Goal: Task Accomplishment & Management: Manage account settings

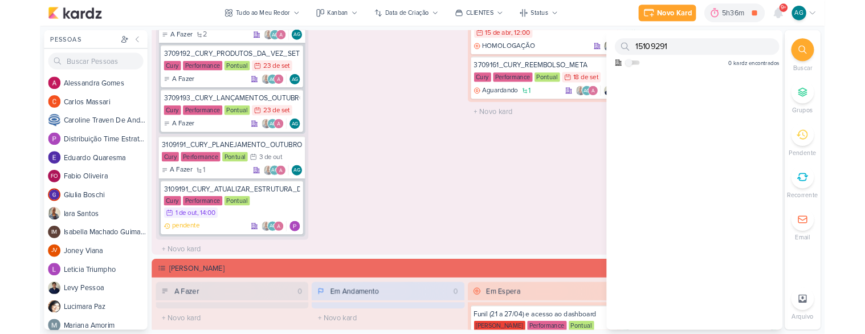
scroll to position [157, 0]
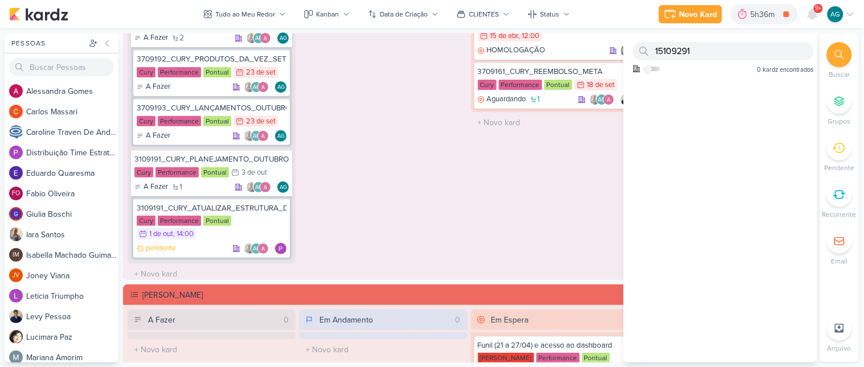
drag, startPoint x: 687, startPoint y: 48, endPoint x: 630, endPoint y: 44, distance: 57.7
click at [630, 44] on div "15109291 Como admin, ative para buscar em todos os kardz da organização 0 kardz…" at bounding box center [721, 55] width 194 height 44
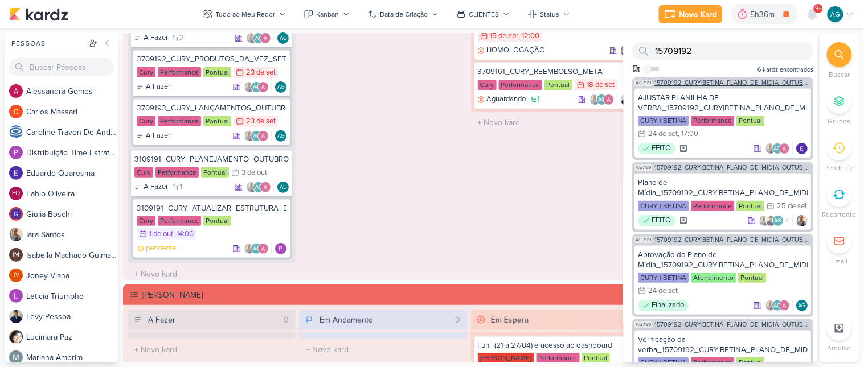
type input "15709192"
click at [714, 84] on span "15709192_CURY|BETINA_PLANO_DE_MIDIA_OUTUBRO" at bounding box center [733, 83] width 157 height 6
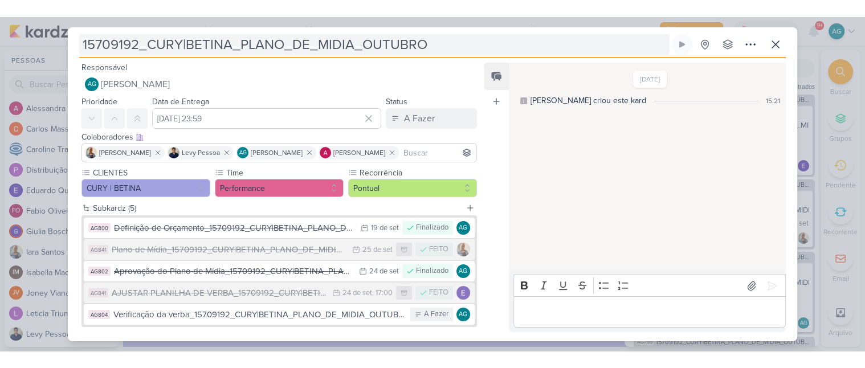
scroll to position [156, 0]
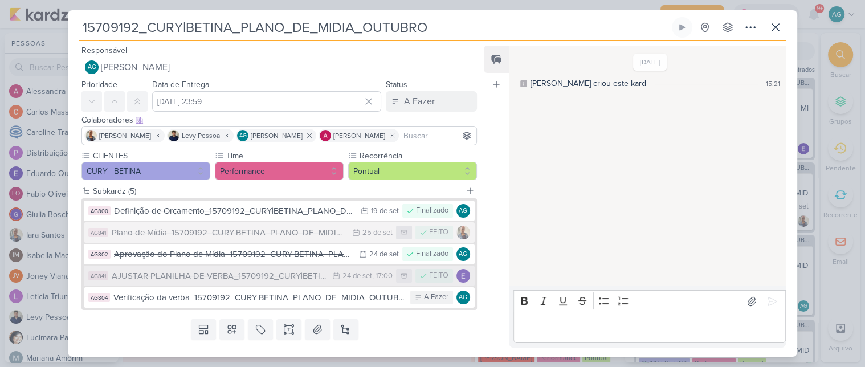
click at [206, 280] on div "AJUSTAR PLANILHA DE VERBA_15709192_CURY|BETINA_PLANO_DE_MIDIA_OUTUBRO" at bounding box center [219, 275] width 215 height 13
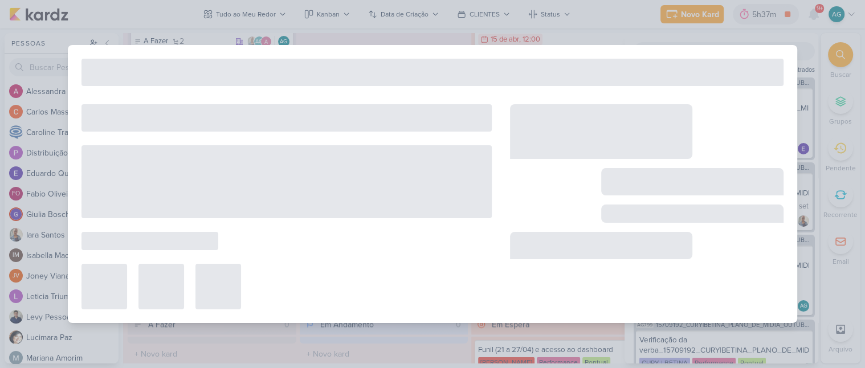
type input "AJUSTAR PLANILHA DE VERBA_15709192_CURY|BETINA_PLANO_DE_MIDIA_OUTUBRO"
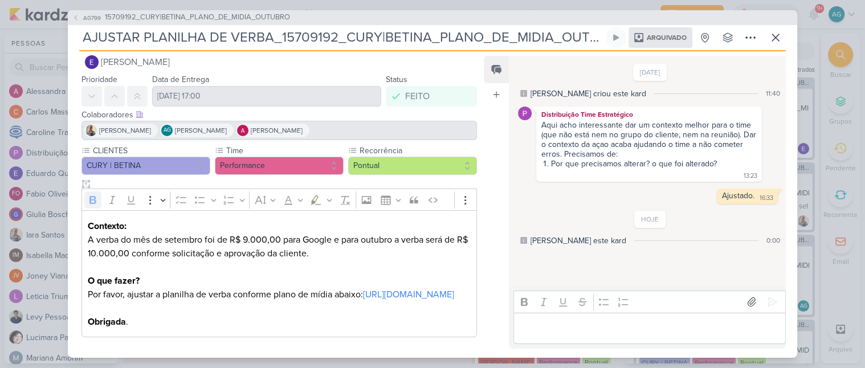
scroll to position [42, 0]
click at [238, 18] on span "15709192_CURY|BETINA_PLANO_DE_MIDIA_OUTUBRO" at bounding box center [197, 17] width 185 height 11
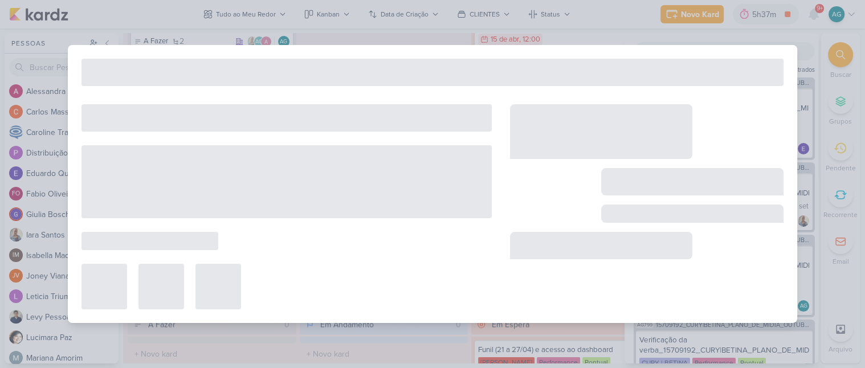
type input "15709192_CURY|BETINA_PLANO_DE_MIDIA_OUTUBRO"
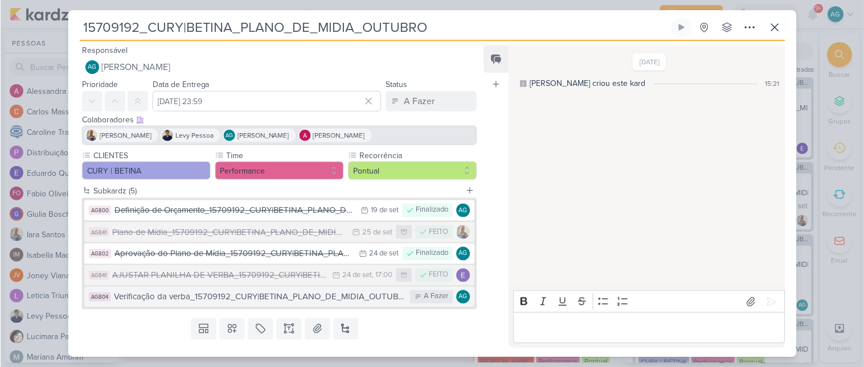
scroll to position [24, 0]
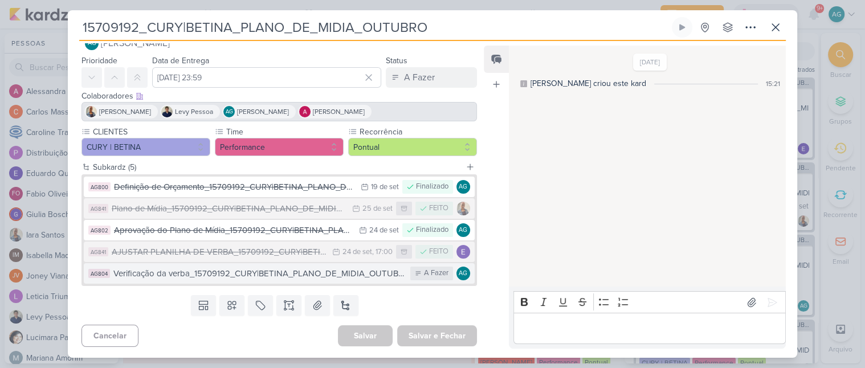
click at [265, 269] on div "Verificação da verba_15709192_CURY|BETINA_PLANO_DE_MIDIA_OUTUBRO" at bounding box center [258, 273] width 291 height 13
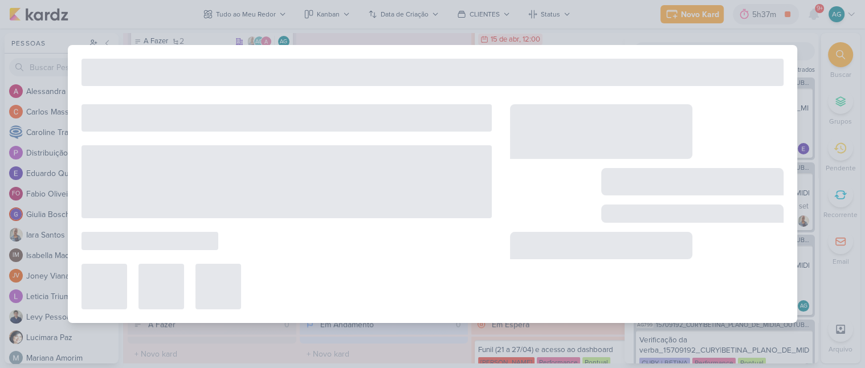
type input "Verificação da verba_15709192_CURY|BETINA_PLANO_DE_MIDIA_OUTUBRO"
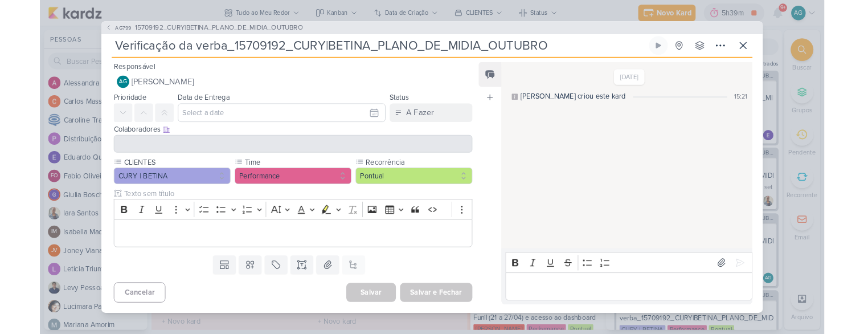
scroll to position [155, 0]
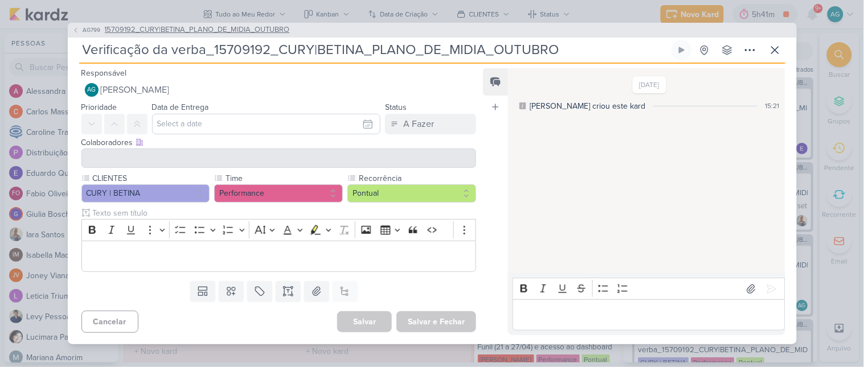
click at [254, 28] on span "15709192_CURY|BETINA_PLANO_DE_MIDIA_OUTUBRO" at bounding box center [197, 29] width 185 height 11
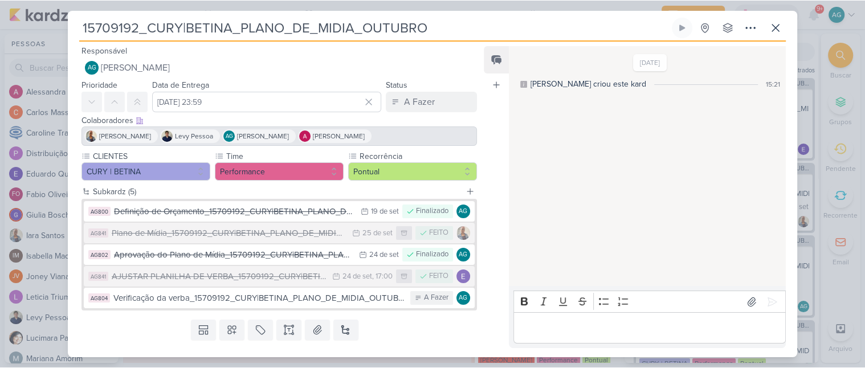
scroll to position [154, 0]
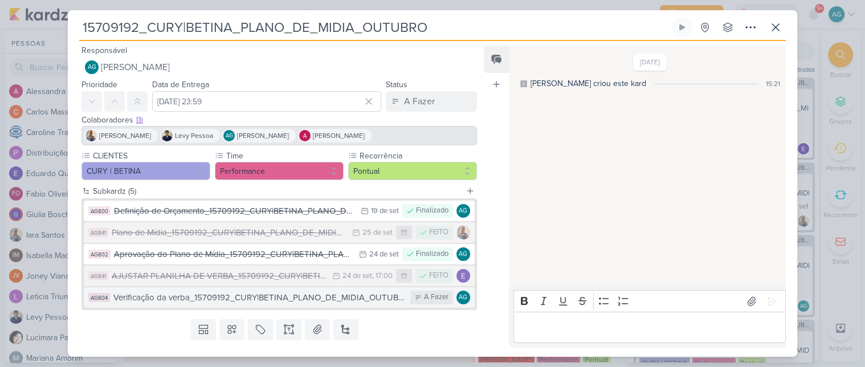
click at [327, 297] on div "Verificação da verba_15709192_CURY|BETINA_PLANO_DE_MIDIA_OUTUBRO" at bounding box center [258, 297] width 291 height 13
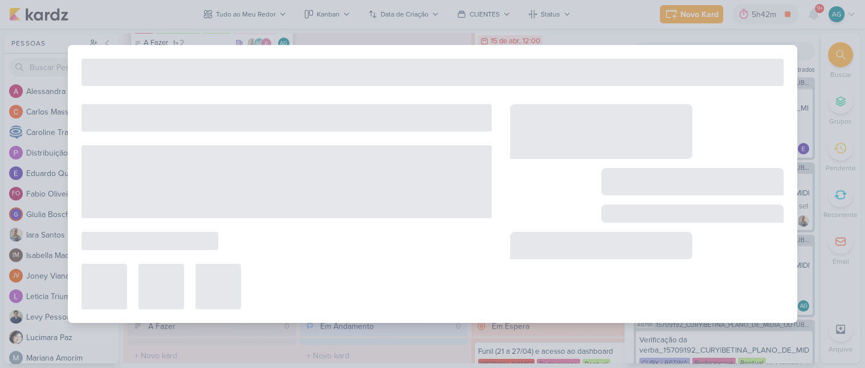
type input "Verificação da verba_15709192_CURY|BETINA_PLANO_DE_MIDIA_OUTUBRO"
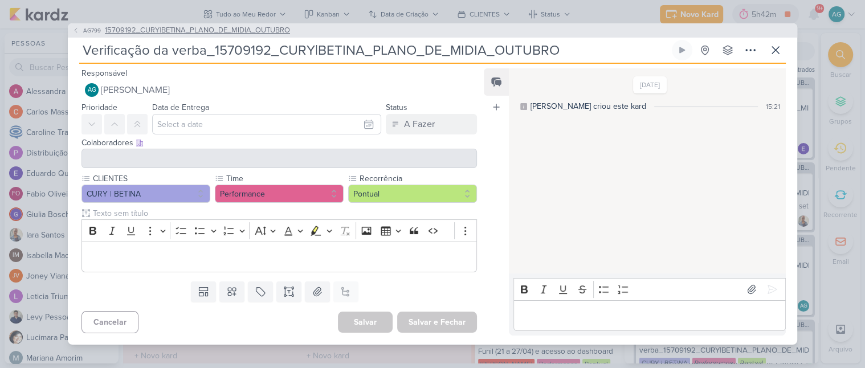
click at [279, 25] on span "15709192_CURY|BETINA_PLANO_DE_MIDIA_OUTUBRO" at bounding box center [197, 30] width 185 height 11
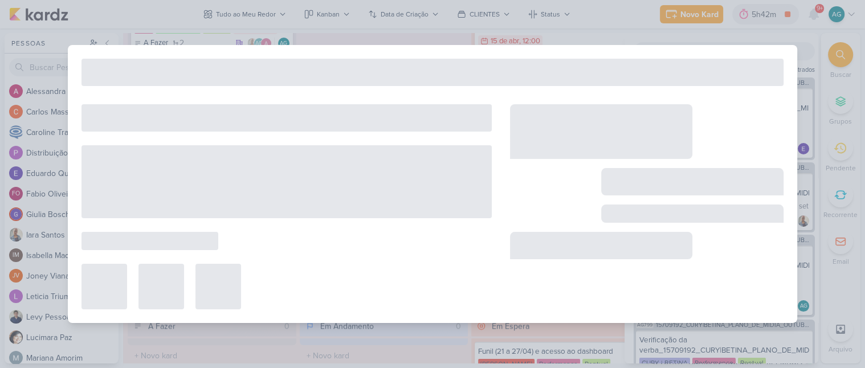
type input "15709192_CURY|BETINA_PLANO_DE_MIDIA_OUTUBRO"
type input "[DATE] 23:59"
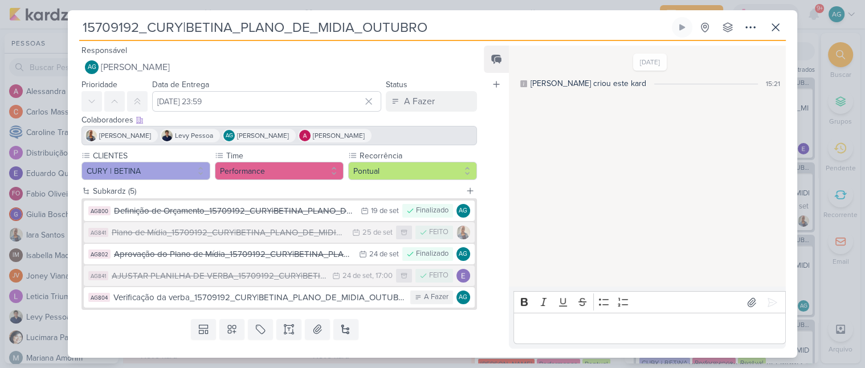
drag, startPoint x: 175, startPoint y: 19, endPoint x: 59, endPoint y: 21, distance: 116.8
click at [59, 21] on div "15709192_CURY|BETINA_PLANO_DE_MIDIA_OUTUBRO Criado por mim" at bounding box center [432, 184] width 865 height 368
click at [216, 276] on div "AJUSTAR PLANILHA DE VERBA_15709192_CURY|BETINA_PLANO_DE_MIDIA_OUTUBRO" at bounding box center [219, 275] width 215 height 13
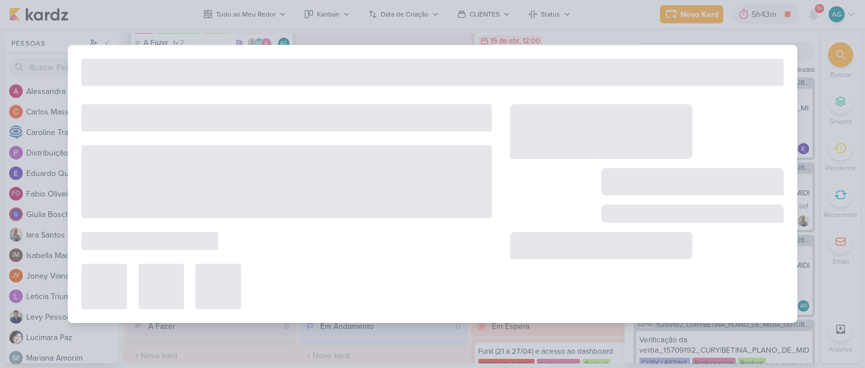
type input "AJUSTAR PLANILHA DE VERBA_15709192_CURY|BETINA_PLANO_DE_MIDIA_OUTUBRO"
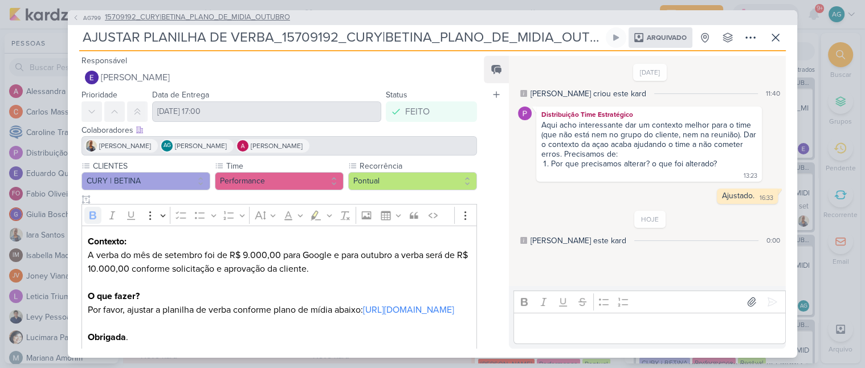
click at [169, 15] on span "15709192_CURY|BETINA_PLANO_DE_MIDIA_OUTUBRO" at bounding box center [197, 17] width 185 height 11
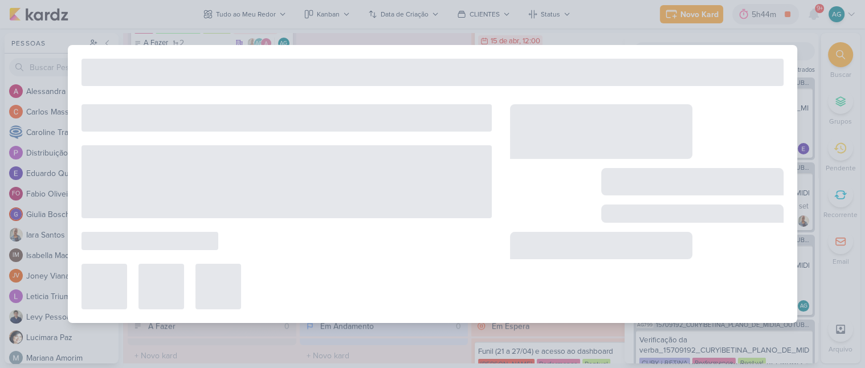
type input "15709192_CURY|BETINA_PLANO_DE_MIDIA_OUTUBRO"
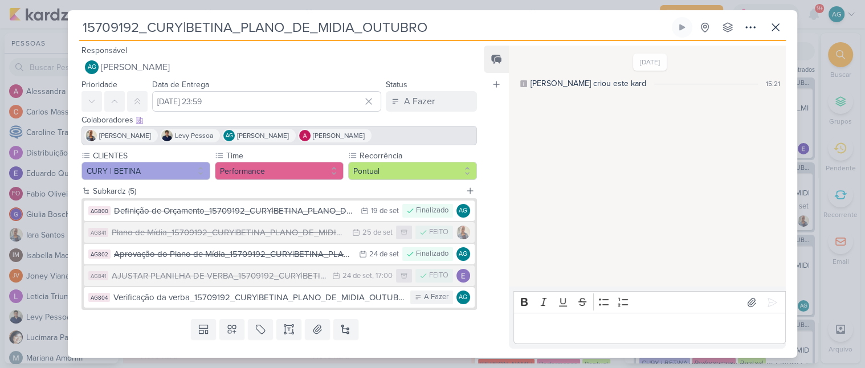
drag, startPoint x: 428, startPoint y: 31, endPoint x: 43, endPoint y: 27, distance: 385.0
click at [43, 27] on div "15709192_CURY|BETINA_PLANO_DE_MIDIA_OUTUBRO Criado por mim" at bounding box center [432, 184] width 865 height 368
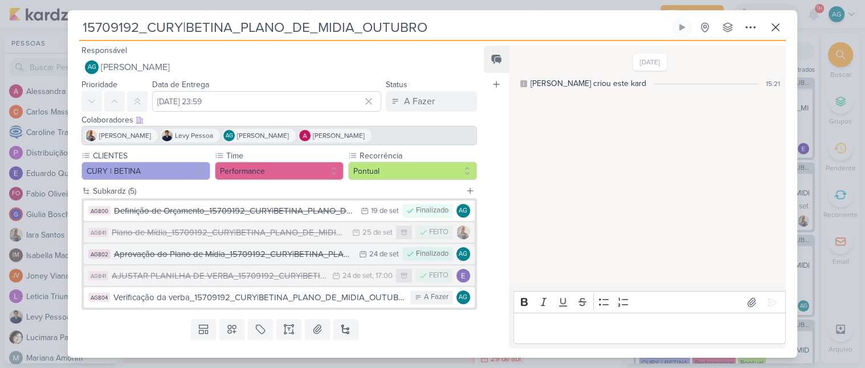
click at [221, 253] on div "Aprovação do Plano de Mídia_15709192_CURY|BETINA_PLANO_DE_MIDIA_OUTUBRO" at bounding box center [233, 254] width 239 height 13
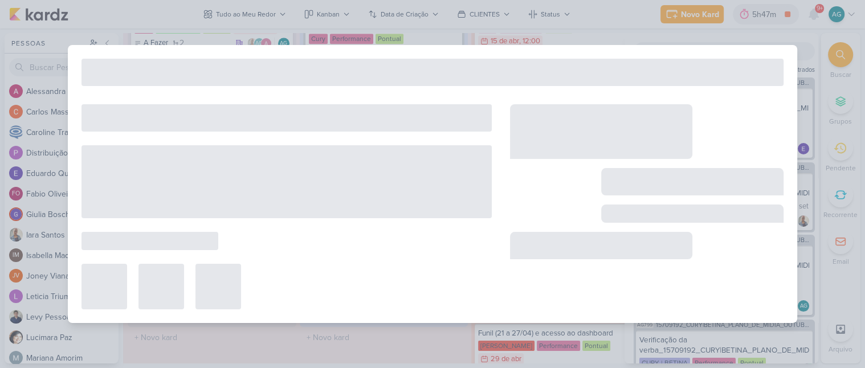
type input "Aprovação do Plano de Mídia_15709192_CURY|BETINA_PLANO_DE_MIDIA_OUTUBRO"
type input "[DATE] 23:59"
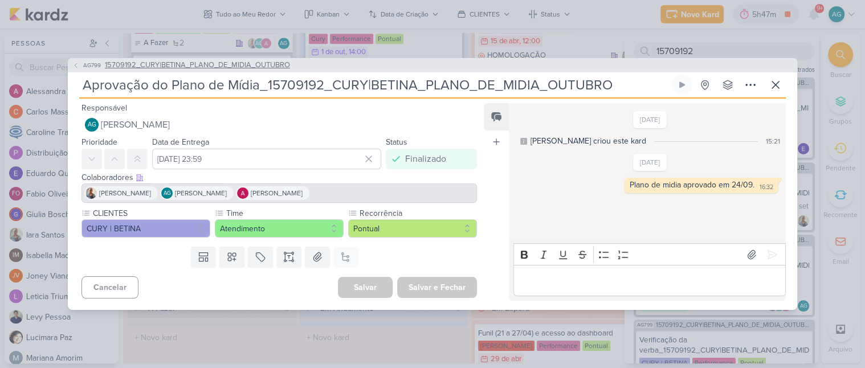
click at [160, 65] on span "15709192_CURY|BETINA_PLANO_DE_MIDIA_OUTUBRO" at bounding box center [197, 65] width 185 height 11
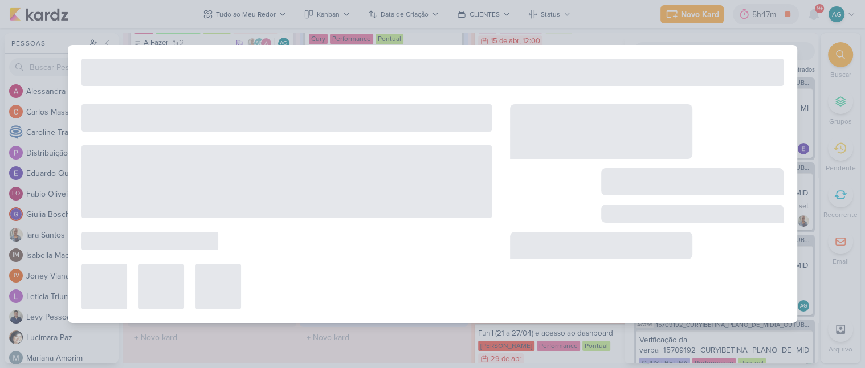
type input "15709192_CURY|BETINA_PLANO_DE_MIDIA_OUTUBRO"
type input "[DATE] 23:59"
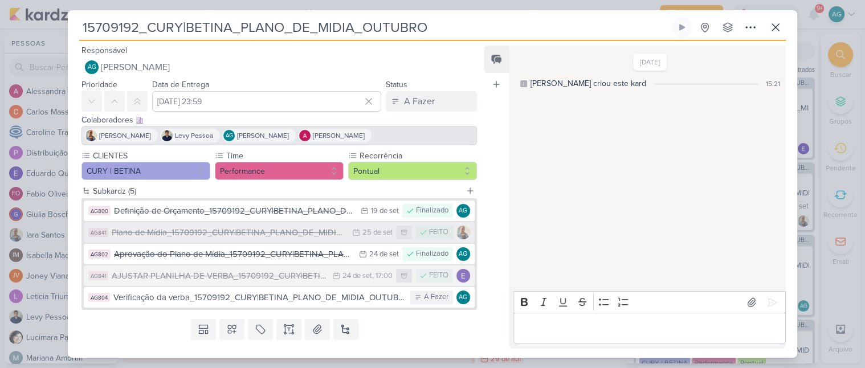
click at [187, 230] on div "Plano de Mídia_15709192_CURY|BETINA_PLANO_DE_MIDIA_OUTUBRO" at bounding box center [229, 232] width 235 height 13
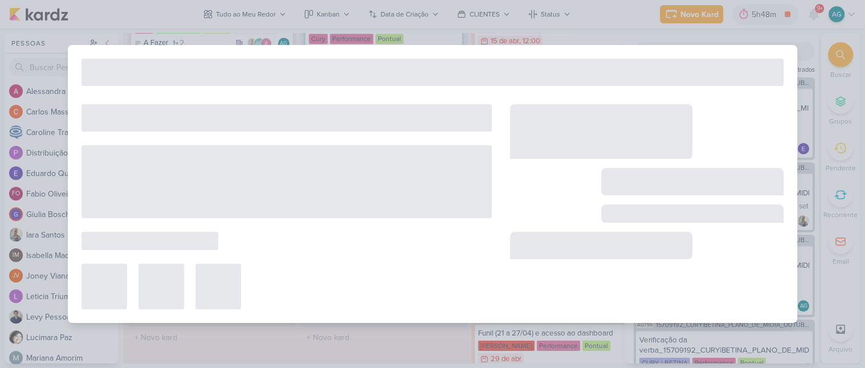
type input "Plano de Mídia_15709192_CURY|BETINA_PLANO_DE_MIDIA_OUTUBRO"
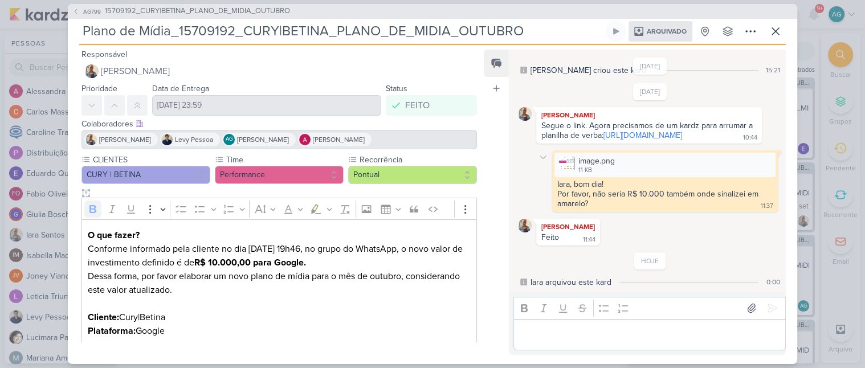
scroll to position [42, 0]
drag, startPoint x: 686, startPoint y: 138, endPoint x: 535, endPoint y: 121, distance: 151.9
click at [536, 121] on div "[PERSON_NAME] Segue o link. Agora precisamos de um kardz para arrumar a planilh…" at bounding box center [649, 125] width 226 height 36
click at [603, 130] on link "[URL][DOMAIN_NAME]" at bounding box center [642, 135] width 79 height 10
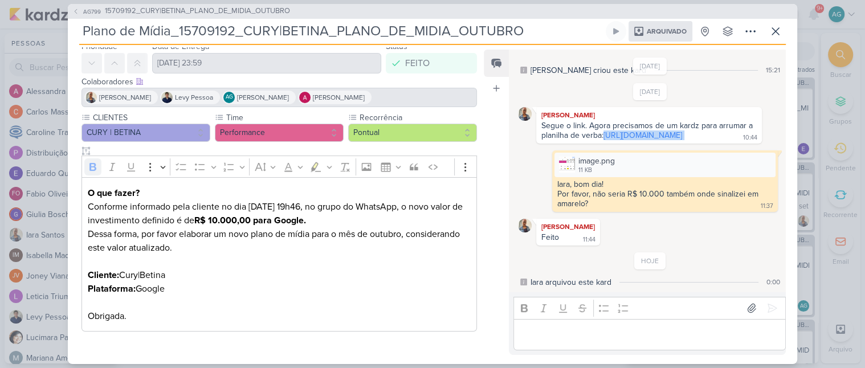
drag, startPoint x: 178, startPoint y: 286, endPoint x: 55, endPoint y: 277, distance: 123.4
click at [55, 277] on div "AG799 15709192_CURY|BETINA_PLANO_DE_MIDIA_OUTUBRO Plano de Mídia_15709192_CURY|…" at bounding box center [432, 184] width 865 height 368
copy p "Cliente: Cury|Betina Plataforma: Google"
click at [251, 11] on span "15709192_CURY|BETINA_PLANO_DE_MIDIA_OUTUBRO" at bounding box center [197, 11] width 185 height 11
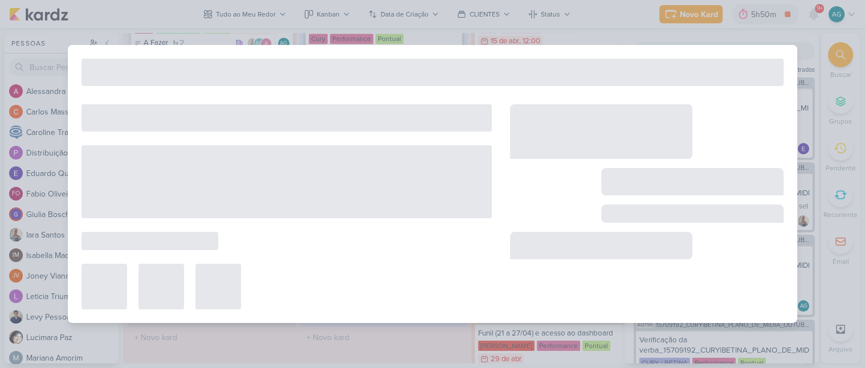
type input "15709192_CURY|BETINA_PLANO_DE_MIDIA_OUTUBRO"
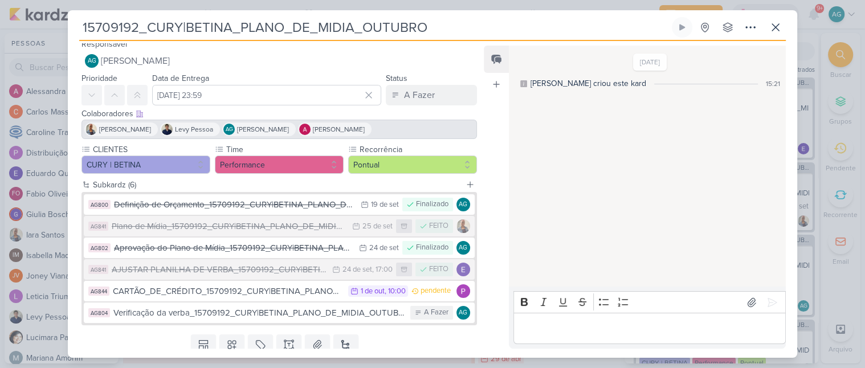
scroll to position [0, 0]
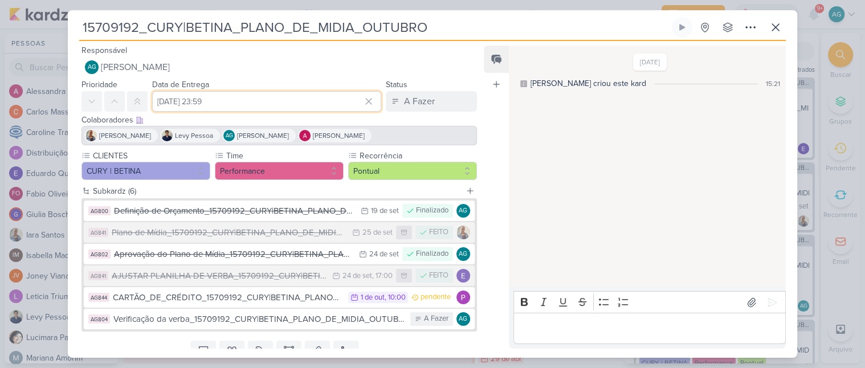
click at [292, 103] on input "[DATE] 23:59" at bounding box center [266, 101] width 229 height 21
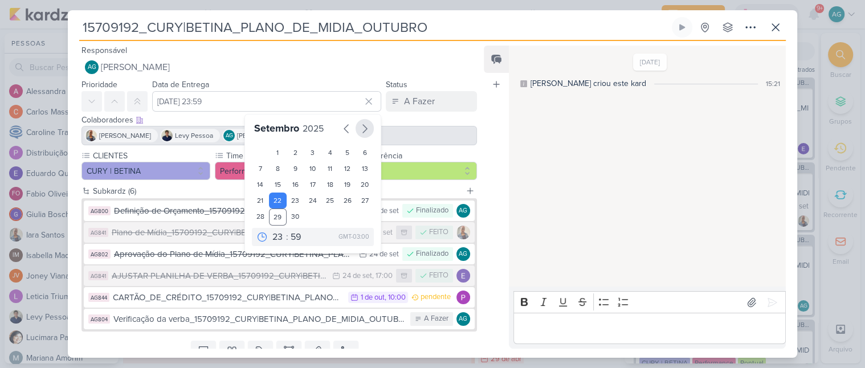
click at [361, 122] on icon "button" at bounding box center [365, 129] width 14 height 14
click at [309, 145] on div "1" at bounding box center [313, 153] width 18 height 16
type input "1 de outubro de 2025 às 23:59"
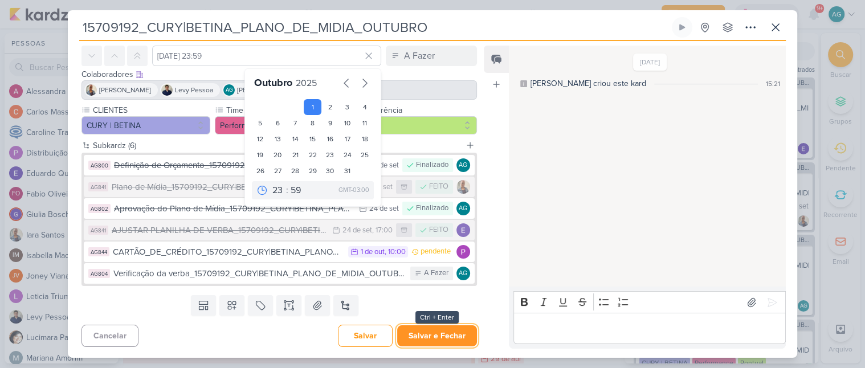
click at [429, 339] on button "Salvar e Fechar" at bounding box center [437, 335] width 80 height 21
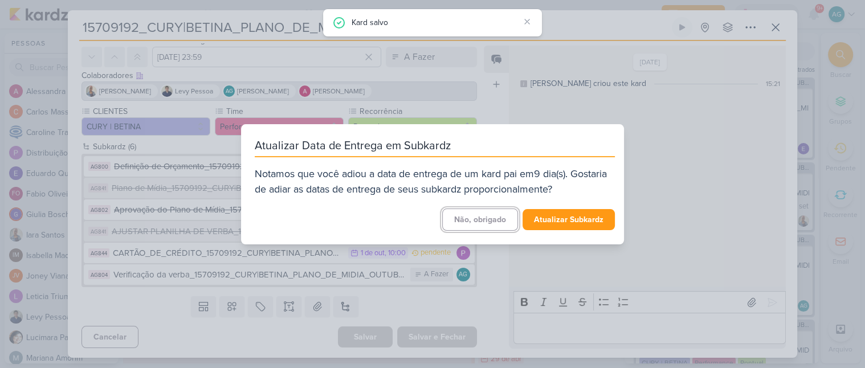
scroll to position [46, 0]
click at [598, 215] on button "Atualizar Subkardz" at bounding box center [568, 219] width 92 height 21
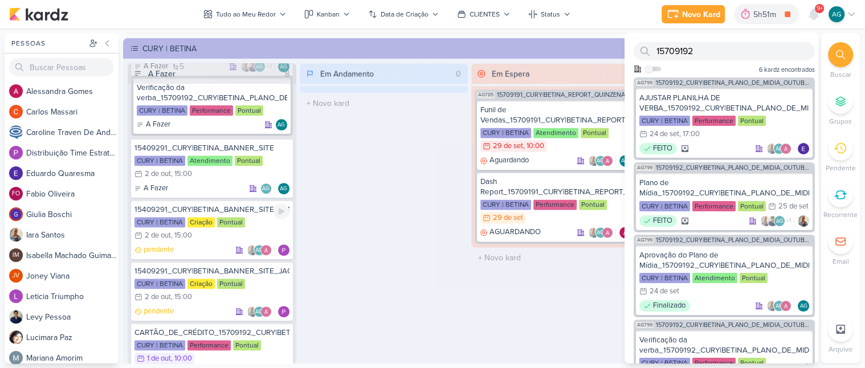
scroll to position [443, 0]
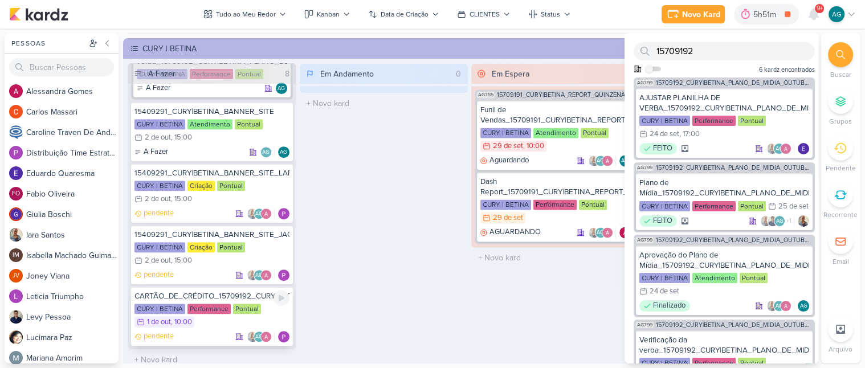
click at [228, 293] on div "CARTÃO_DE_CRÉDITO_15709192_CURY|BETINA_PLANO_DE_MIDIA_OUTUBRO" at bounding box center [211, 296] width 155 height 10
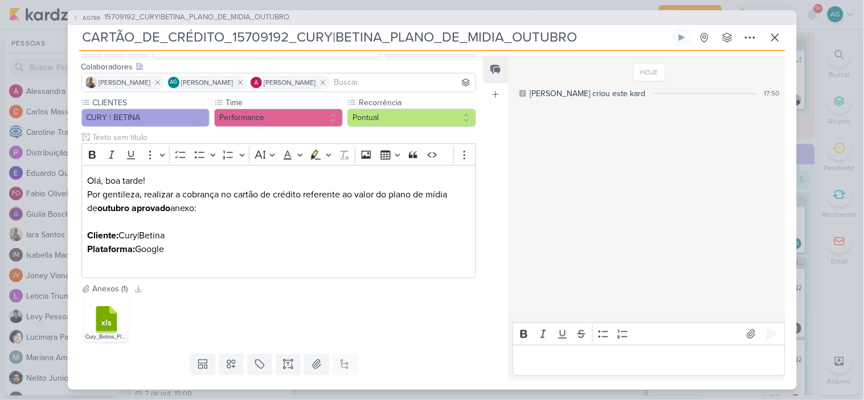
scroll to position [1598, 0]
click at [777, 33] on icon at bounding box center [775, 38] width 14 height 14
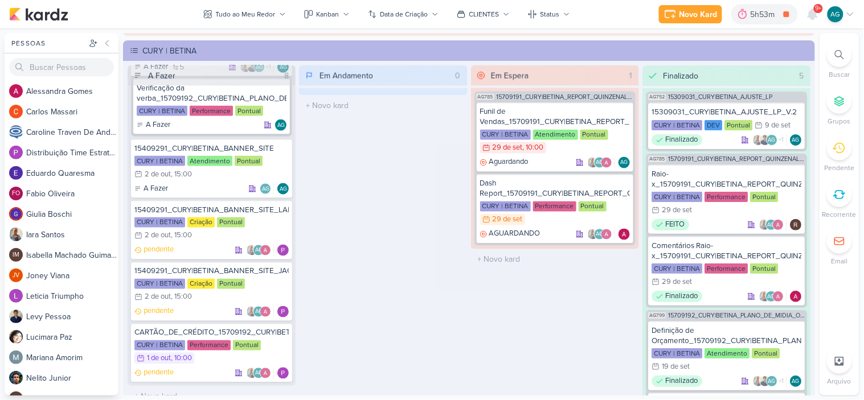
click at [838, 48] on div at bounding box center [839, 54] width 25 height 25
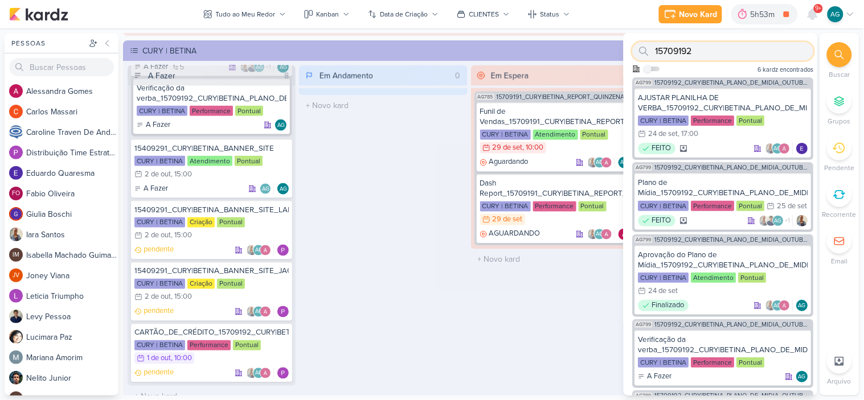
paste input "3109191"
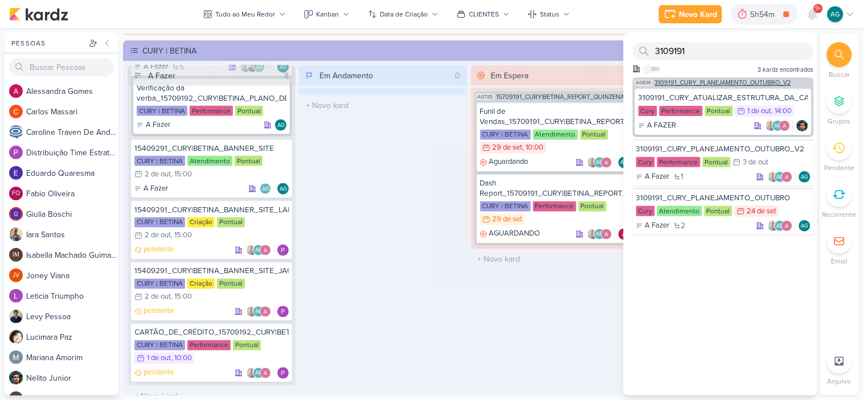
click at [727, 81] on span "3109191_CURY_PLANEJAMENTO_OUTUBRO_V2" at bounding box center [723, 83] width 136 height 6
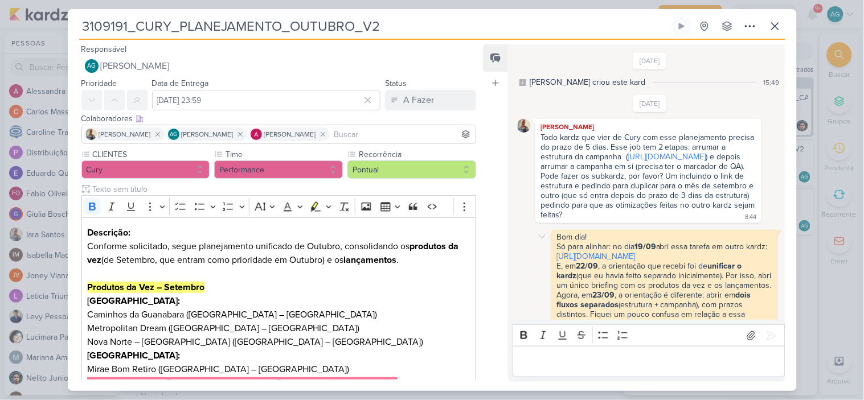
scroll to position [303, 0]
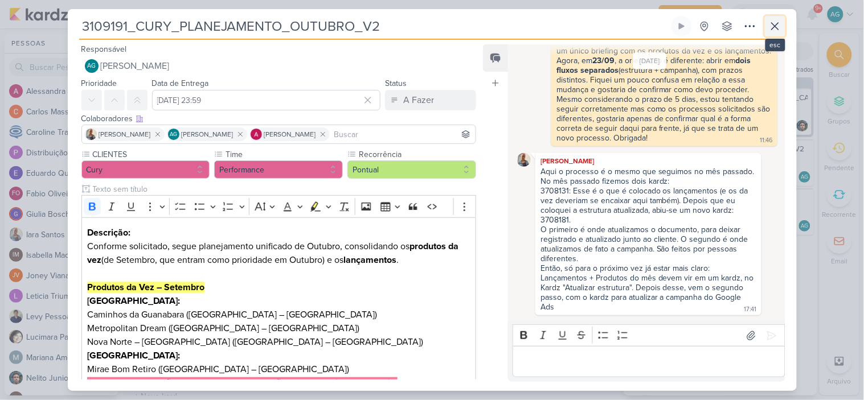
click at [780, 27] on icon at bounding box center [775, 26] width 14 height 14
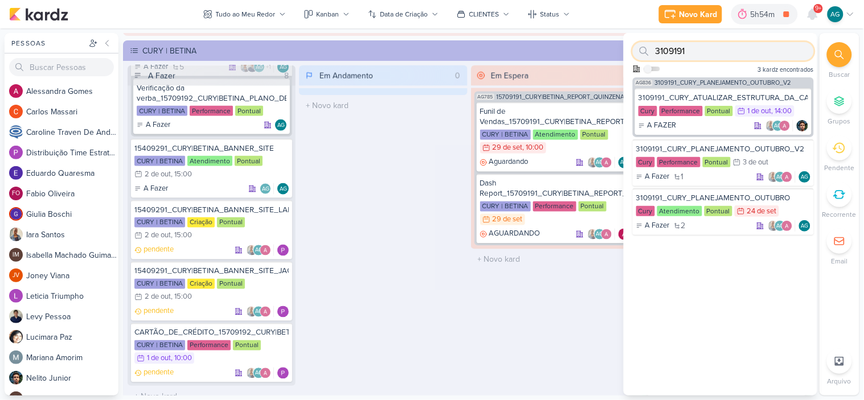
click at [650, 46] on div "3109191" at bounding box center [723, 51] width 181 height 18
paste input "70916"
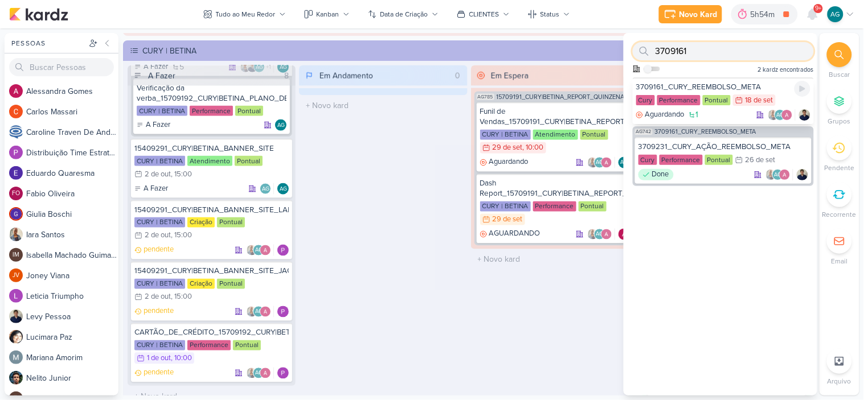
type input "3709161"
click at [729, 83] on div "3709161_CURY_REEMBOLSO_META" at bounding box center [723, 87] width 174 height 10
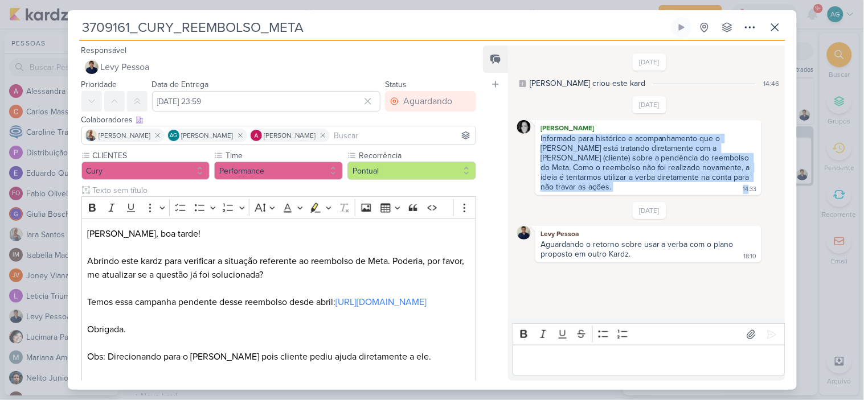
drag, startPoint x: 543, startPoint y: 138, endPoint x: 743, endPoint y: 179, distance: 204.6
click at [743, 179] on div "Renata Brandão Informado para histórico e acompanhamento que o Levy está tratan…" at bounding box center [648, 157] width 226 height 75
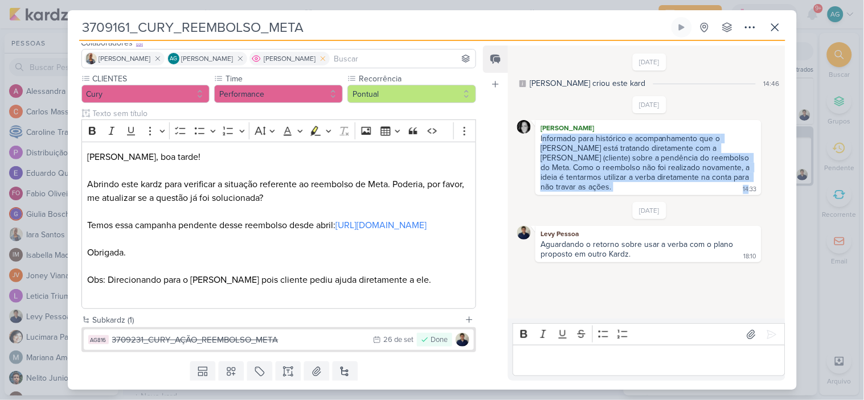
scroll to position [126, 0]
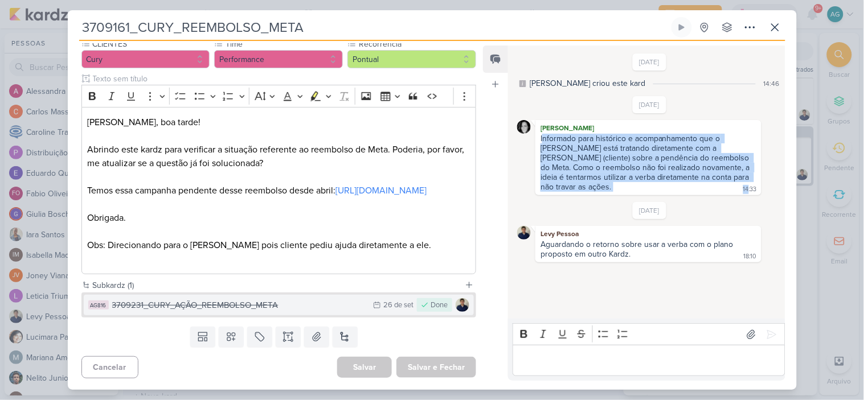
click at [269, 306] on div "3709231_CURY_AÇÃO_REEMBOLSO_META" at bounding box center [240, 305] width 256 height 13
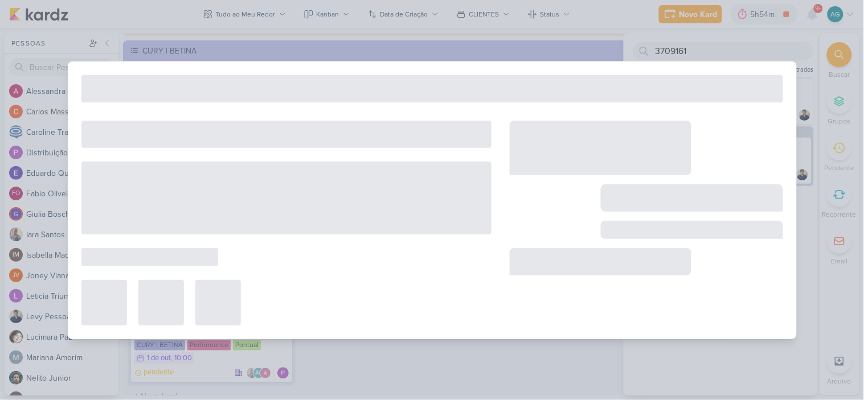
type input "3709231_CURY_AÇÃO_REEMBOLSO_META"
type input "26 de setembro de 2025 às 23:59"
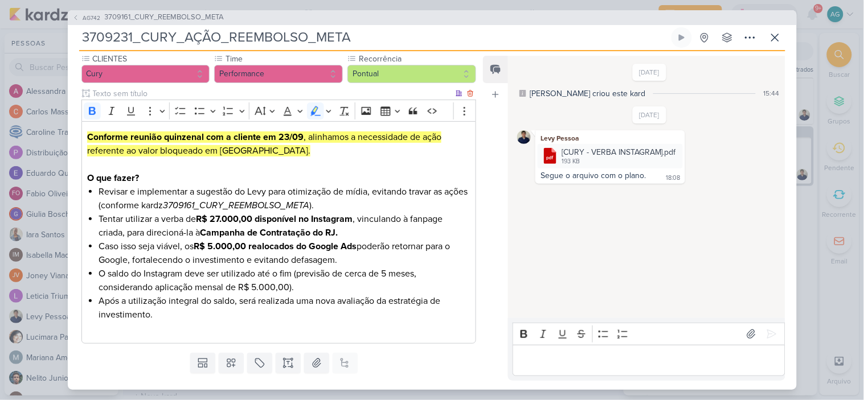
scroll to position [126, 0]
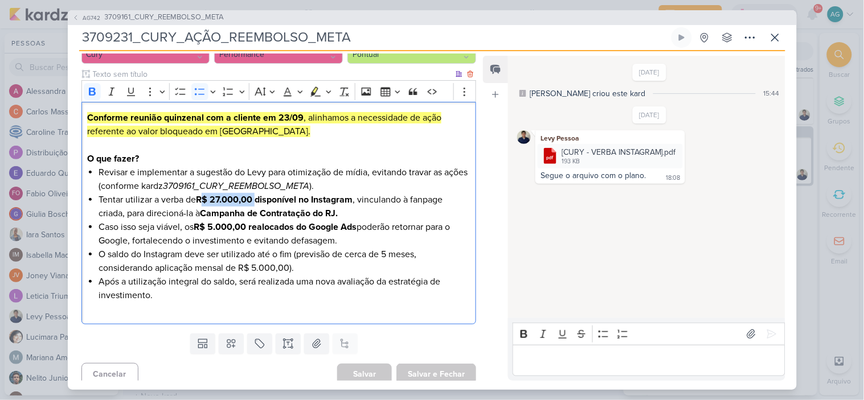
drag, startPoint x: 215, startPoint y: 198, endPoint x: 257, endPoint y: 198, distance: 42.1
click at [257, 198] on strong "R$ 27.000,00 disponível no Instagram" at bounding box center [274, 199] width 157 height 11
drag, startPoint x: 245, startPoint y: 218, endPoint x: 345, endPoint y: 214, distance: 99.8
click at [345, 214] on li "Tentar utilizar a verba de R$ 27.000,00 disponível no Instagram , vinculando à …" at bounding box center [284, 206] width 371 height 27
click at [771, 40] on icon at bounding box center [775, 38] width 14 height 14
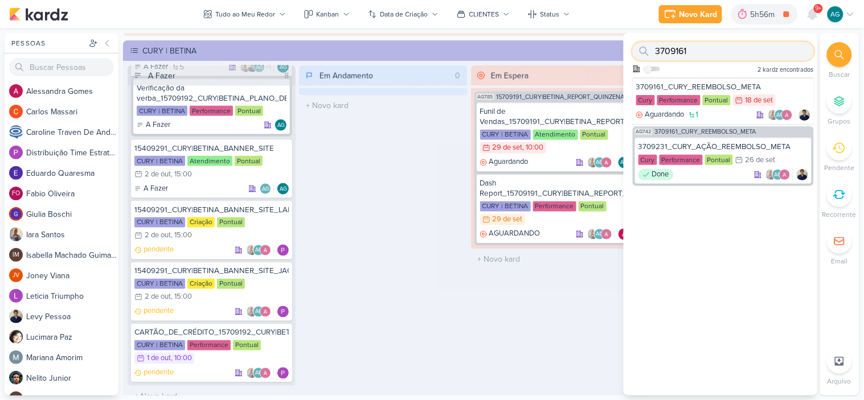
drag, startPoint x: 698, startPoint y: 51, endPoint x: 636, endPoint y: 47, distance: 62.2
click at [636, 47] on div "3709161" at bounding box center [723, 51] width 181 height 18
paste input "10919"
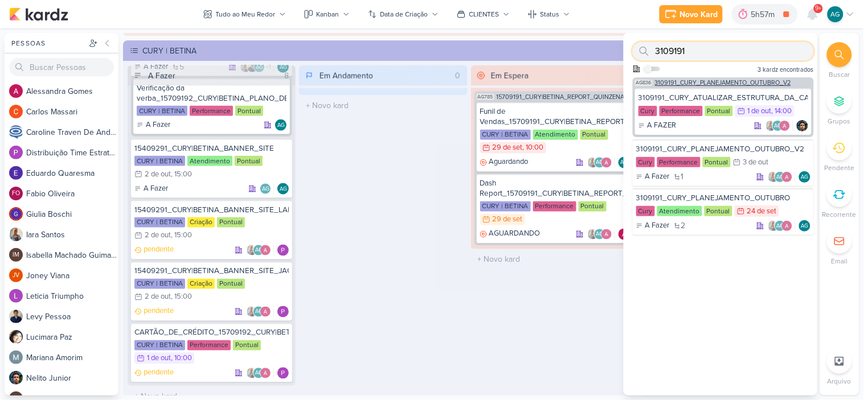
type input "3109191"
click at [740, 82] on span "3109191_CURY_PLANEJAMENTO_OUTUBRO_V2" at bounding box center [723, 83] width 136 height 6
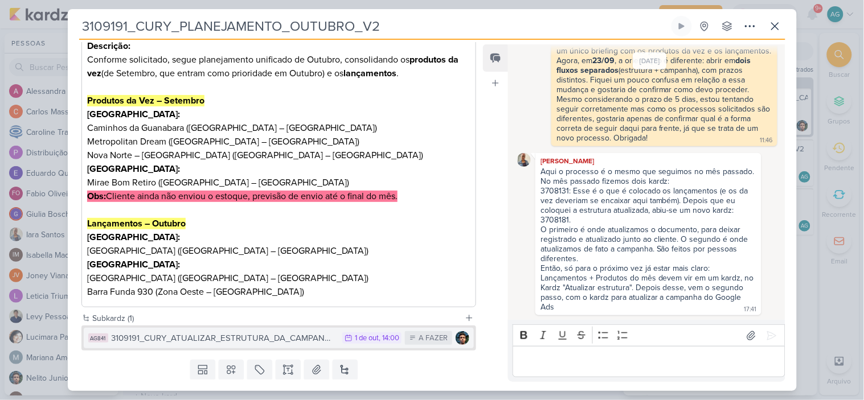
scroll to position [190, 0]
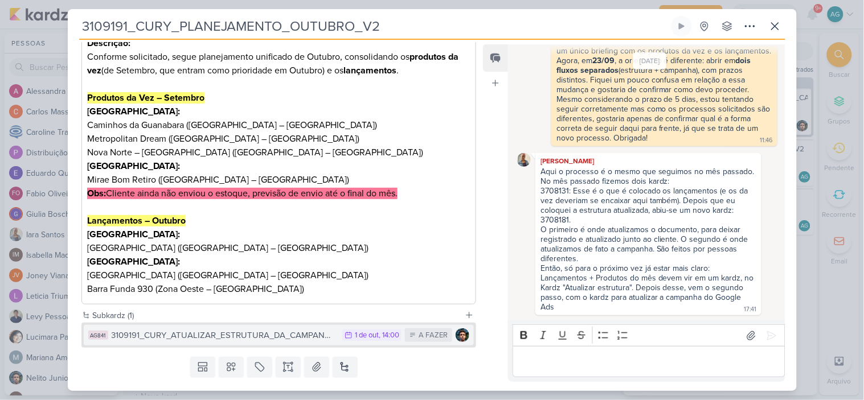
click at [288, 336] on div "3109191_CURY_ATUALIZAR_ESTRUTURA_DA_CAMPANHA_OUTUBRO" at bounding box center [225, 335] width 226 height 13
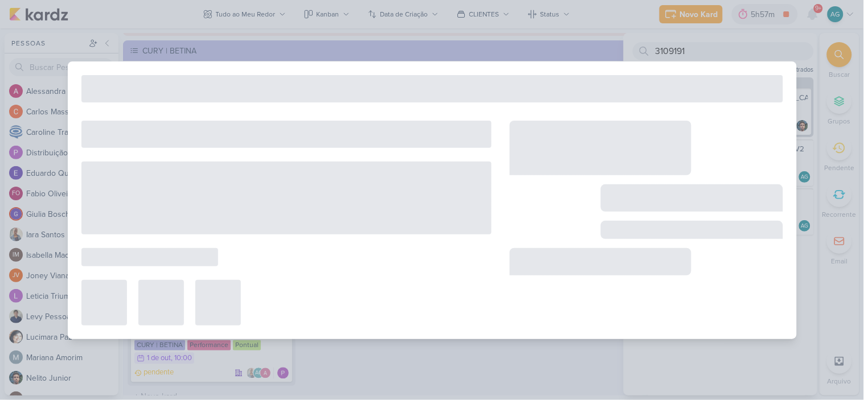
type input "3109191_CURY_ATUALIZAR_ESTRUTURA_DA_CAMPANHA_OUTUBRO"
type input "1 de outubro de 2025 às 14:00"
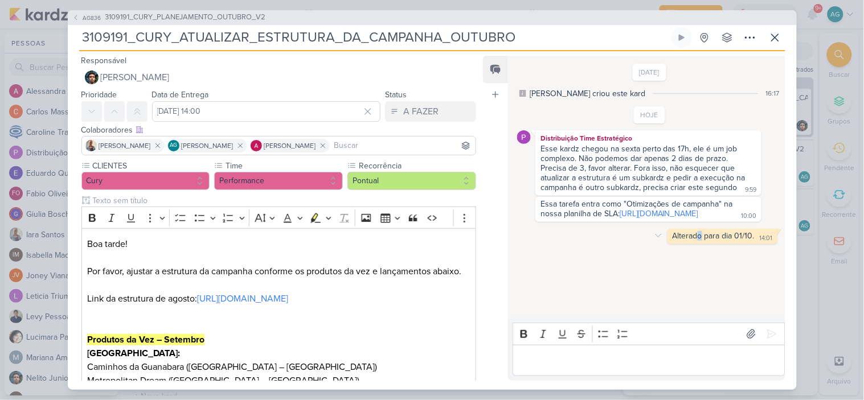
click at [698, 241] on div "Alterado para dia 01/10." at bounding box center [714, 236] width 82 height 10
click at [779, 36] on icon at bounding box center [775, 38] width 14 height 14
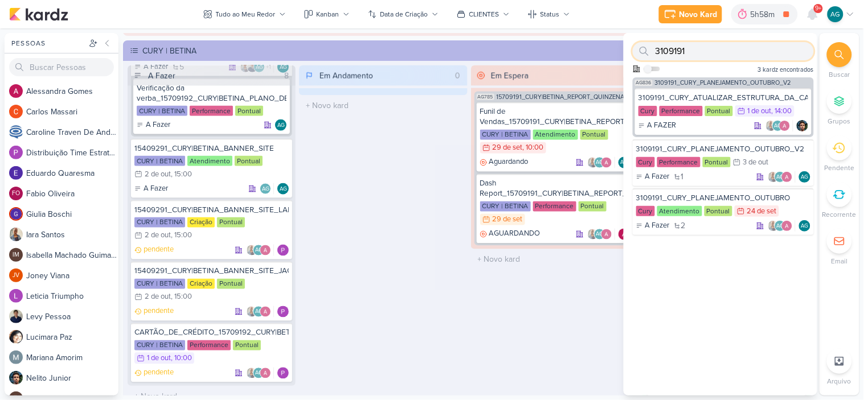
click at [625, 46] on div "3109191 Como admin, ative para buscar em todos os kardz da organização 3 kardz …" at bounding box center [721, 55] width 194 height 44
paste input "270912"
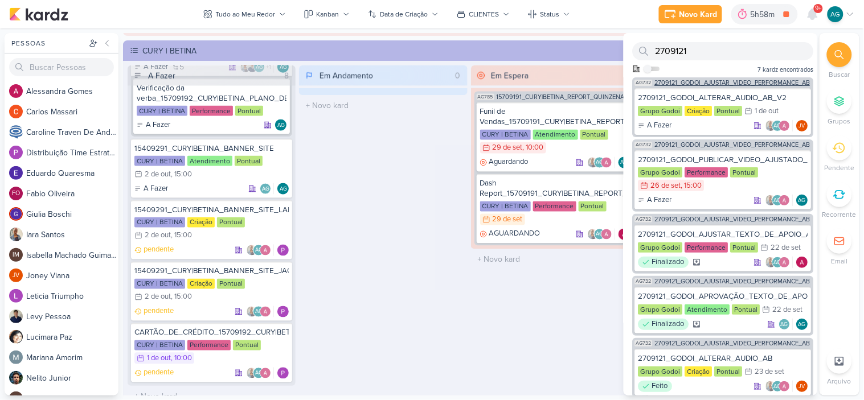
click at [737, 80] on span "2709121_GODOI_AJUSTAR_VIDEO_PERFORMANCE_AB" at bounding box center [732, 83] width 155 height 6
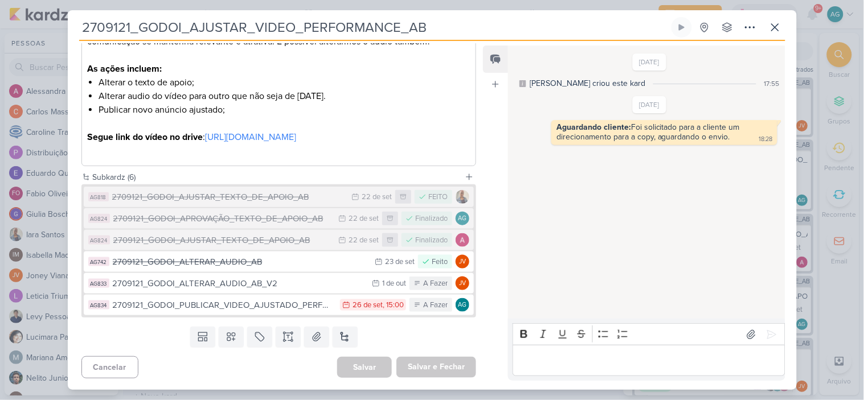
scroll to position [247, 0]
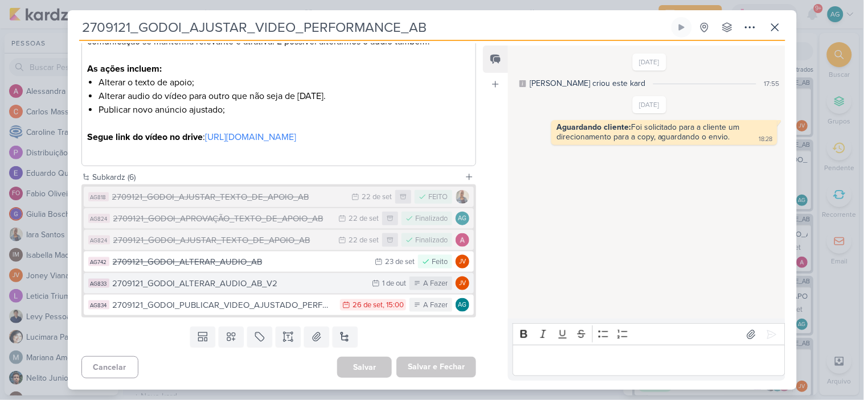
click at [277, 286] on div "2709121_GODOI_ALTERAR_AUDIO_AB_V2" at bounding box center [240, 283] width 254 height 13
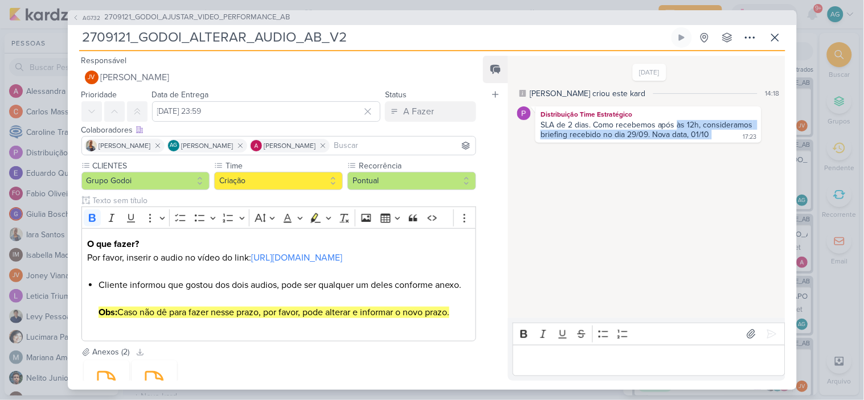
drag, startPoint x: 678, startPoint y: 125, endPoint x: 744, endPoint y: 132, distance: 66.4
click at [744, 132] on div "SLA de 2 dias. Como recebemos após às 12h, consideramos briefing recebido no di…" at bounding box center [648, 130] width 221 height 21
click at [633, 217] on div "26/9/25 Aline criou este kard 14:18 Distribuição Time Estratégico SLA de 2 dias…" at bounding box center [646, 188] width 276 height 262
drag, startPoint x: 629, startPoint y: 121, endPoint x: 698, endPoint y: 120, distance: 68.9
click at [698, 120] on div "SLA de 2 dias. Como recebemos após às 12h, consideramos briefing recebido no di…" at bounding box center [647, 129] width 215 height 19
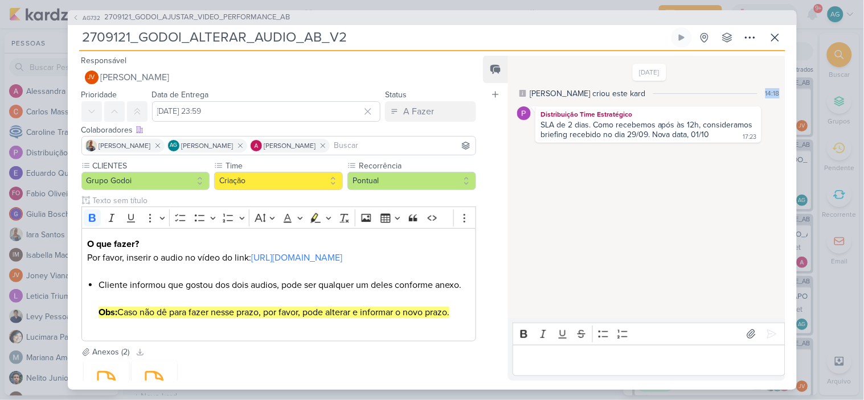
drag, startPoint x: 759, startPoint y: 91, endPoint x: 780, endPoint y: 88, distance: 21.8
click at [780, 88] on div "26/9/25 Aline criou este kard 14:18 Distribuição Time Estratégico SLA de 2 dias…" at bounding box center [646, 188] width 276 height 262
drag, startPoint x: 720, startPoint y: 125, endPoint x: 732, endPoint y: 126, distance: 12.0
click at [732, 126] on div "SLA de 2 dias. Como recebemos após às 12h, consideramos briefing recebido no di…" at bounding box center [647, 129] width 215 height 19
click at [679, 201] on div "26/9/25 Aline criou este kard 14:18 Distribuição Time Estratégico SLA de 2 dias…" at bounding box center [646, 188] width 276 height 262
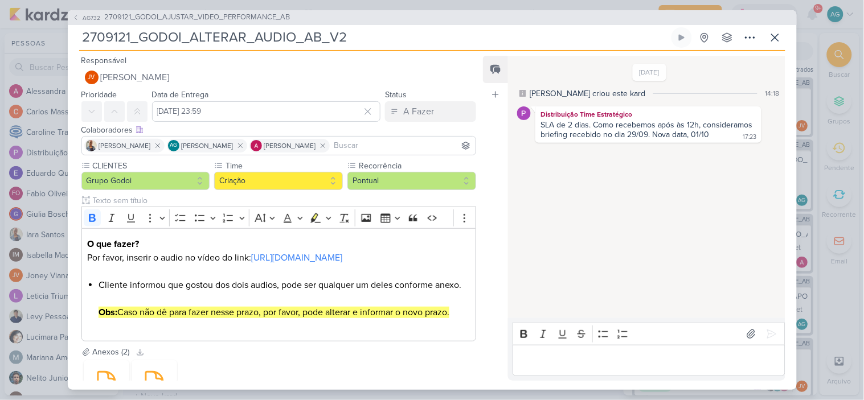
click at [826, 32] on div "AG732 2709121_GODOI_AJUSTAR_VIDEO_PERFORMANCE_AB 2709121_GODOI_ALTERAR_AUDIO_AB…" at bounding box center [432, 200] width 864 height 400
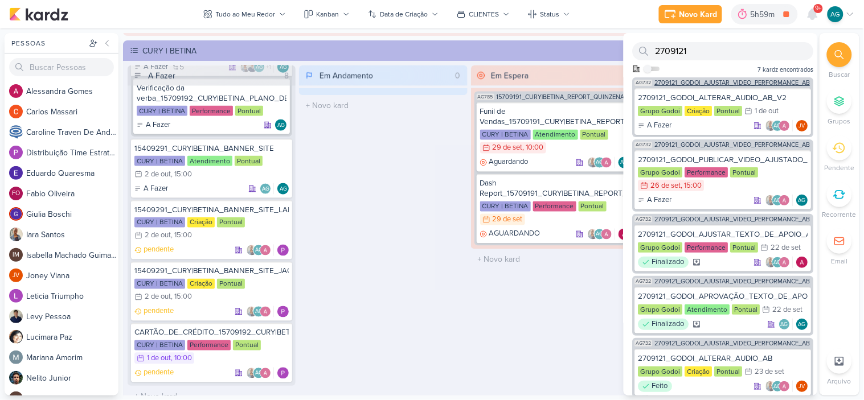
click at [720, 83] on span "2709121_GODOI_AJUSTAR_VIDEO_PERFORMANCE_AB" at bounding box center [732, 83] width 155 height 6
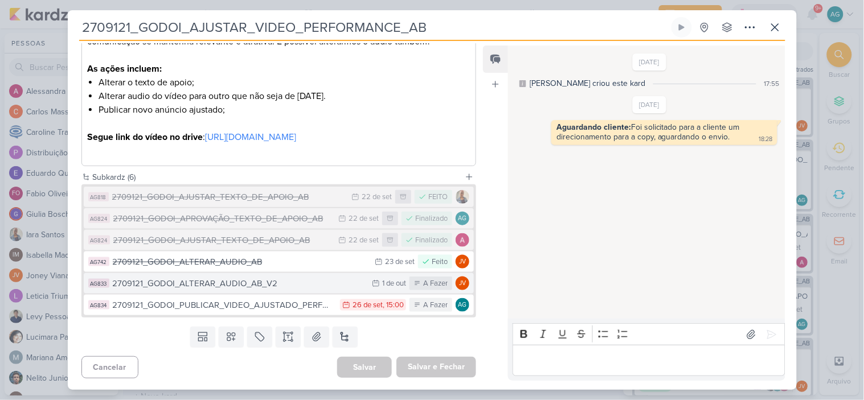
click at [247, 288] on div "2709121_GODOI_ALTERAR_AUDIO_AB_V2" at bounding box center [240, 283] width 254 height 13
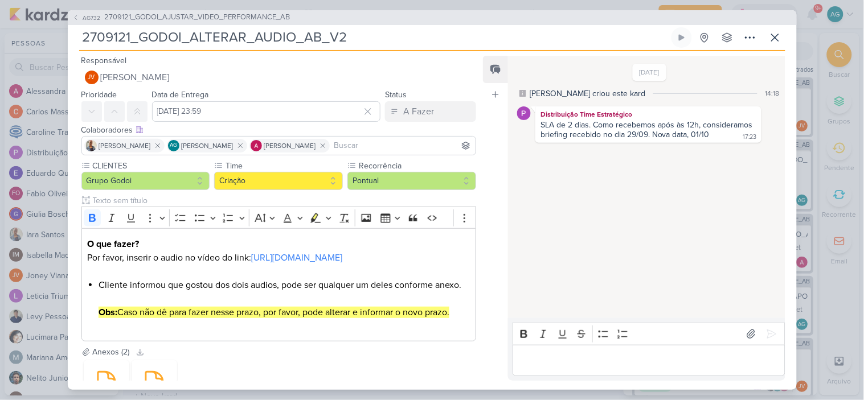
drag, startPoint x: 317, startPoint y: 43, endPoint x: 72, endPoint y: 42, distance: 244.9
click at [72, 42] on div "AG732 2709121_GODOI_AJUSTAR_VIDEO_PERFORMANCE_AB 2709121_GODOI_ALTERAR_AUDIO_AB…" at bounding box center [432, 200] width 729 height 380
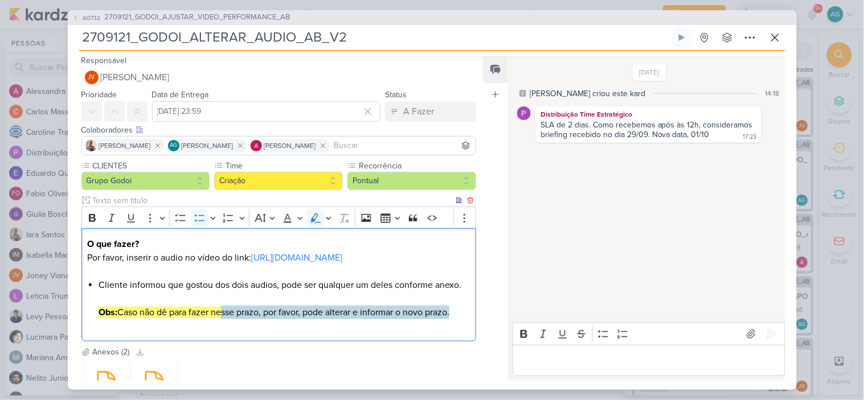
drag, startPoint x: 291, startPoint y: 334, endPoint x: 462, endPoint y: 337, distance: 170.9
click at [462, 320] on li "Cliente informou que gostou dos dois audios, pode ser qualquer um deles conform…" at bounding box center [284, 298] width 371 height 41
click at [448, 265] on p "O que fazer? Por favor, inserir o audio no vídeo do link: https://drive.google.…" at bounding box center [278, 250] width 383 height 27
drag, startPoint x: 97, startPoint y: 337, endPoint x: 477, endPoint y: 342, distance: 379.3
click at [477, 342] on div "Responsável JV Joney Viana Nenhum contato encontrado create new contact Novo Co…" at bounding box center [274, 217] width 413 height 327
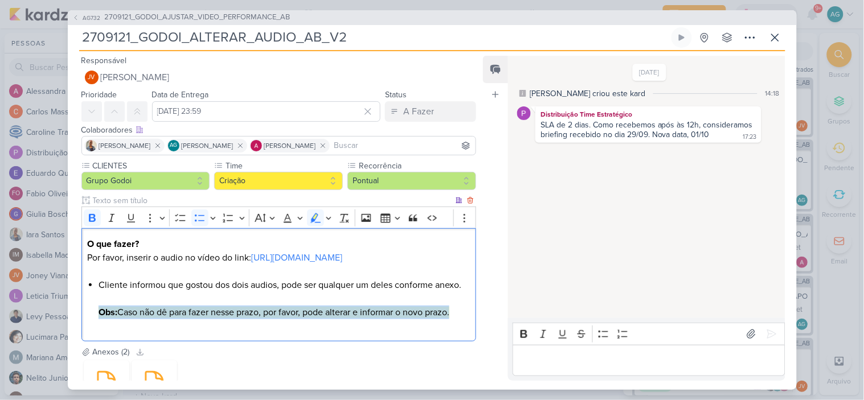
click at [203, 318] on mark "Obs: Caso não dê para fazer nesse prazo, por favor, pode alterar e informar o n…" at bounding box center [274, 312] width 351 height 11
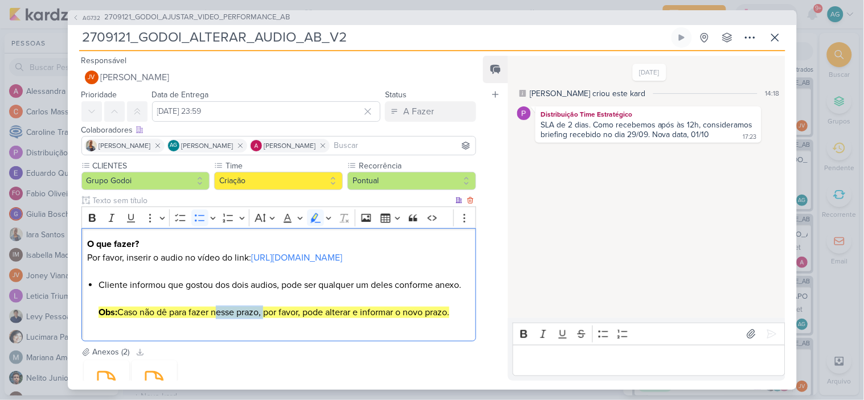
drag, startPoint x: 221, startPoint y: 337, endPoint x: 268, endPoint y: 338, distance: 46.7
click at [268, 318] on mark "Obs: Caso não dê para fazer nesse prazo, por favor, pode alterar e informar o n…" at bounding box center [274, 312] width 351 height 11
drag, startPoint x: 292, startPoint y: 343, endPoint x: 314, endPoint y: 340, distance: 22.4
click at [314, 318] on mark "Obs: Caso não dê para fazer nesse prazo, por favor, pode alterar e informar o n…" at bounding box center [274, 312] width 351 height 11
click at [775, 40] on icon at bounding box center [775, 38] width 14 height 14
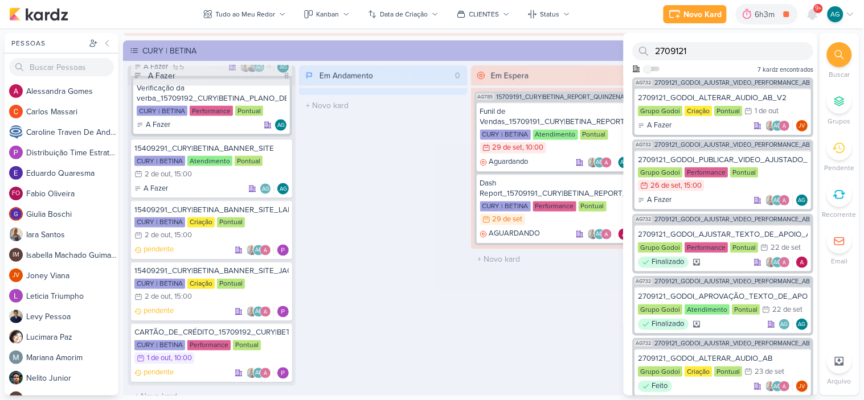
drag, startPoint x: 836, startPoint y: 54, endPoint x: 708, endPoint y: 52, distance: 127.6
click at [820, 54] on div "Buscar Grupos Pendente Recorrente" at bounding box center [840, 214] width 40 height 363
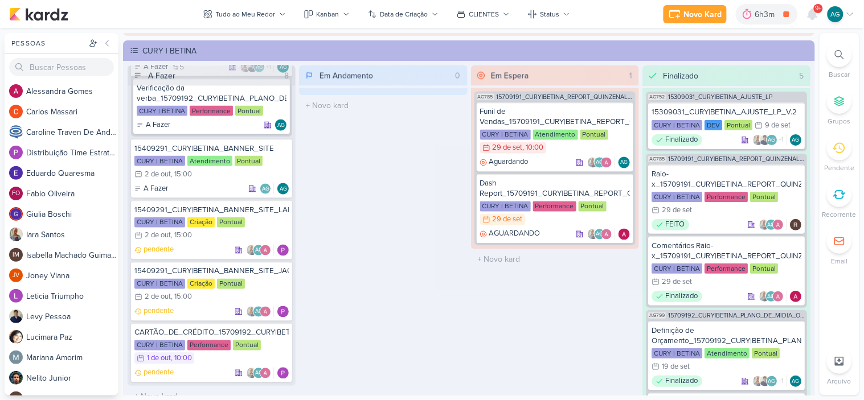
drag, startPoint x: 641, startPoint y: 49, endPoint x: 621, endPoint y: 48, distance: 20.5
click at [621, 48] on div "Pessoas Pessoas A l e s s a n d r a G o m e s C a r l o s M a s s a r i C a r o…" at bounding box center [432, 214] width 864 height 363
click at [849, 55] on div at bounding box center [839, 54] width 25 height 25
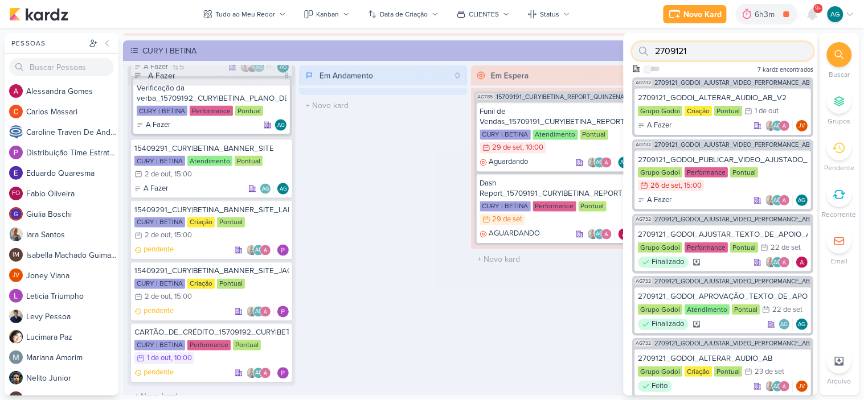
paste input "170923"
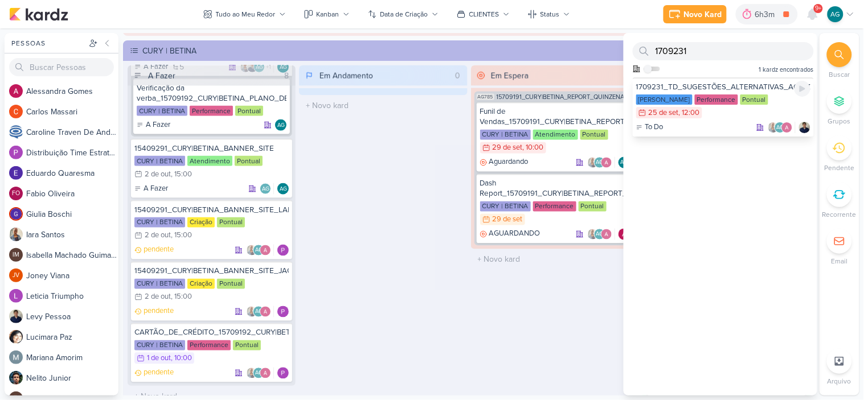
click at [702, 82] on div "1709231_TD_SUGESTÕES_ALTERNATIVAS_AO_RD" at bounding box center [723, 87] width 174 height 10
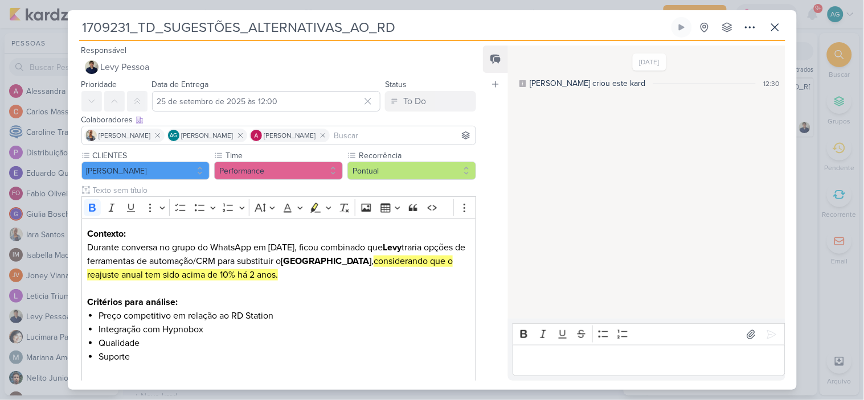
click at [577, 363] on p "Editor editing area: main" at bounding box center [649, 361] width 260 height 14
click at [593, 361] on p "Editor editing area: main" at bounding box center [649, 361] width 260 height 14
click at [732, 359] on p "Conforme Levy, ele esta aguardando a plataforma" at bounding box center [649, 361] width 260 height 14
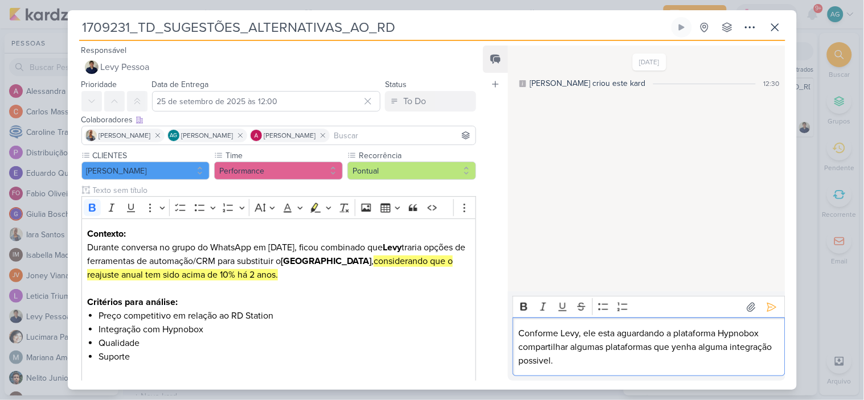
click at [587, 332] on p "Conforme Levy, ele esta aguardando a plataforma Hypnobox compartilhar algumas p…" at bounding box center [649, 347] width 260 height 41
click at [519, 326] on div "Conforme Levy, ele esta aguardando a plataforma Hypnobox compartilhar algumas p…" at bounding box center [649, 347] width 272 height 59
click at [577, 333] on p "Em 29/09, conforme Levy, ele esta aguardando a plataforma Hypnobox compartilhar…" at bounding box center [649, 347] width 260 height 41
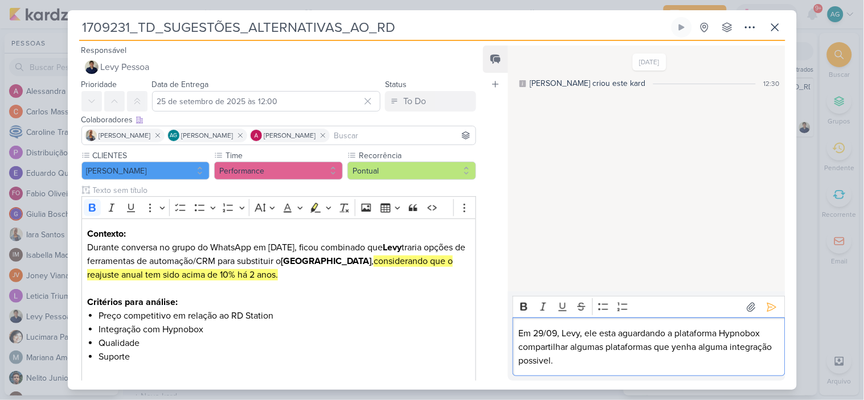
click at [585, 334] on p "Em 29/09, Levy, ele esta aguardando a plataforma Hypnobox compartilhar algumas …" at bounding box center [649, 347] width 260 height 41
drag, startPoint x: 709, startPoint y: 336, endPoint x: 763, endPoint y: 335, distance: 54.1
click at [763, 335] on p "Em 29/09, Levy informou que esta aguardando a plataforma Hypnobox compartilhar …" at bounding box center [649, 347] width 260 height 41
click at [678, 343] on p "Em 29/09, Levy informou que esta aguardando o Hypnobox compartilhar algumas pla…" at bounding box center [649, 347] width 260 height 41
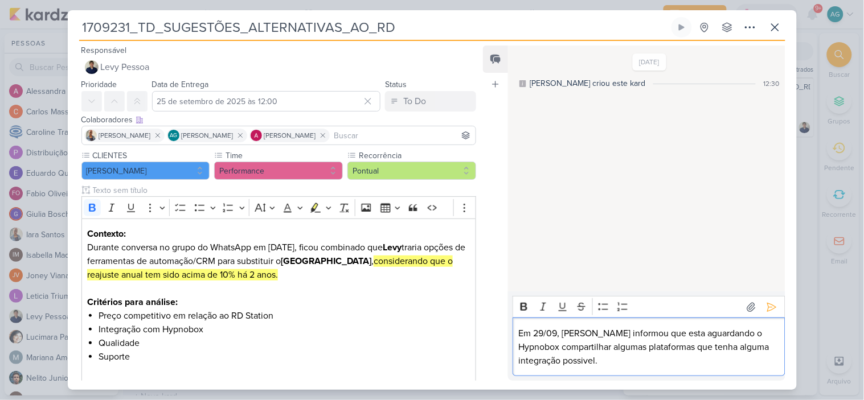
click at [600, 361] on p "Em 29/09, Levy informou que esta aguardando o Hypnobox compartilhar algumas pla…" at bounding box center [649, 347] width 260 height 41
click at [767, 308] on icon at bounding box center [771, 307] width 11 height 11
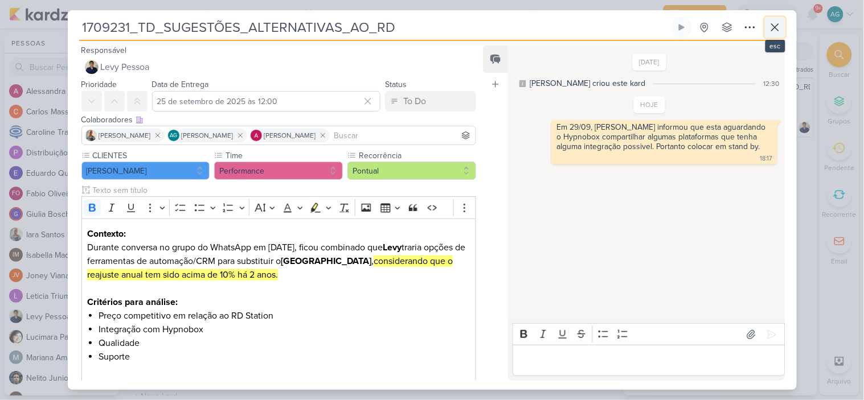
click at [778, 28] on icon at bounding box center [775, 28] width 14 height 14
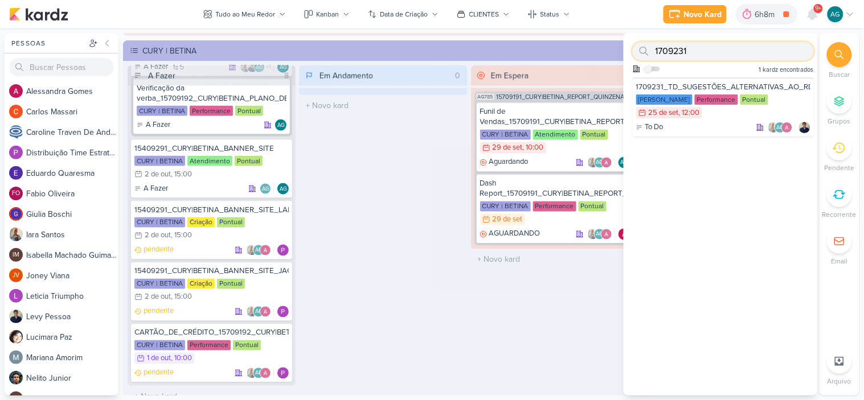
drag, startPoint x: 716, startPoint y: 50, endPoint x: 617, endPoint y: 43, distance: 99.3
click at [617, 43] on div "Pessoas Pessoas A l e s s a n d r a G o m e s C a r l o s M a s s a r i C a r o…" at bounding box center [432, 214] width 864 height 363
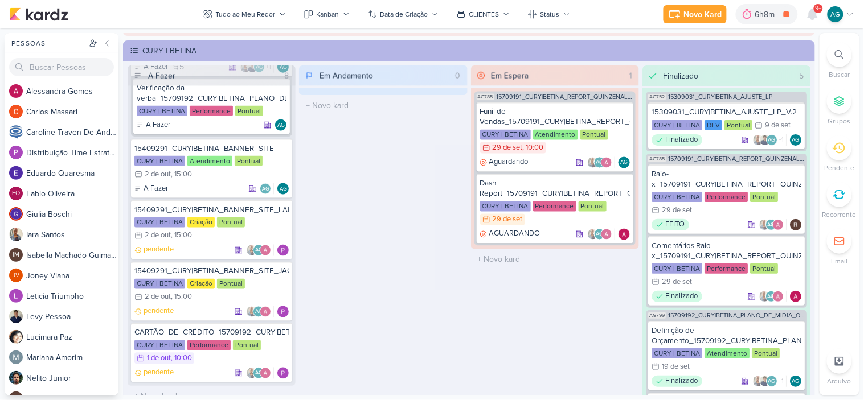
click at [843, 52] on icon at bounding box center [839, 54] width 9 height 9
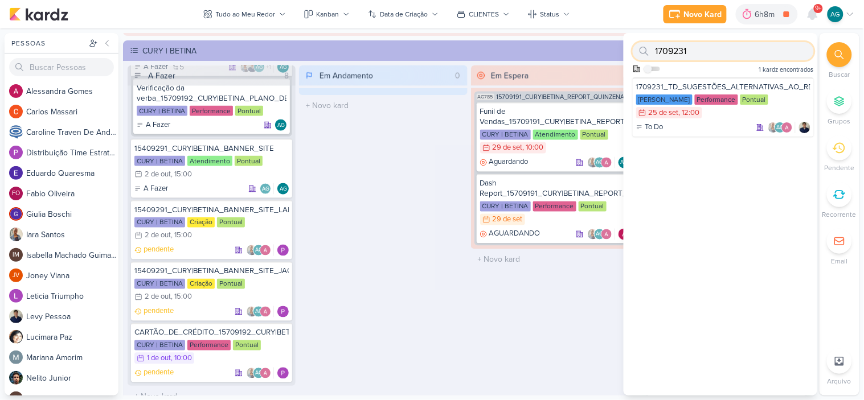
paste input "6"
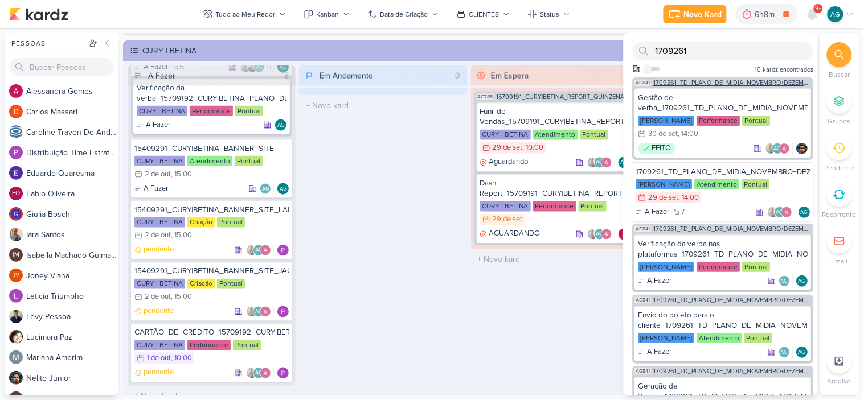
click at [742, 77] on div "AG841 1709261_TD_PLANO_DE_MIDIA_NOVEMBRO+DEZEMBRO" at bounding box center [723, 81] width 181 height 9
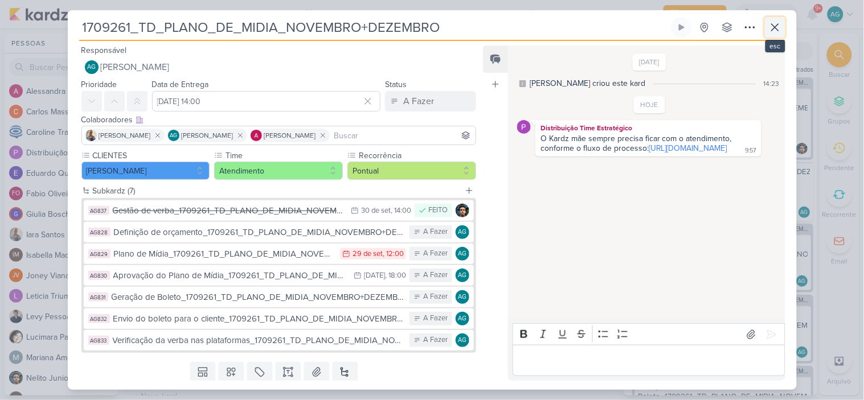
click at [776, 26] on icon at bounding box center [775, 28] width 14 height 14
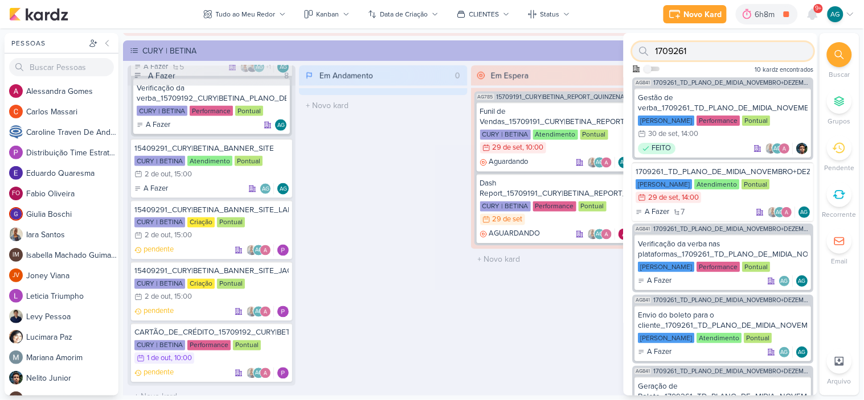
drag, startPoint x: 687, startPoint y: 53, endPoint x: 642, endPoint y: 51, distance: 45.0
click at [642, 51] on div "1709261" at bounding box center [723, 51] width 181 height 18
click at [642, 51] on icon at bounding box center [644, 51] width 9 height 9
paste input "10924"
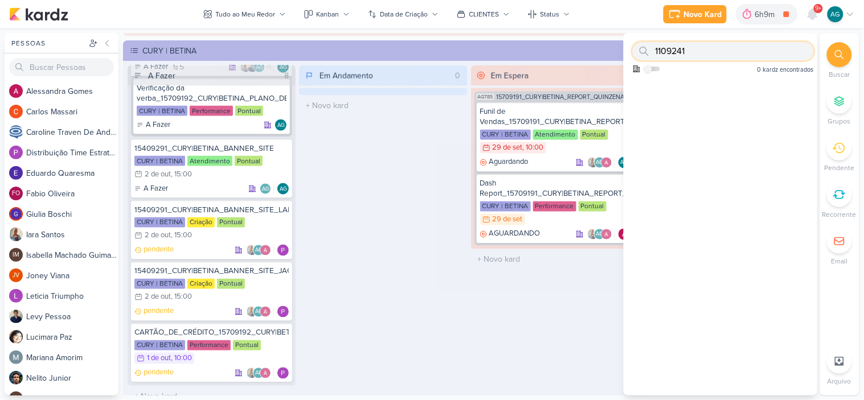
drag, startPoint x: 696, startPoint y: 50, endPoint x: 624, endPoint y: 47, distance: 72.4
click at [624, 48] on div "1109241 Como admin, ative para buscar em todos os kardz da organização 0 kardz …" at bounding box center [721, 55] width 194 height 44
paste input "70926"
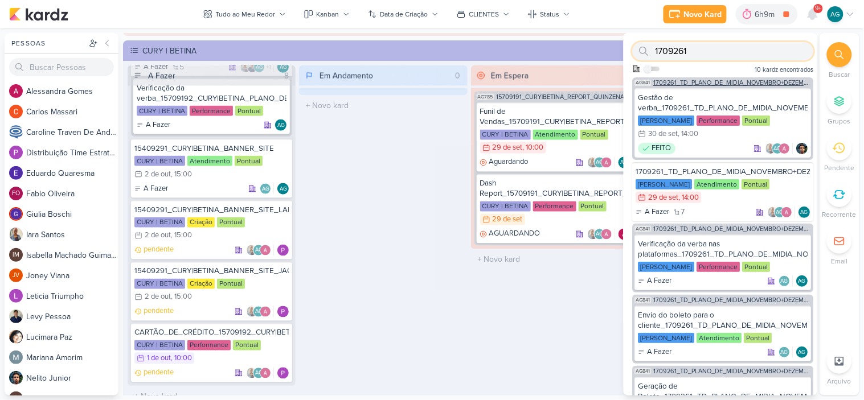
type input "1709261"
click at [735, 83] on span "1709261_TD_PLANO_DE_MIDIA_NOVEMBRO+DEZEMBRO" at bounding box center [733, 83] width 158 height 6
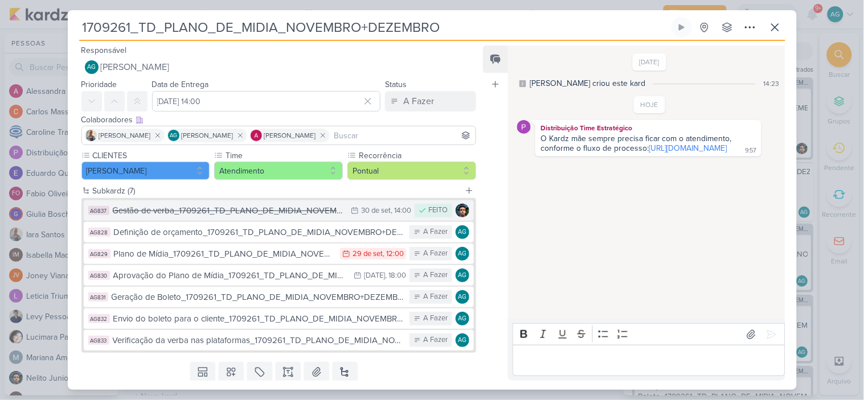
click at [272, 208] on div "Gestão de verba_1709261_TD_PLANO_DE_MIDIA_NOVEMBRO+DEZEMBRO" at bounding box center [229, 210] width 233 height 13
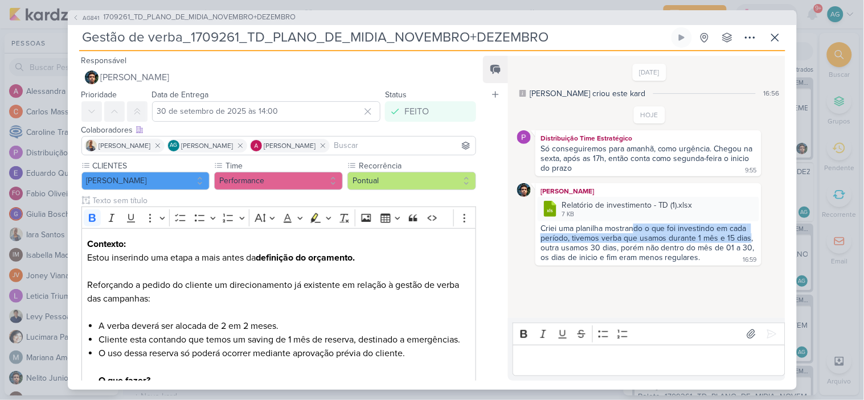
drag, startPoint x: 673, startPoint y: 234, endPoint x: 747, endPoint y: 236, distance: 74.1
click at [747, 236] on div "Criei uma planilha mostrando o que foi investindo em cada período, tivemos verb…" at bounding box center [648, 243] width 216 height 39
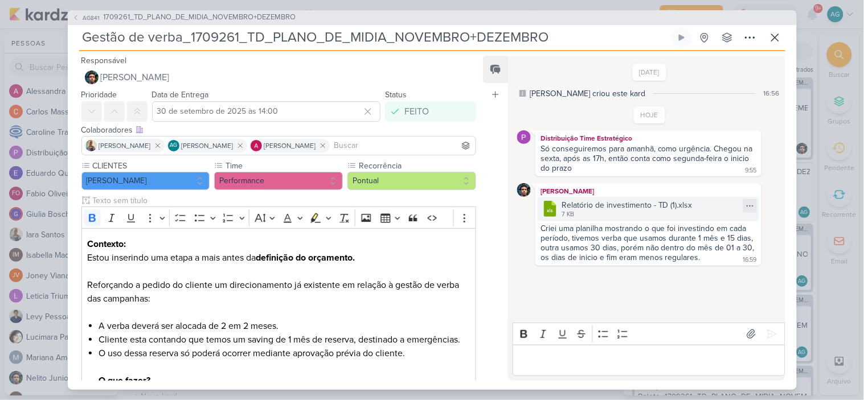
click at [746, 203] on icon at bounding box center [750, 206] width 9 height 9
click at [704, 245] on button "Baixar" at bounding box center [706, 244] width 92 height 17
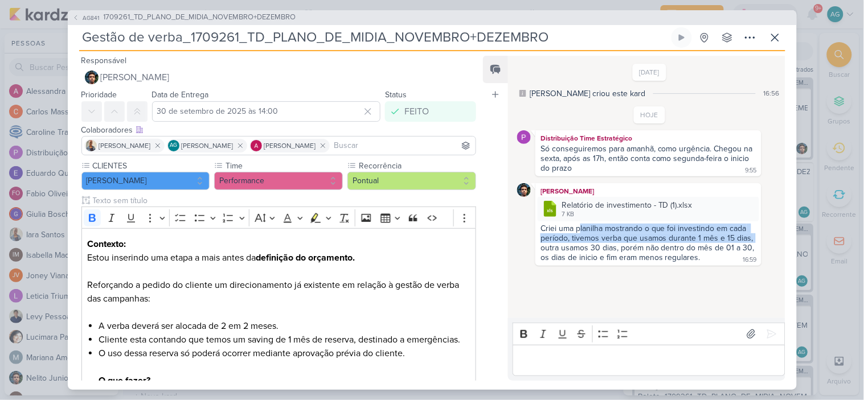
drag, startPoint x: 598, startPoint y: 227, endPoint x: 752, endPoint y: 237, distance: 154.7
click at [752, 237] on div "Criei uma planilha mostrando o que foi investindo em cada período, tivemos verb…" at bounding box center [648, 244] width 221 height 40
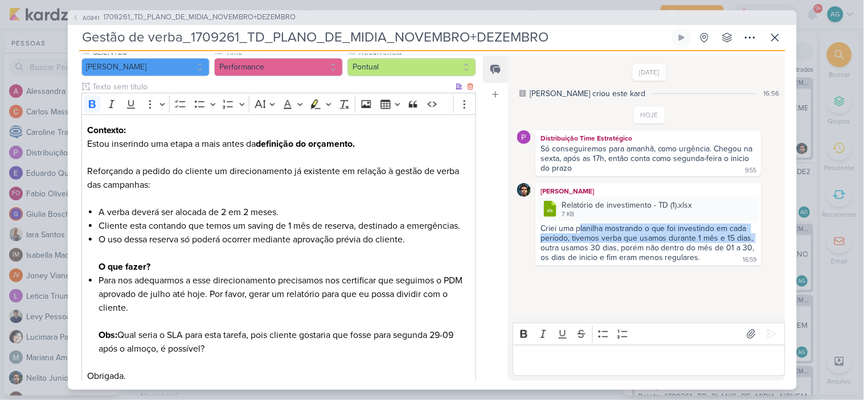
scroll to position [126, 0]
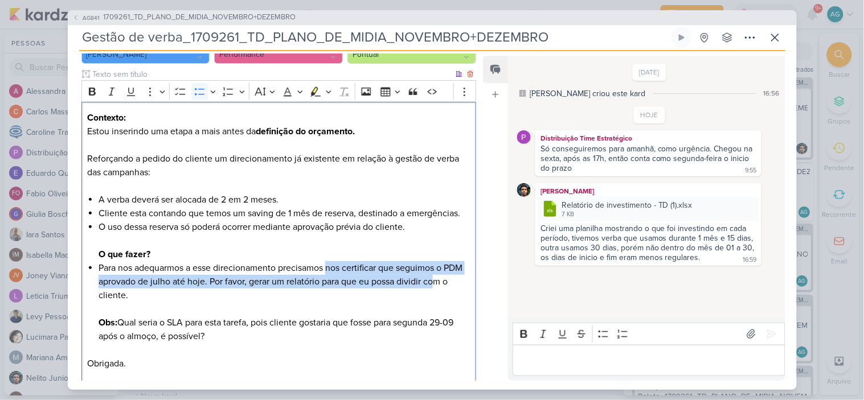
drag, startPoint x: 345, startPoint y: 268, endPoint x: 459, endPoint y: 286, distance: 115.9
click at [459, 286] on li "Para nos adequarmos a esse direcionamento precisamos nos certificar que seguimo…" at bounding box center [284, 302] width 371 height 82
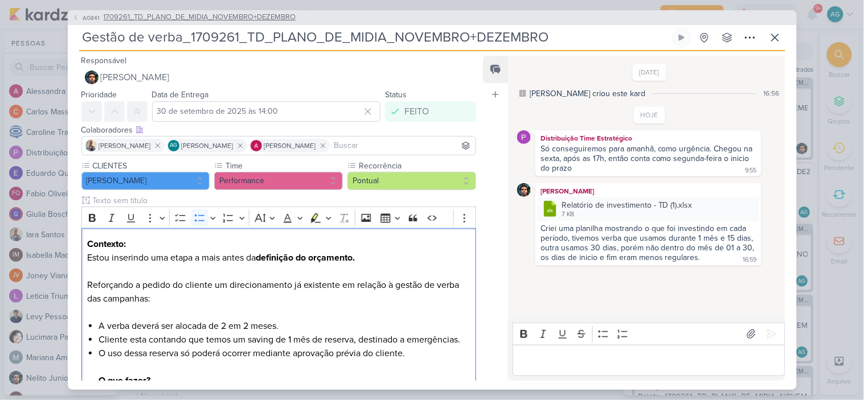
click at [182, 21] on span "1709261_TD_PLANO_DE_MIDIA_NOVEMBRO+DEZEMBRO" at bounding box center [200, 17] width 192 height 11
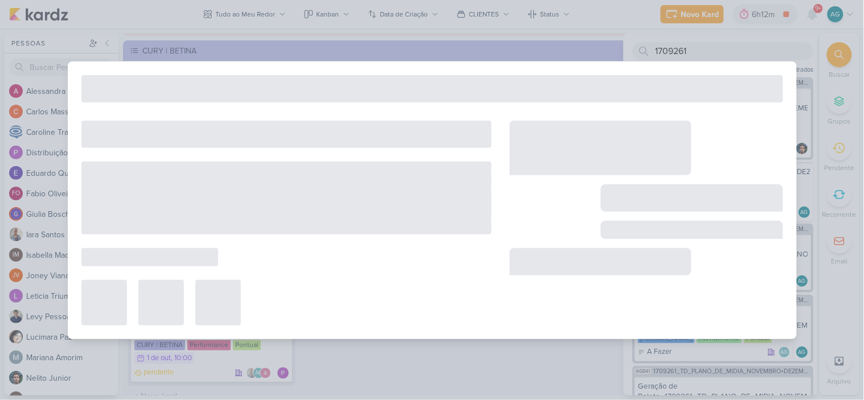
type input "1709261_TD_PLANO_DE_MIDIA_NOVEMBRO+DEZEMBRO"
type input "29 de setembro de 2025 às 14:00"
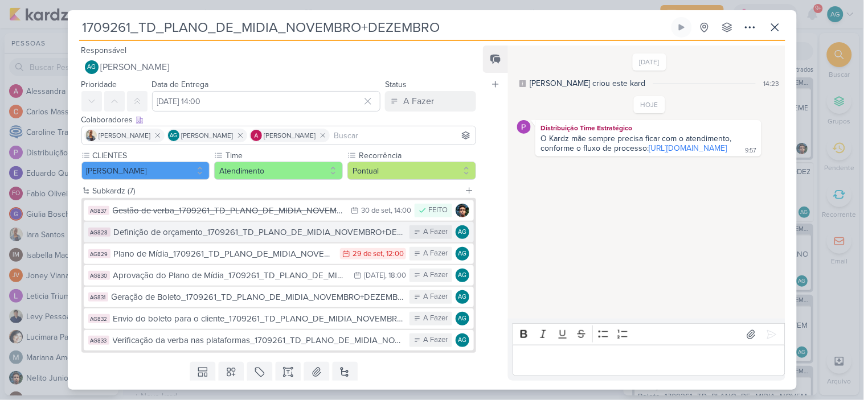
click at [231, 229] on div "Definição de orçamento_1709261_TD_PLANO_DE_MIDIA_NOVEMBRO+DEZEMBRO" at bounding box center [259, 232] width 290 height 13
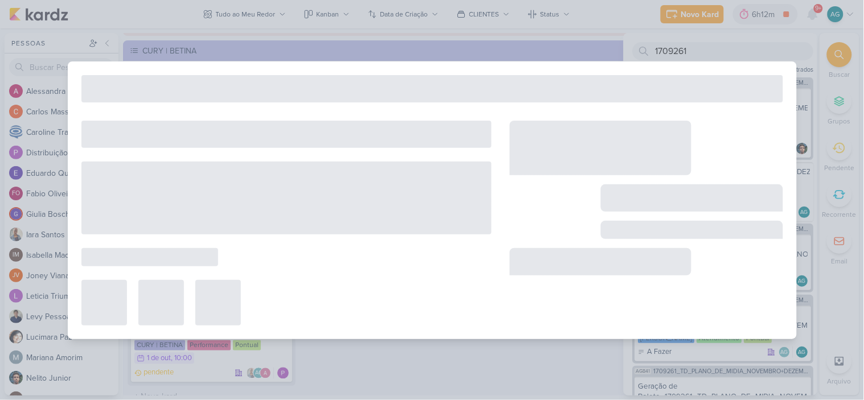
type input "Definição de orçamento_1709261_TD_PLANO_DE_MIDIA_NOVEMBRO+DEZEMBRO"
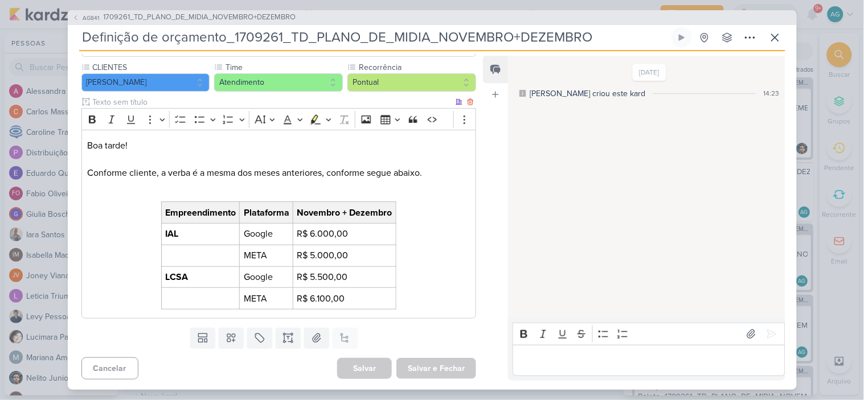
scroll to position [100, 0]
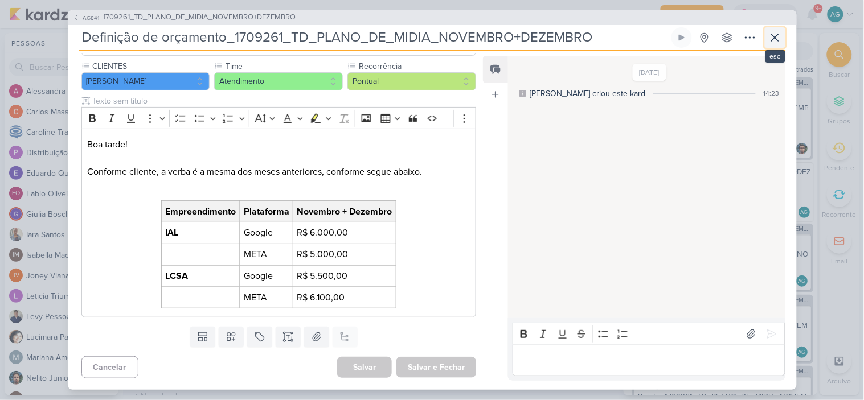
click at [778, 33] on icon at bounding box center [775, 38] width 14 height 14
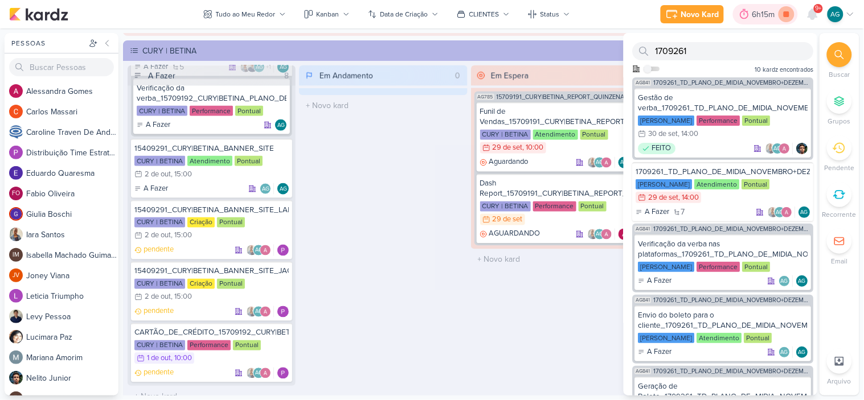
click at [788, 16] on icon at bounding box center [787, 14] width 6 height 6
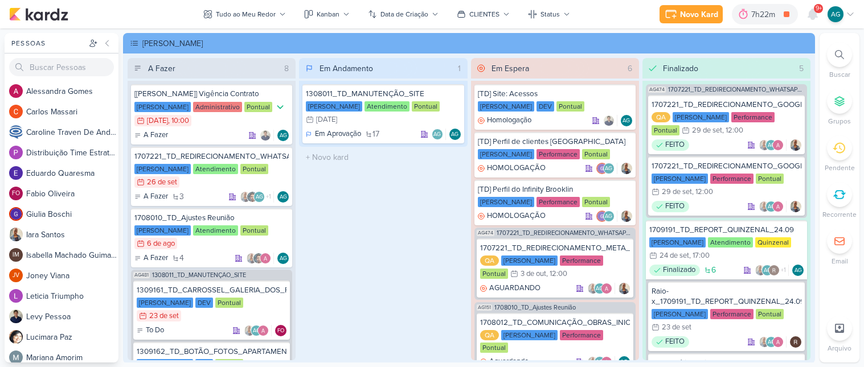
click at [841, 55] on icon at bounding box center [839, 54] width 9 height 9
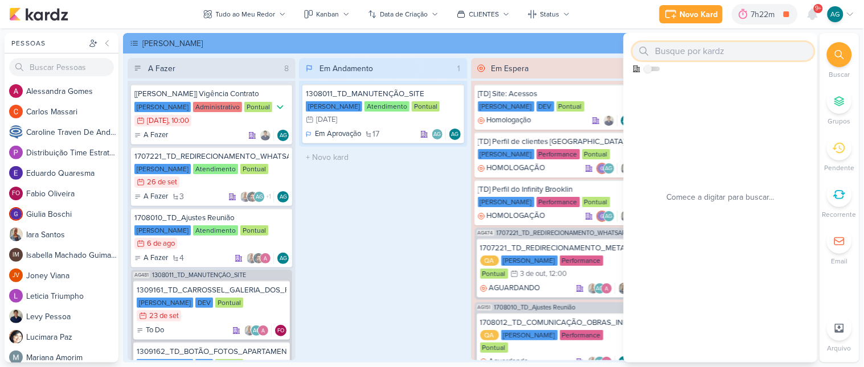
paste input "2500317"
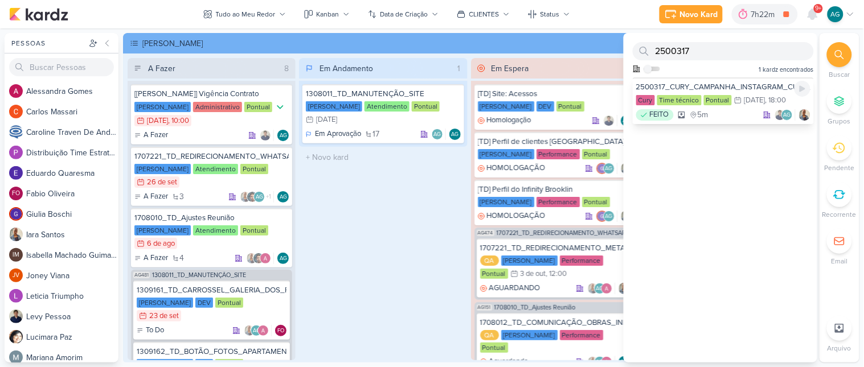
click at [730, 84] on div "2500317_CURY_CAMPANHA_INSTAGRAM_CURY_CONSTRUTORA" at bounding box center [723, 87] width 174 height 10
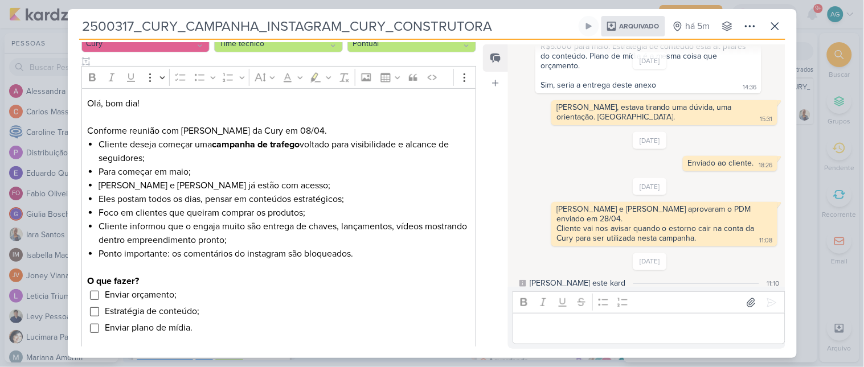
scroll to position [320, 0]
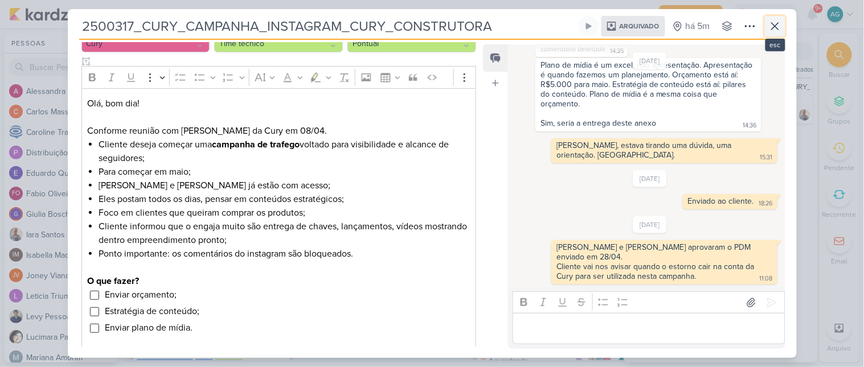
click at [777, 26] on icon at bounding box center [775, 26] width 14 height 14
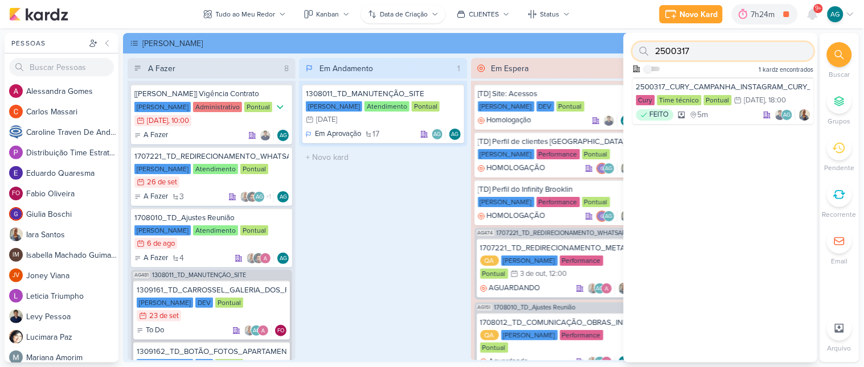
drag, startPoint x: 471, startPoint y: 14, endPoint x: 436, endPoint y: 12, distance: 35.4
click at [429, 33] on div "Pessoas [GEOGRAPHIC_DATA] A l e s s a n d r a G o m e s C a r l o s M a s s a r…" at bounding box center [432, 198] width 864 height 330
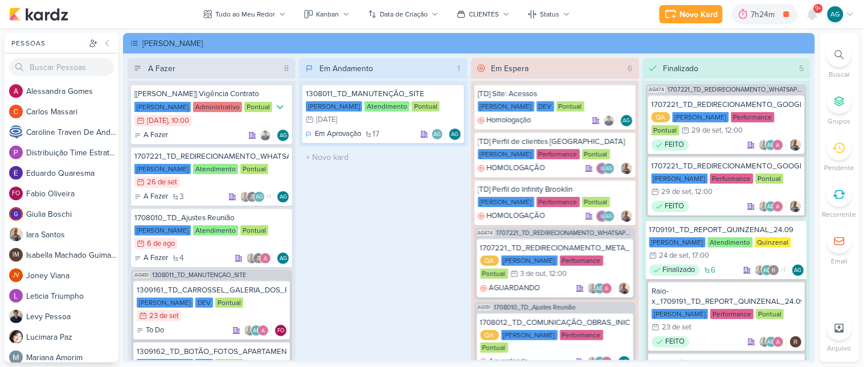
click at [839, 57] on icon at bounding box center [839, 54] width 9 height 9
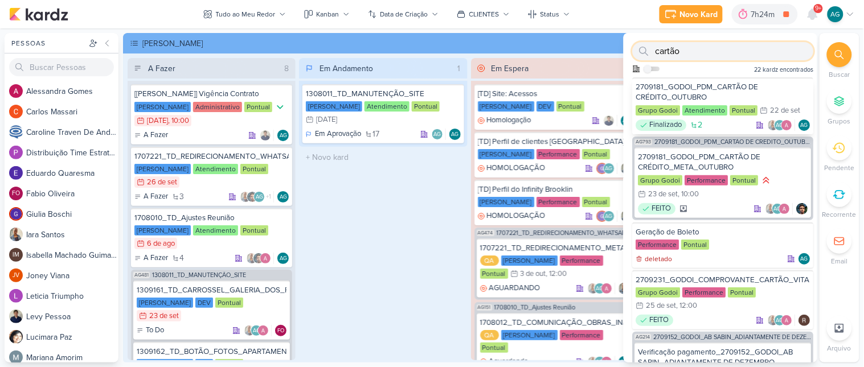
type input "cartão"
click at [724, 140] on span "2709181_GODOI_PDM_CARTÃO DE CRÉDITO_OUTUBRO" at bounding box center [733, 142] width 157 height 6
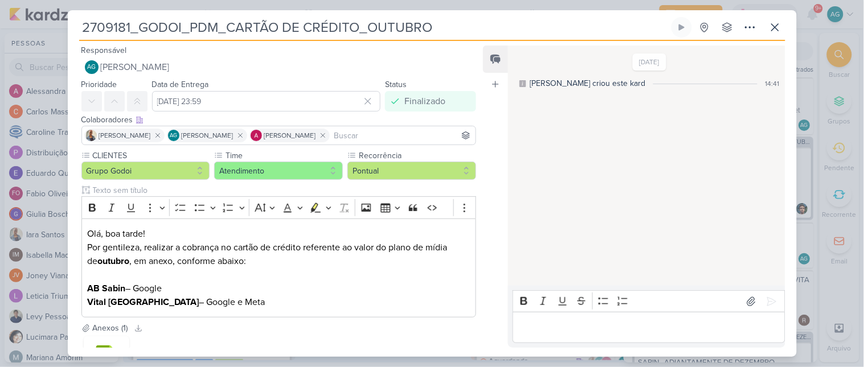
drag, startPoint x: 442, startPoint y: 31, endPoint x: 140, endPoint y: 18, distance: 302.7
click at [140, 18] on input "2709181_GODOI_PDM_CARTÃO DE CRÉDITO_OUTUBRO" at bounding box center [374, 27] width 590 height 21
click at [178, 43] on div "Responsável AG Aline Gimenez Graciano Nenhum contato encontrado create new cont…" at bounding box center [274, 60] width 413 height 34
drag, startPoint x: 183, startPoint y: 27, endPoint x: 482, endPoint y: 23, distance: 299.6
click at [482, 23] on input "2709181_GODOI_PDM_CARTÃO DE CRÉDITO_OUTUBRO" at bounding box center [374, 27] width 590 height 21
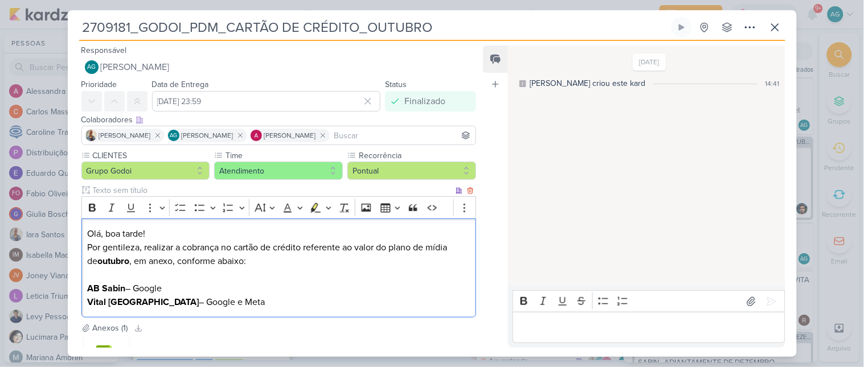
drag, startPoint x: 88, startPoint y: 235, endPoint x: 263, endPoint y: 305, distance: 188.4
click at [263, 305] on div "Olá, boa tarde! Por gentileza, realizar a cobrança no cartão de crédito referen…" at bounding box center [278, 269] width 395 height 100
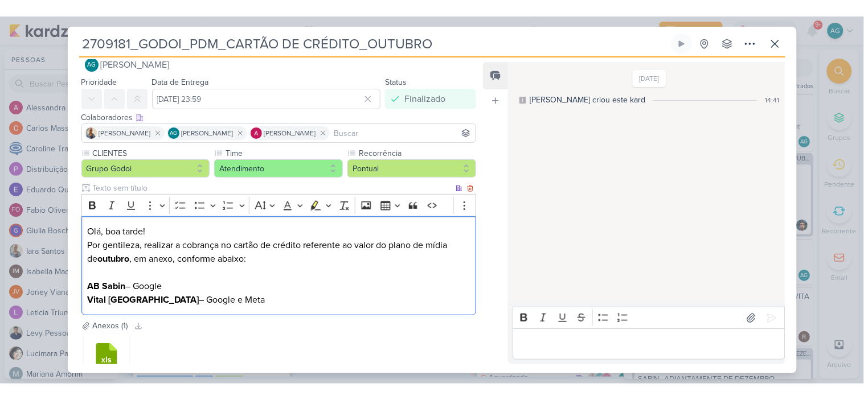
scroll to position [164, 0]
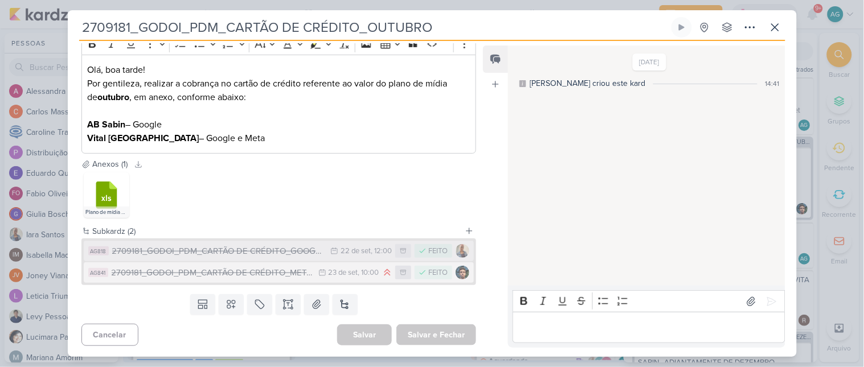
click at [277, 252] on div "2709181_GODOI_PDM_CARTÃO DE CRÉDITO_GOOGLE_OUTUBRO" at bounding box center [218, 251] width 213 height 13
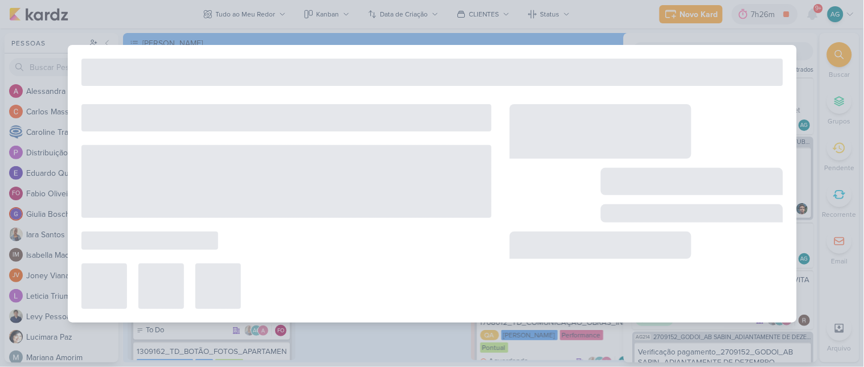
type input "2709181_GODOI_PDM_CARTÃO DE CRÉDITO_GOOGLE_OUTUBRO"
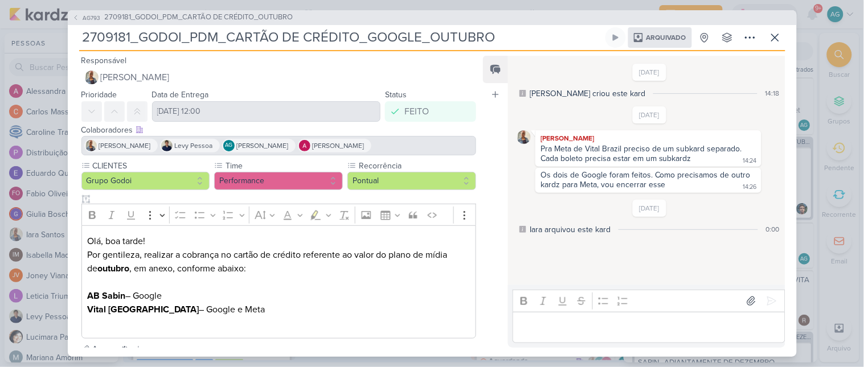
drag, startPoint x: 90, startPoint y: 241, endPoint x: 322, endPoint y: 309, distance: 241.5
click at [322, 309] on div "Olá, boa tarde! Por gentileza, realizar a cobrança no cartão de crédito referen…" at bounding box center [278, 282] width 395 height 113
copy div "Olá, boa tarde! Por gentileza, realizar a cobrança no cartão de crédito referen…"
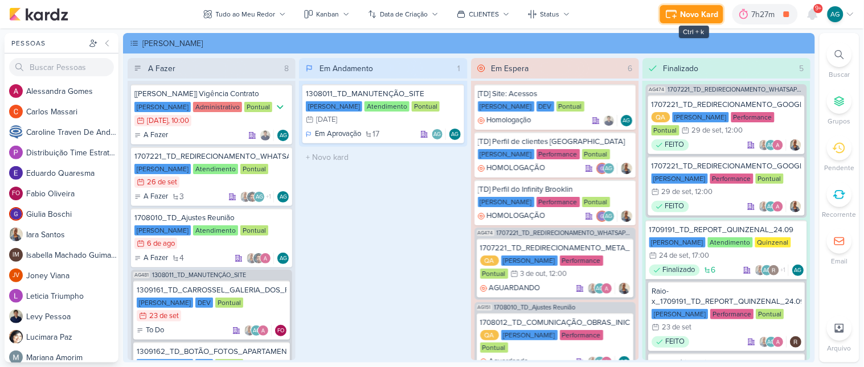
click at [682, 16] on div "Novo Kard" at bounding box center [700, 15] width 38 height 12
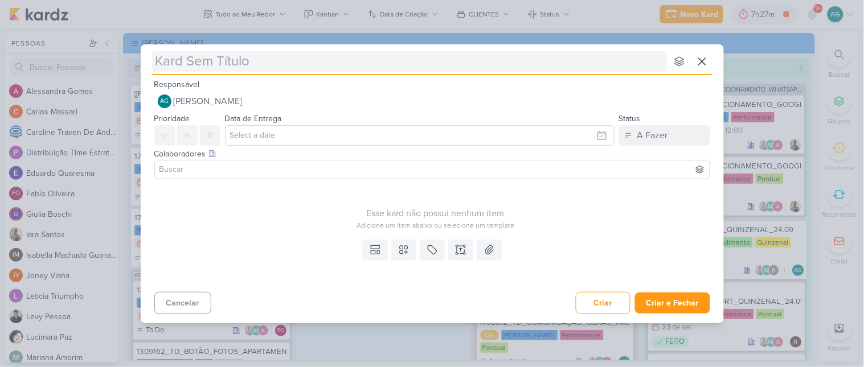
click at [450, 66] on input "text" at bounding box center [409, 61] width 515 height 21
type input "15709192_CURY|BETINA_PLANO_DE_MIDIA_OUTUBRO"
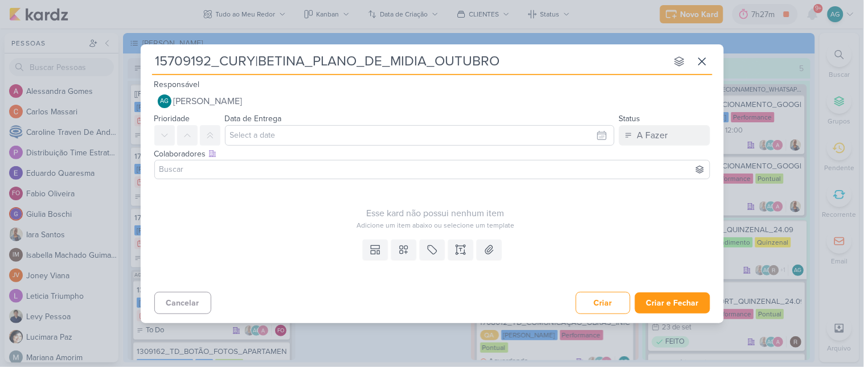
click at [155, 64] on input "15709192_CURY|BETINA_PLANO_DE_MIDIA_OUTUBRO" at bounding box center [409, 61] width 515 height 21
type input "c15709192_CURY|BETINA_PLANO_DE_MIDIA_OUTUBRO"
type input "15709192_CURY|BETINA_PLANO_DE_MIDIA_OUTUBRO"
type input "CART15709192_CURY|BETINA_PLANO_DE_MIDIA_OUTUBRO"
type input "CARTÃO 15709192_CURY|BETINA_PLANO_DE_MIDIA_OUTUBRO"
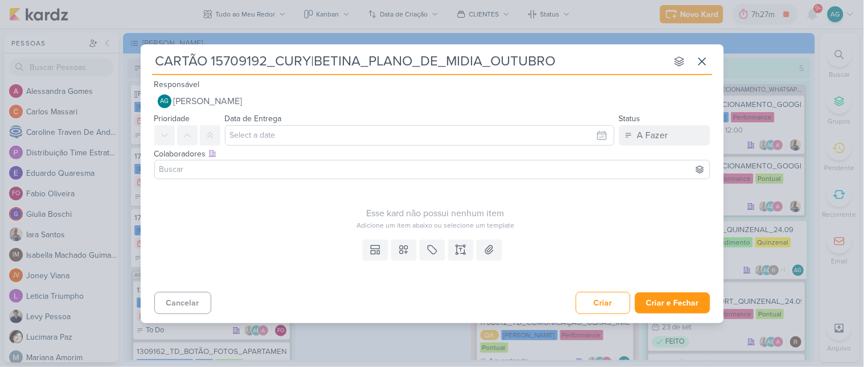
type input "CARTÃO15709192_CURY|BETINA_PLANO_DE_MIDIA_OUTUBRO"
type input "CARTÃO_DE15709192_CURY|BETINA_PLANO_DE_MIDIA_OUTUBRO"
type input "CARTÃO_DE_CR15709192_CURY|BETINA_PLANO_DE_MIDIA_OUTUBRO"
type input "CARTÃO_DE_CRÉDITO15709192_CURY|BETINA_PLANO_DE_MIDIA_OUTUBRO"
type input "CARTÃO_DE_CRÉDITO_15709192_CURY|BETINA_PLANO_DE_MIDIA_OUTUBRO"
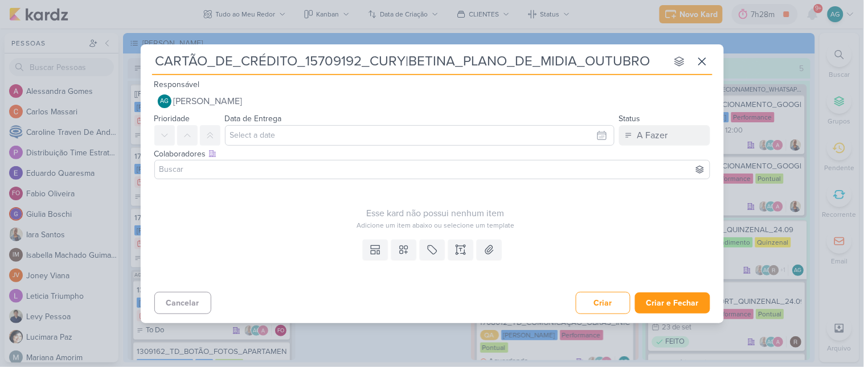
type input "CARTÃO_DE_CRÉDITO_15709192_CURY|BETINA_PLANO_DE_MIDIA_OUTUBRO"
click at [458, 249] on icon at bounding box center [460, 249] width 11 height 11
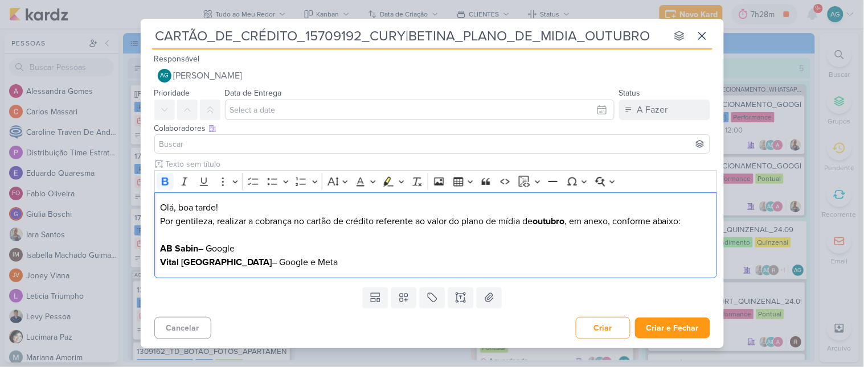
drag, startPoint x: 306, startPoint y: 263, endPoint x: 142, endPoint y: 255, distance: 163.6
click at [142, 255] on div "Clique para deixar o item visível somente à membros da sua organização Rich Tex…" at bounding box center [432, 220] width 583 height 124
click at [243, 251] on p "AB Sabin – Google" at bounding box center [435, 249] width 551 height 14
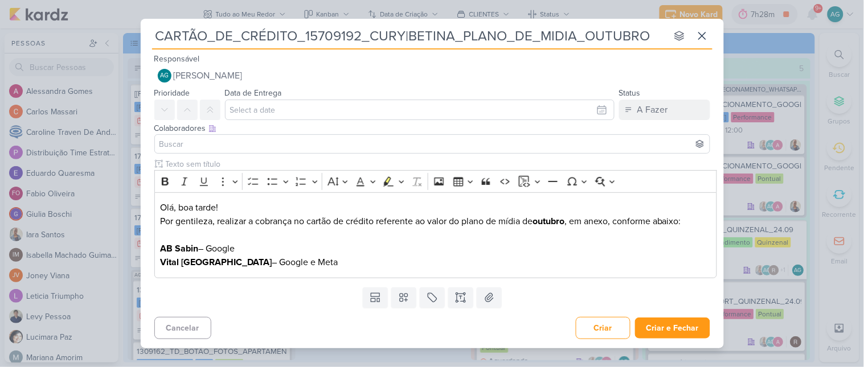
drag, startPoint x: 371, startPoint y: 31, endPoint x: 452, endPoint y: 34, distance: 80.9
click at [452, 34] on input "CARTÃO_DE_CRÉDITO_15709192_CURY|BETINA_PLANO_DE_MIDIA_OUTUBRO" at bounding box center [409, 36] width 515 height 21
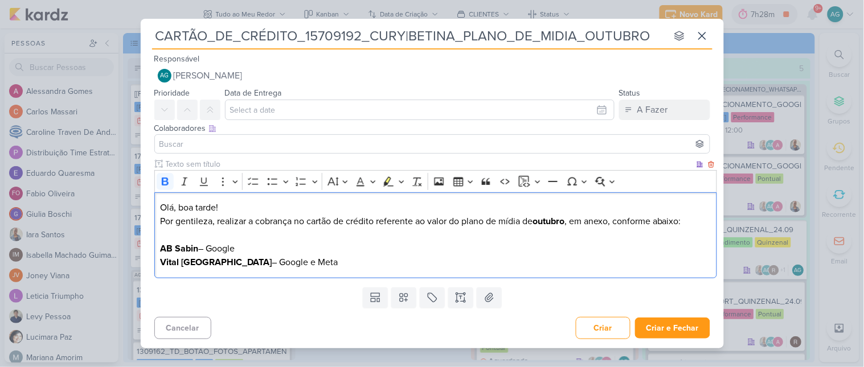
drag, startPoint x: 285, startPoint y: 265, endPoint x: 166, endPoint y: 251, distance: 120.4
click at [166, 251] on div "Olá, boa tarde! Por gentileza, realizar a cobrança no cartão de crédito referen…" at bounding box center [435, 235] width 563 height 86
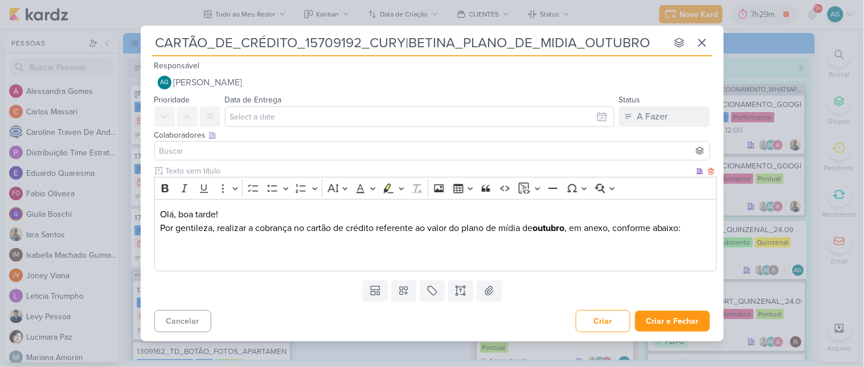
click at [227, 251] on p "Editor editing area: main" at bounding box center [435, 256] width 551 height 14
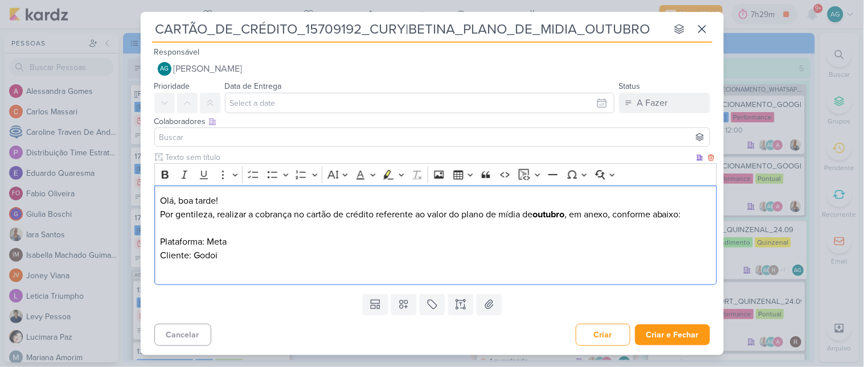
click at [221, 243] on p "Plataforma: Meta" at bounding box center [435, 242] width 551 height 14
click at [206, 258] on p "Cliente: Godoi" at bounding box center [435, 262] width 551 height 27
drag, startPoint x: 205, startPoint y: 241, endPoint x: 155, endPoint y: 239, distance: 50.2
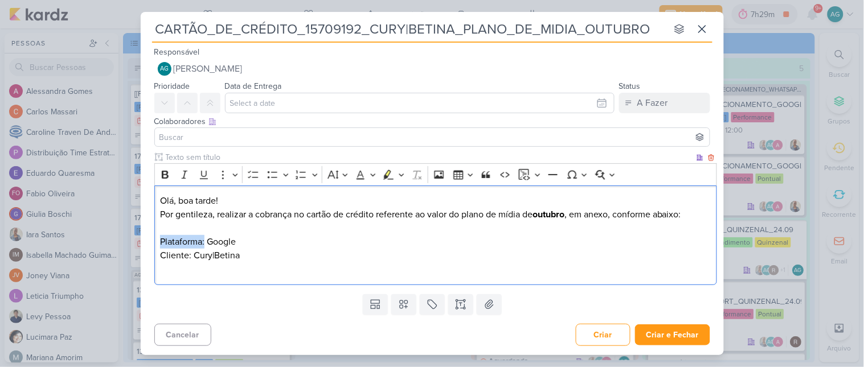
click at [155, 239] on div "Olá, boa tarde! Por gentileza, realizar a cobrança no cartão de crédito referen…" at bounding box center [435, 236] width 563 height 100
click at [165, 174] on icon "Editor toolbar" at bounding box center [164, 174] width 11 height 11
drag, startPoint x: 190, startPoint y: 255, endPoint x: 154, endPoint y: 251, distance: 35.5
click at [154, 251] on div "Olá, boa tarde! Por gentileza, realizar a cobrança no cartão de crédito referen…" at bounding box center [435, 236] width 563 height 100
click at [166, 174] on icon "Editor toolbar" at bounding box center [164, 174] width 11 height 11
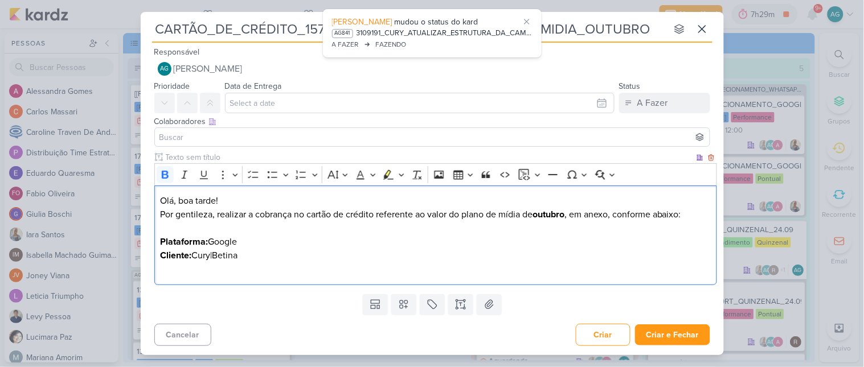
click at [271, 248] on p "Plataforma: Google" at bounding box center [435, 242] width 551 height 14
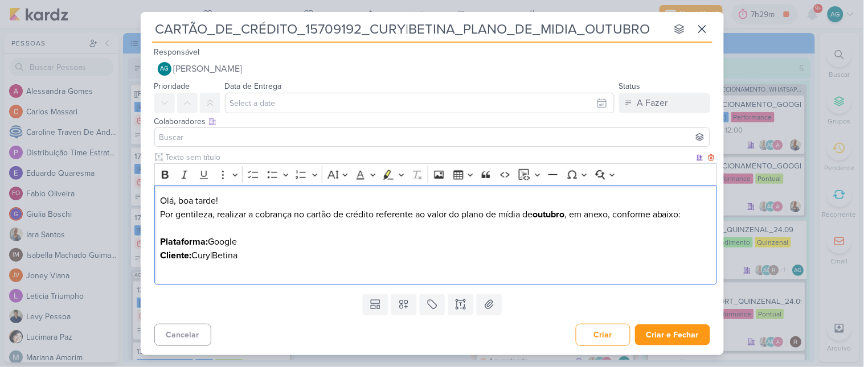
click at [576, 214] on p "Por gentileza, realizar a cobrança no cartão de crédito referente ao valor do p…" at bounding box center [435, 221] width 551 height 27
drag, startPoint x: 615, startPoint y: 211, endPoint x: 622, endPoint y: 211, distance: 6.9
click at [620, 211] on p "Por gentileza, realizar a cobrança no cartão de crédito referente ao valor do p…" at bounding box center [435, 221] width 551 height 27
click at [167, 172] on icon "Editor toolbar" at bounding box center [165, 175] width 7 height 8
click at [376, 266] on p "Cliente: Cury|Betina" at bounding box center [435, 262] width 551 height 27
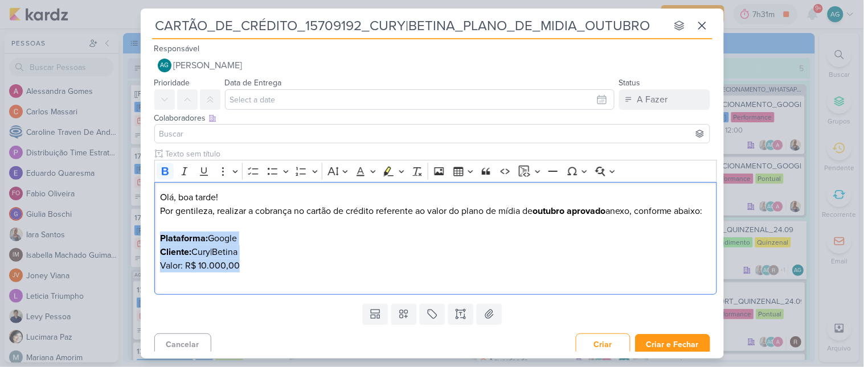
drag, startPoint x: 252, startPoint y: 280, endPoint x: 151, endPoint y: 252, distance: 104.6
click at [151, 252] on div "Clique para deixar o item visível somente à membros da sua organização Rich Tex…" at bounding box center [432, 223] width 583 height 151
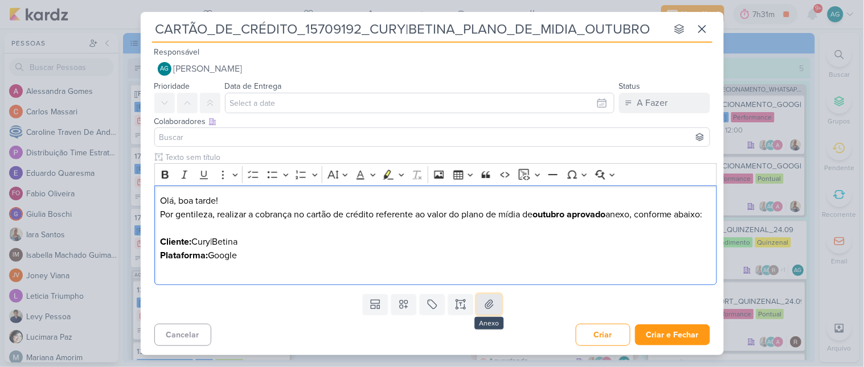
click at [484, 310] on icon at bounding box center [489, 304] width 11 height 11
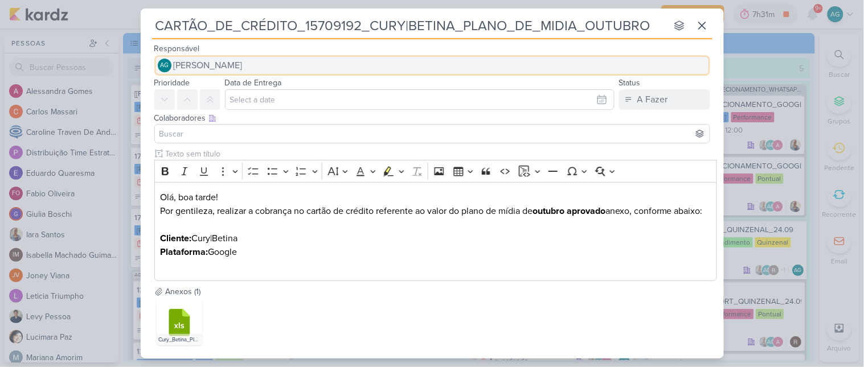
click at [286, 60] on button "AG Aline Gimenez Graciano" at bounding box center [432, 65] width 556 height 21
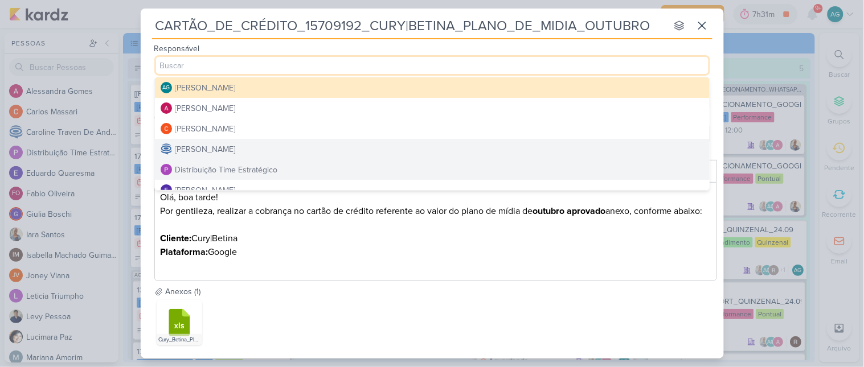
click at [260, 166] on div "Distribuição Time Estratégico" at bounding box center [226, 170] width 103 height 12
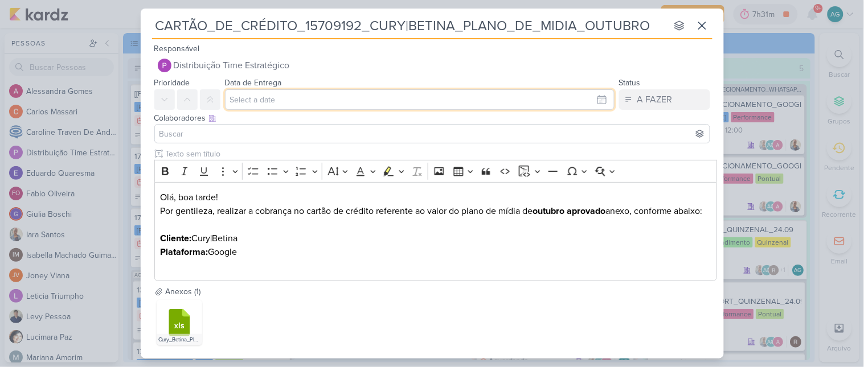
click at [280, 101] on input "text" at bounding box center [420, 99] width 390 height 21
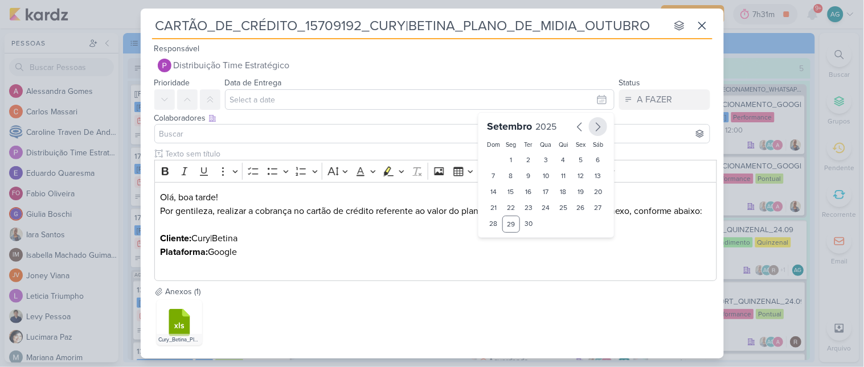
click at [596, 128] on icon "button" at bounding box center [598, 127] width 14 height 14
click at [543, 157] on div "1" at bounding box center [546, 160] width 18 height 16
type input "[DATE] 23:59"
click at [504, 241] on select "00 01 02 03 04 05 06 07 08 09 10 11 12 13 14 15 16 17 18 19 20 21 22 23" at bounding box center [511, 243] width 16 height 14
select select "10"
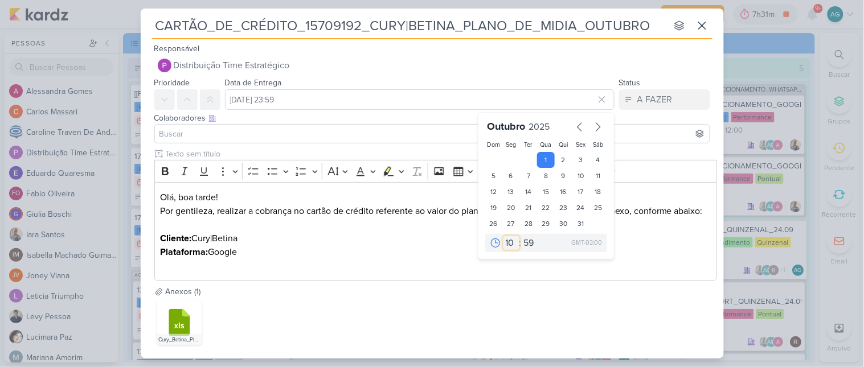
click at [503, 236] on select "00 01 02 03 04 05 06 07 08 09 10 11 12 13 14 15 16 17 18 19 20 21 22 23" at bounding box center [511, 243] width 16 height 14
type input "1 de outubro de 2025 às 10:59"
click at [528, 240] on select "00 05 10 15 20 25 30 35 40 45 50 55 59" at bounding box center [530, 243] width 16 height 14
select select "0"
click at [522, 236] on select "00 05 10 15 20 25 30 35 40 45 50 55 59" at bounding box center [530, 243] width 16 height 14
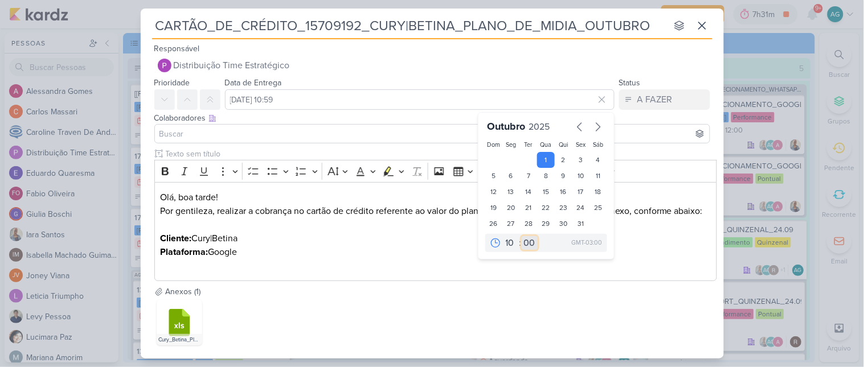
type input "[DATE] 10:00"
click at [300, 131] on input at bounding box center [432, 134] width 550 height 14
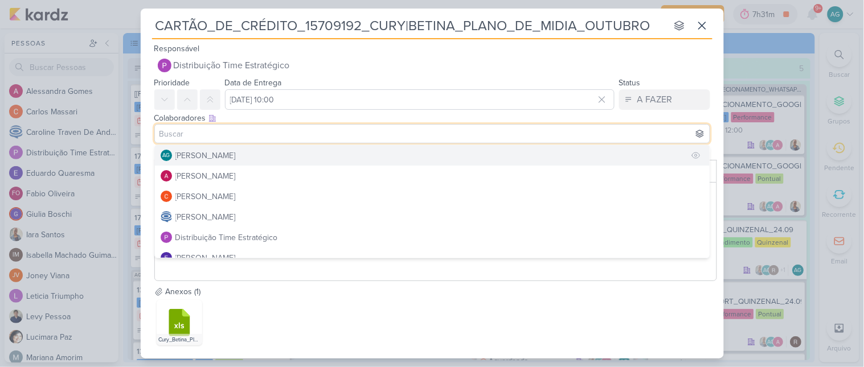
click at [236, 156] on div "[PERSON_NAME]" at bounding box center [205, 156] width 60 height 12
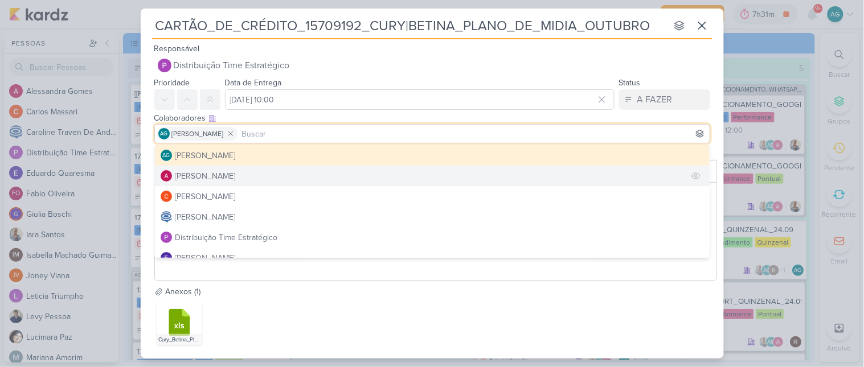
click at [236, 173] on div "[PERSON_NAME]" at bounding box center [205, 176] width 60 height 12
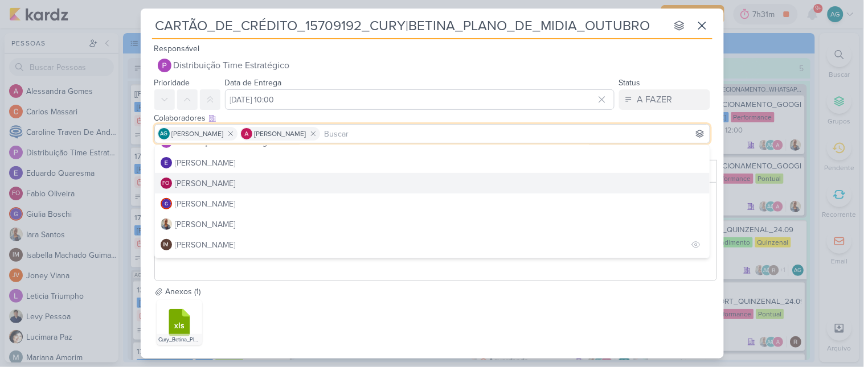
scroll to position [126, 0]
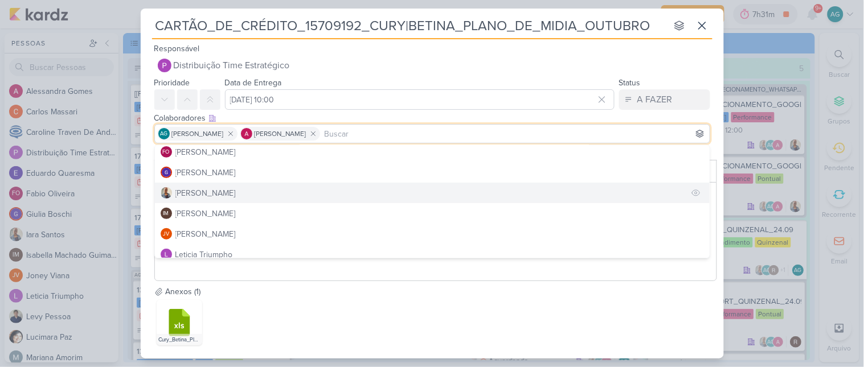
click at [214, 195] on button "[PERSON_NAME]" at bounding box center [432, 193] width 555 height 21
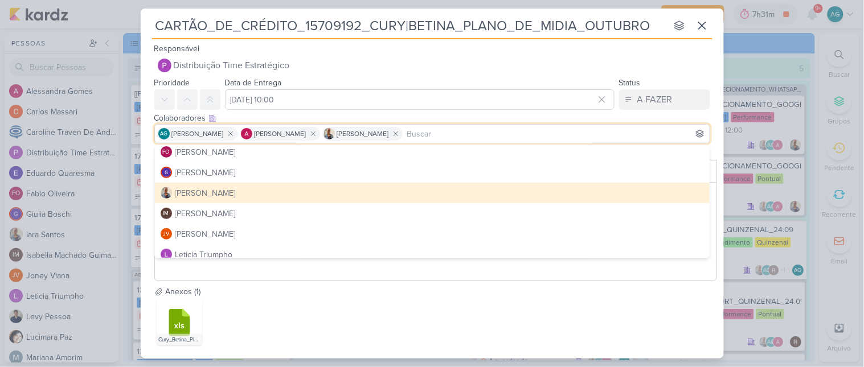
click at [329, 282] on div "Olá, boa tarde! Por gentileza, realizar a cobrança no cartão de crédito referen…" at bounding box center [435, 232] width 563 height 100
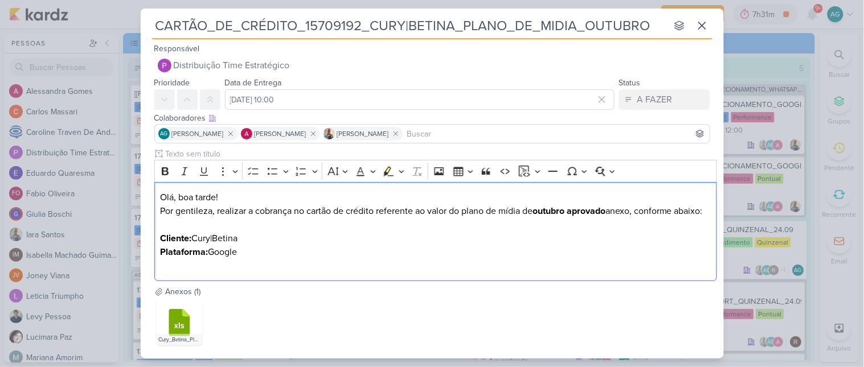
scroll to position [73, 0]
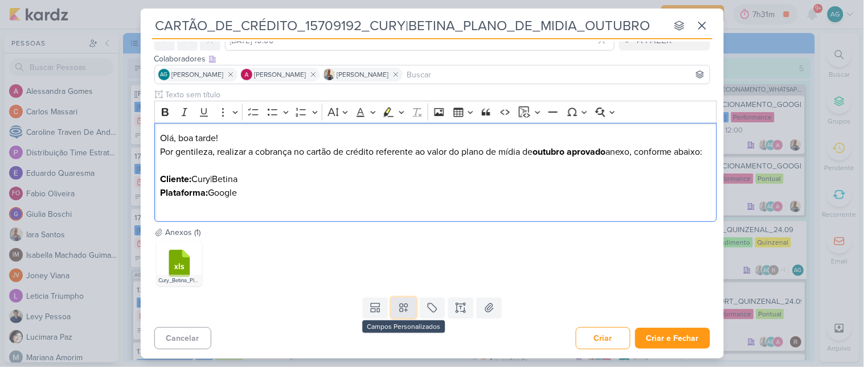
click at [398, 311] on icon at bounding box center [403, 307] width 11 height 11
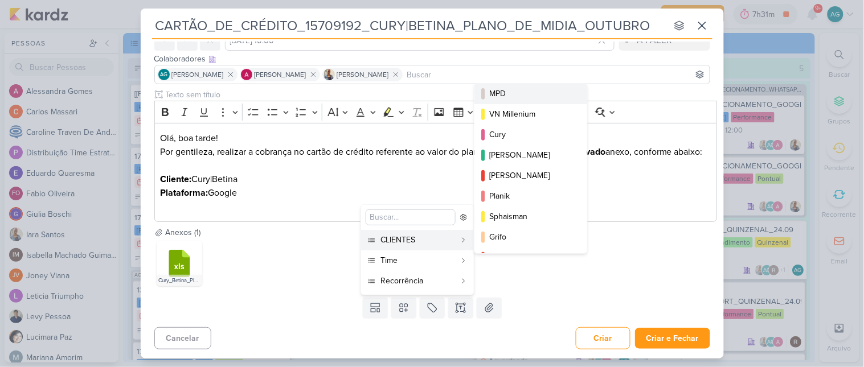
scroll to position [185, 0]
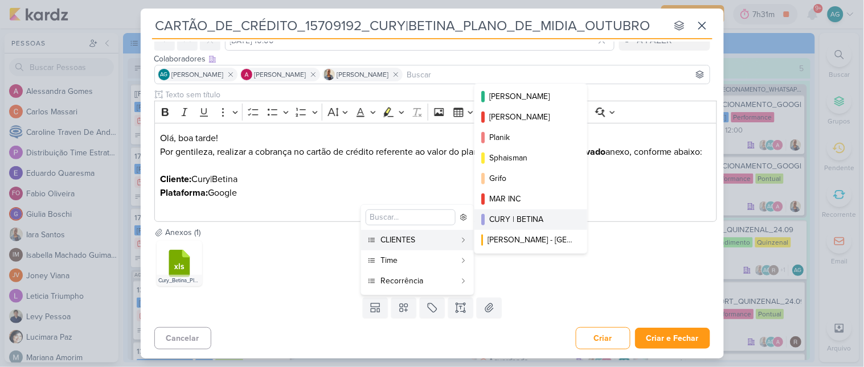
click at [542, 214] on div "CURY | BETINA" at bounding box center [531, 220] width 84 height 12
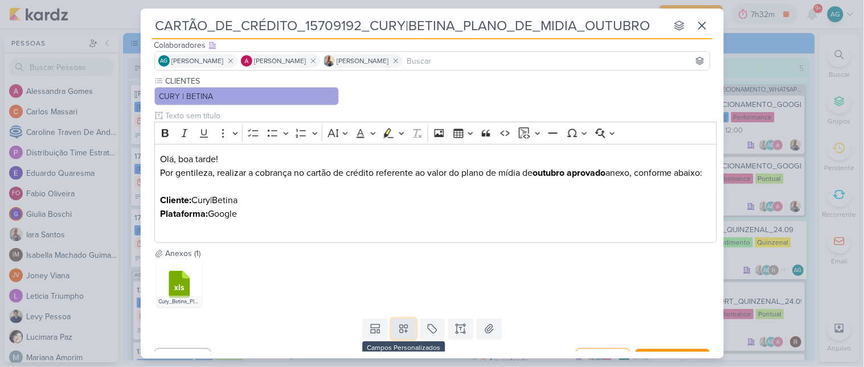
click at [405, 337] on button at bounding box center [403, 329] width 25 height 21
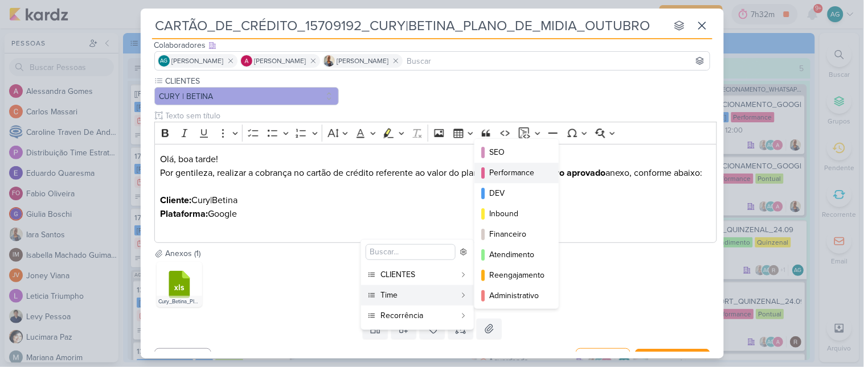
click at [526, 174] on div "Performance" at bounding box center [517, 173] width 56 height 12
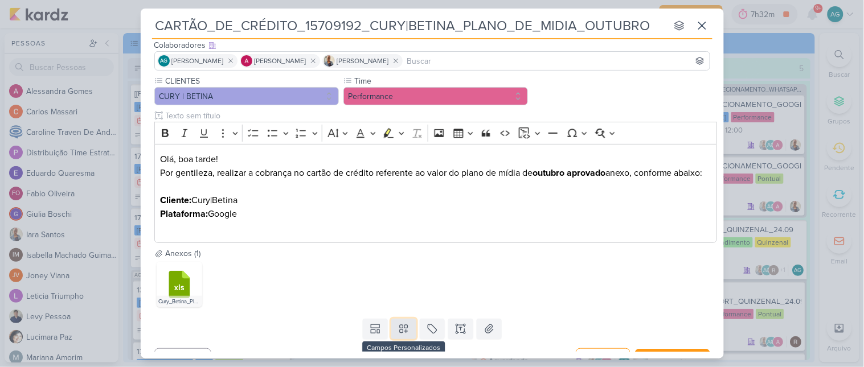
click at [403, 334] on icon at bounding box center [404, 330] width 8 height 8
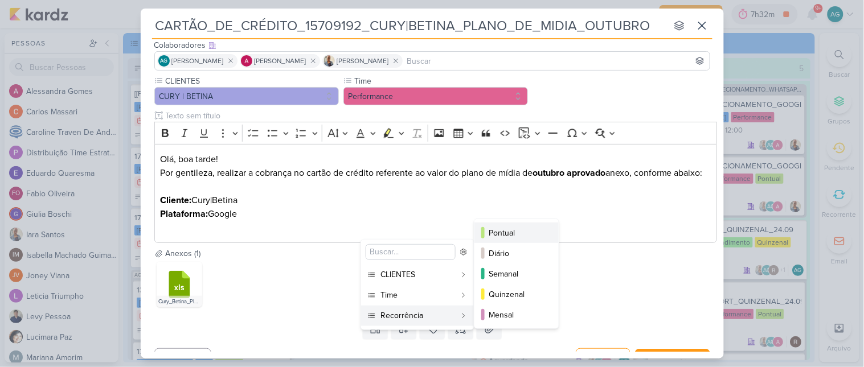
click at [510, 234] on div "Pontual" at bounding box center [517, 233] width 56 height 12
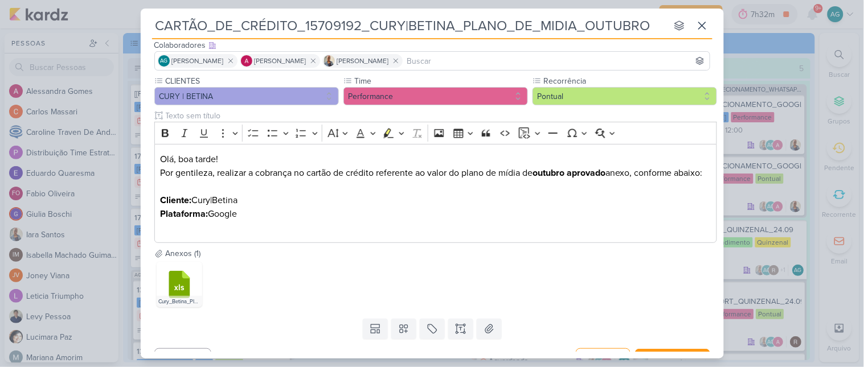
drag, startPoint x: 305, startPoint y: 22, endPoint x: 358, endPoint y: 24, distance: 52.4
click at [358, 24] on input "CARTÃO_DE_CRÉDITO_15709192_CURY|BETINA_PLANO_DE_MIDIA_OUTUBRO" at bounding box center [409, 25] width 515 height 21
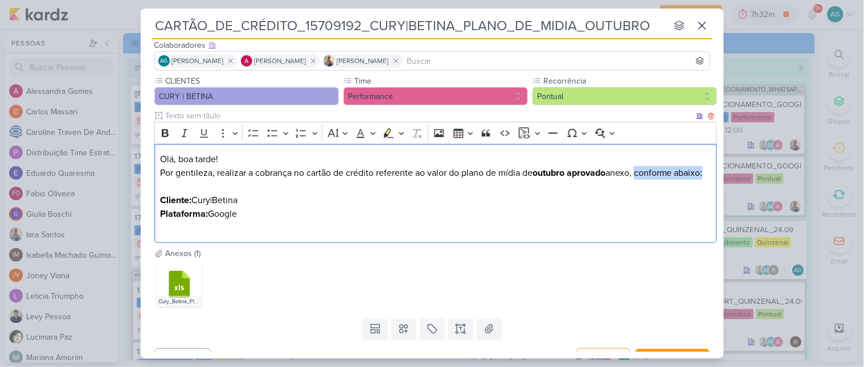
drag, startPoint x: 644, startPoint y: 174, endPoint x: 652, endPoint y: 187, distance: 14.9
click at [652, 187] on p "Por gentileza, realizar a cobrança no cartão de crédito referente ao valor do p…" at bounding box center [435, 179] width 551 height 27
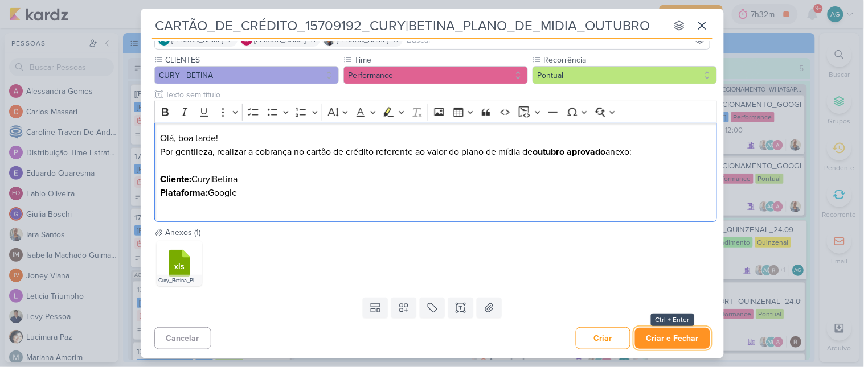
click at [670, 338] on button "Criar e Fechar" at bounding box center [672, 338] width 75 height 21
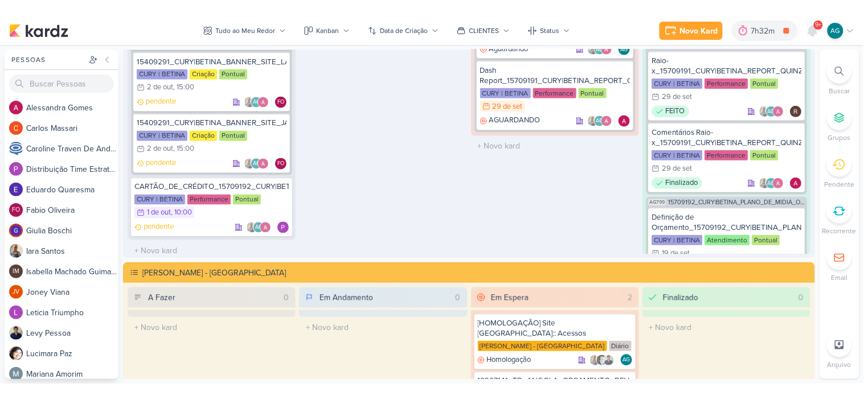
scroll to position [1599, 0]
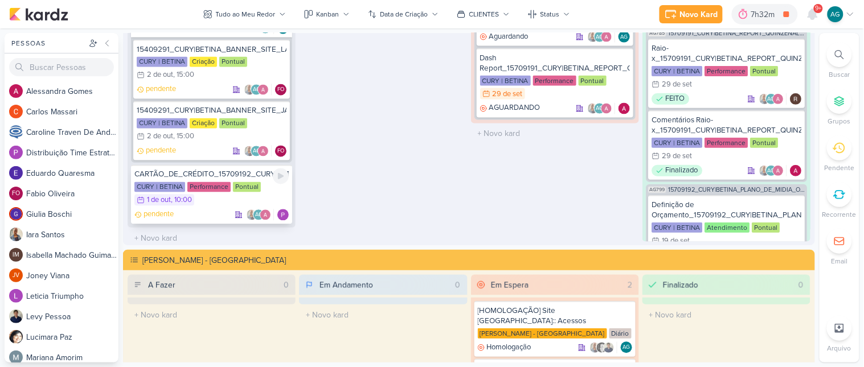
click at [229, 170] on div "CARTÃO_DE_CRÉDITO_15709192_CURY|BETINA_PLANO_DE_MIDIA_OUTUBRO" at bounding box center [211, 175] width 154 height 10
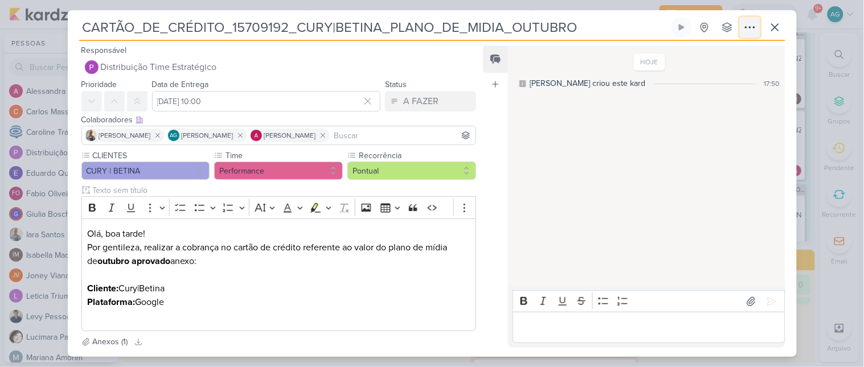
click at [755, 29] on icon at bounding box center [750, 28] width 14 height 14
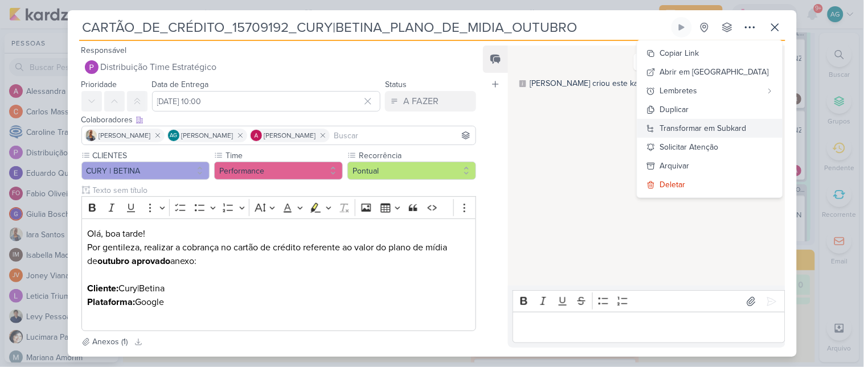
click at [747, 130] on div "Transformar em Subkard" at bounding box center [703, 128] width 87 height 12
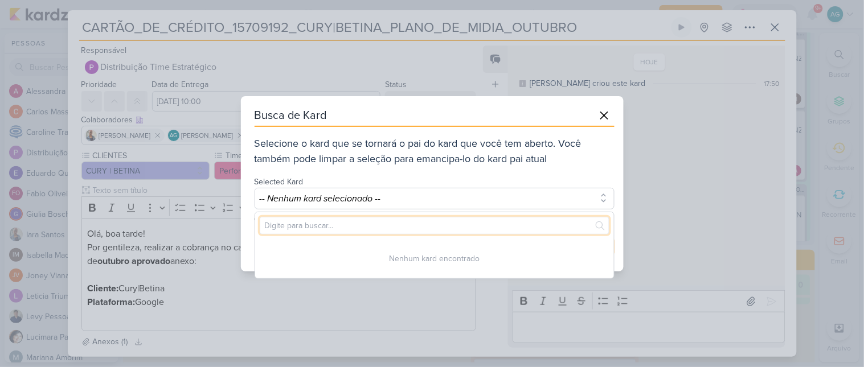
click at [306, 224] on input "text" at bounding box center [435, 226] width 350 height 18
paste input "15709192"
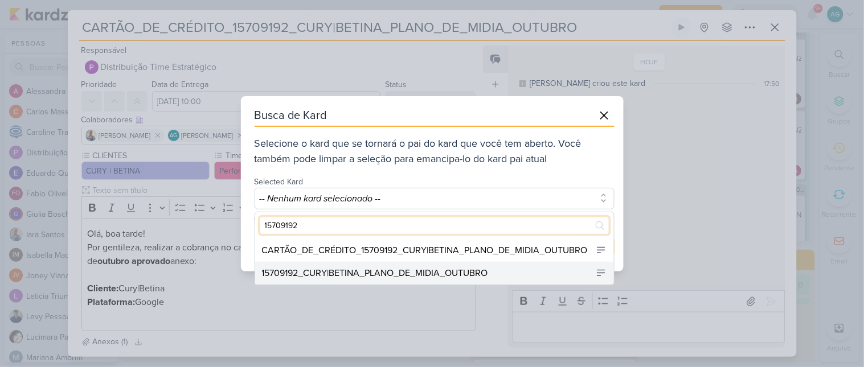
type input "15709192"
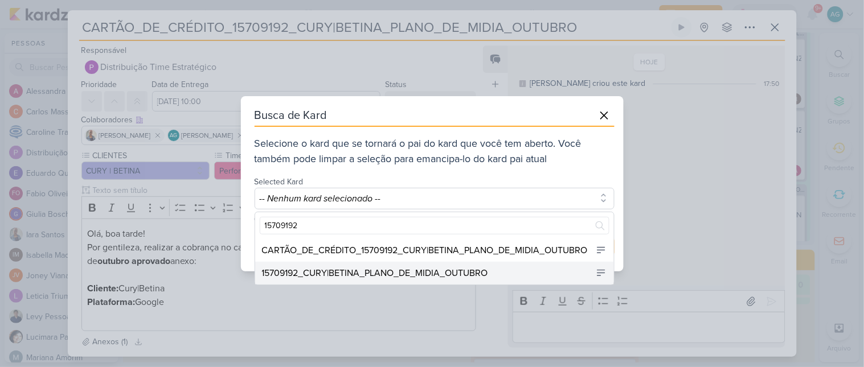
click at [425, 274] on div "15709192_CURY|BETINA_PLANO_DE_MIDIA_OUTUBRO" at bounding box center [375, 274] width 226 height 14
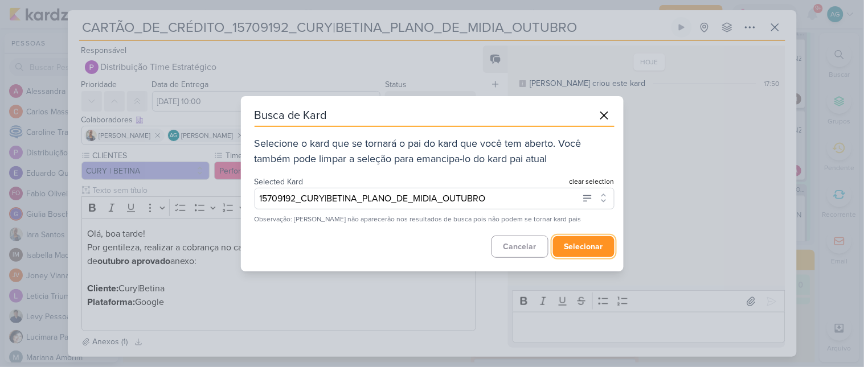
click at [589, 253] on button "selecionar" at bounding box center [584, 246] width 62 height 21
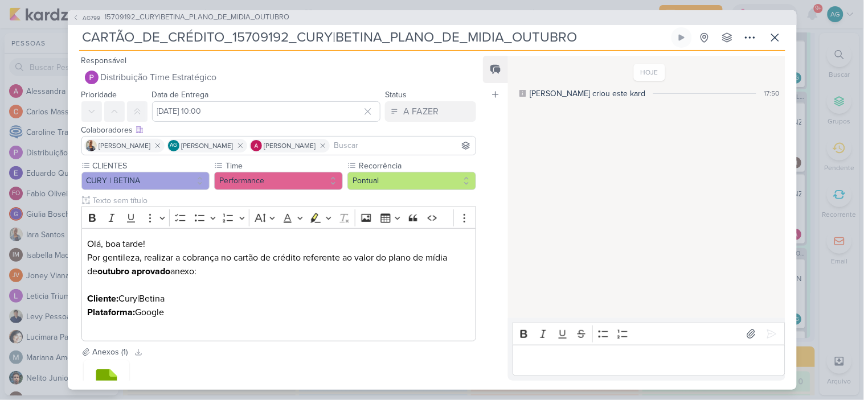
scroll to position [411, 0]
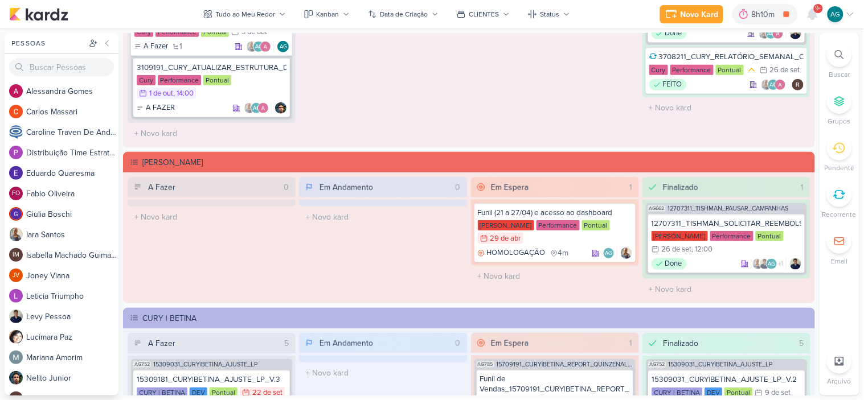
scroll to position [1518, 0]
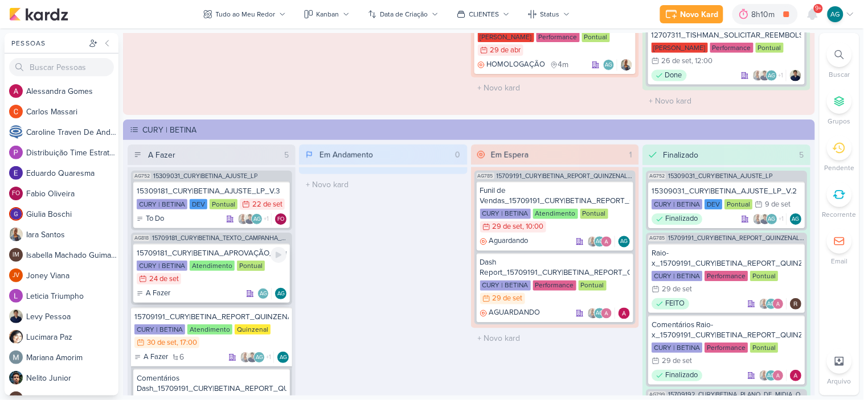
click at [247, 252] on div "15709181_CURY|BETINA_APROVAÇÃO_TEXTO_CAMPANHA_GOOGLE" at bounding box center [212, 253] width 150 height 10
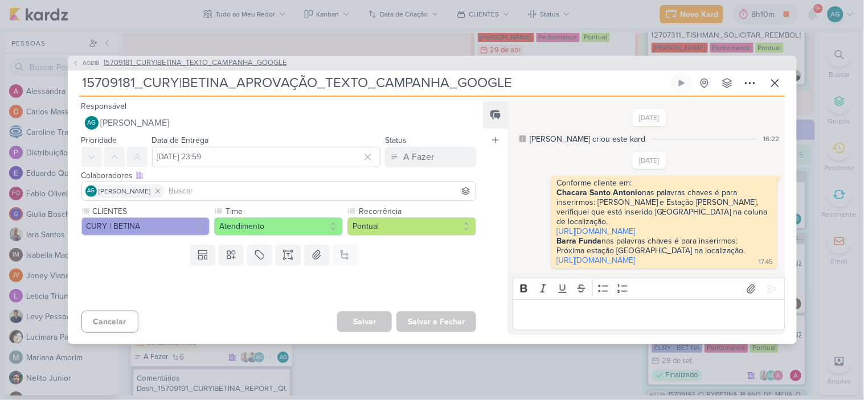
click at [218, 58] on span "15709181_CURY|BETINA_TEXTO_CAMPANHA_GOOGLE" at bounding box center [195, 63] width 183 height 11
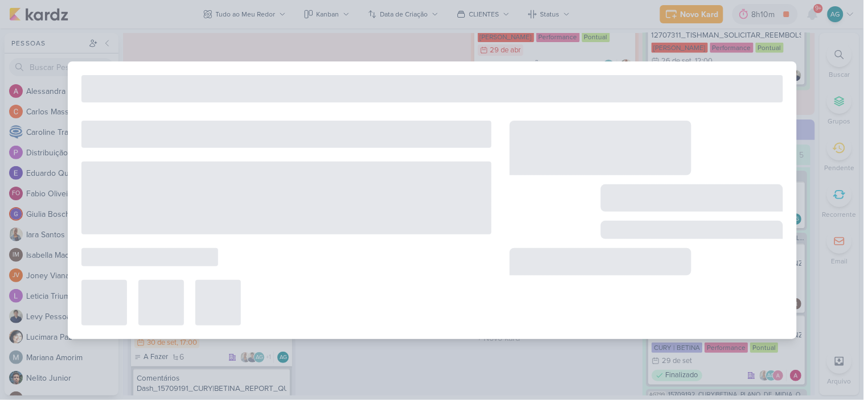
type input "15709181_CURY|BETINA_TEXTO_CAMPANHA_GOOGLE"
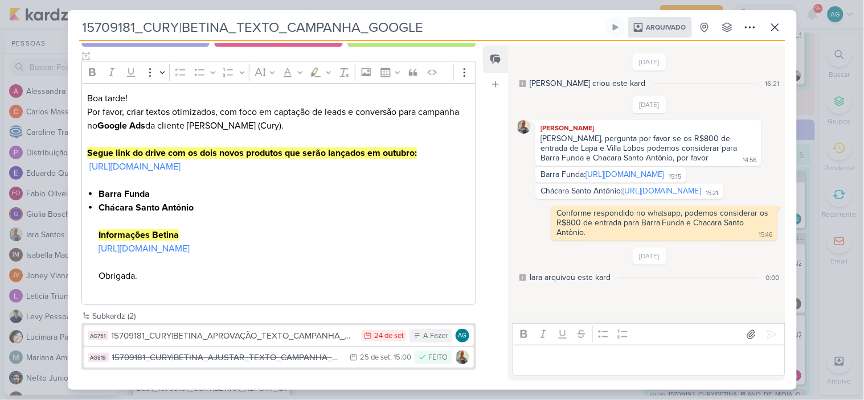
scroll to position [133, 0]
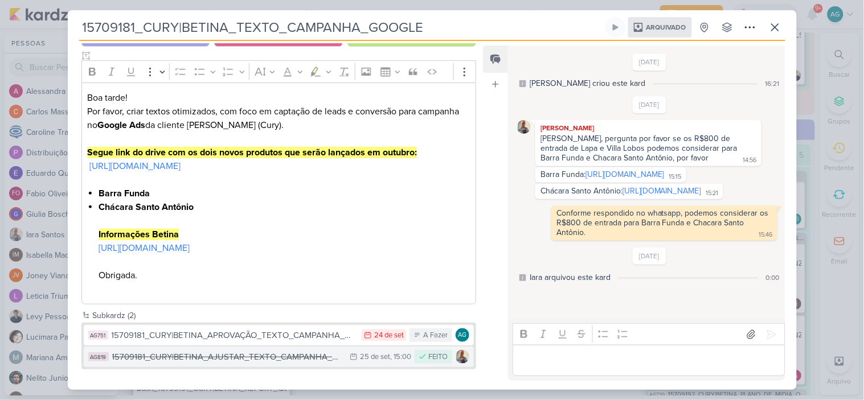
click at [285, 352] on div "15709181_CURY|BETINA_AJUSTAR_TEXTO_CAMPANHA_GOOGLE" at bounding box center [228, 357] width 232 height 13
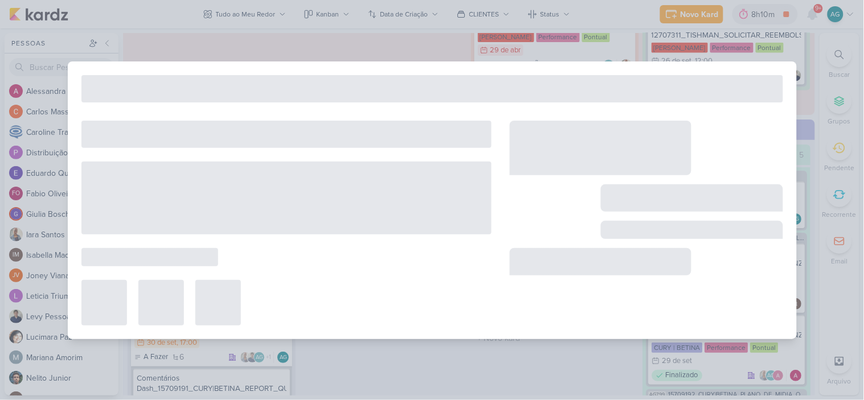
type input "15709181_CURY|BETINA_AJUSTAR_TEXTO_CAMPANHA_GOOGLE"
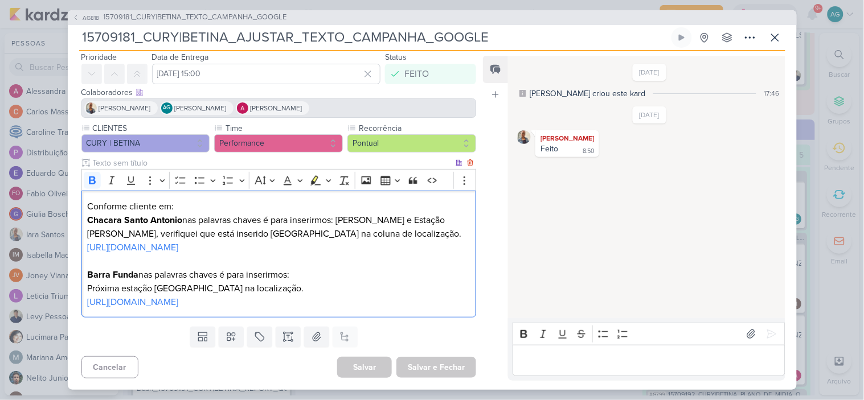
scroll to position [54, 0]
drag, startPoint x: 87, startPoint y: 258, endPoint x: 211, endPoint y: 318, distance: 138.3
click at [211, 318] on div "Conforme cliente em: Chacara Santo Antonio nas palavras chaves é para inserirmo…" at bounding box center [278, 254] width 395 height 127
copy div "Chacara Santo Antonio nas palavras chaves é para inserirmos: Alexandre Dumas e …"
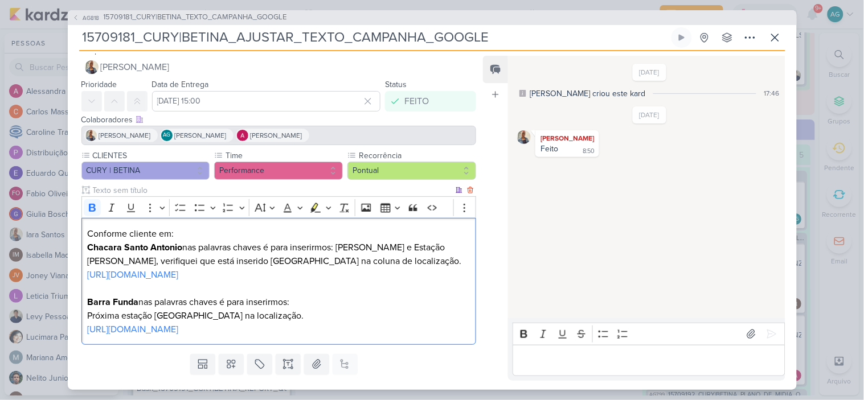
scroll to position [0, 0]
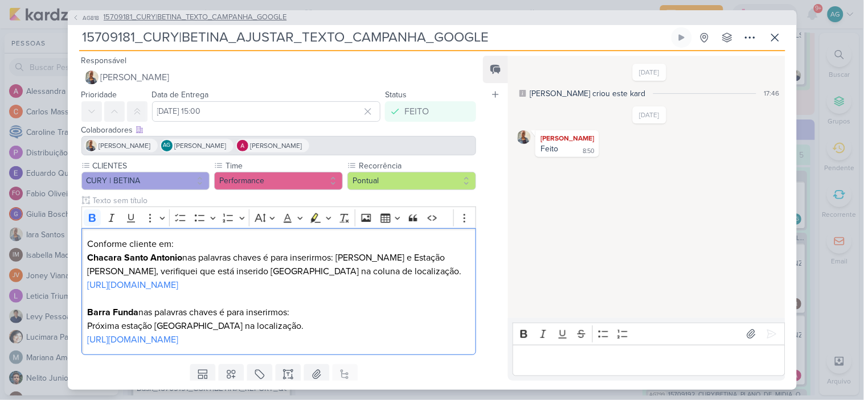
click at [203, 15] on span "15709181_CURY|BETINA_TEXTO_CAMPANHA_GOOGLE" at bounding box center [195, 17] width 183 height 11
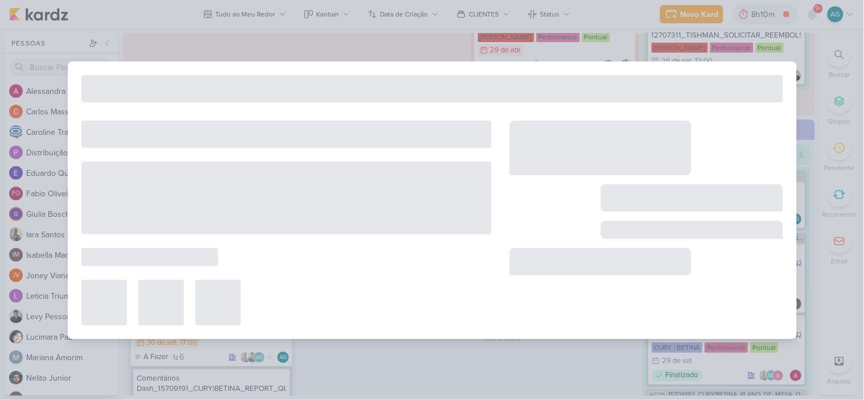
type input "15709181_CURY|BETINA_TEXTO_CAMPANHA_GOOGLE"
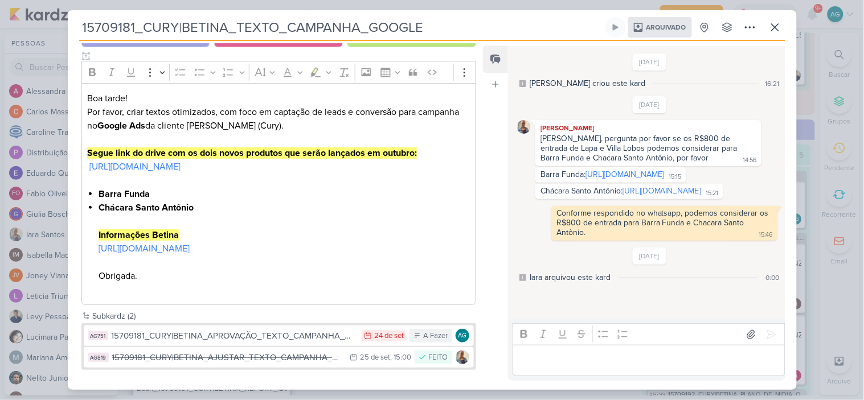
scroll to position [133, 0]
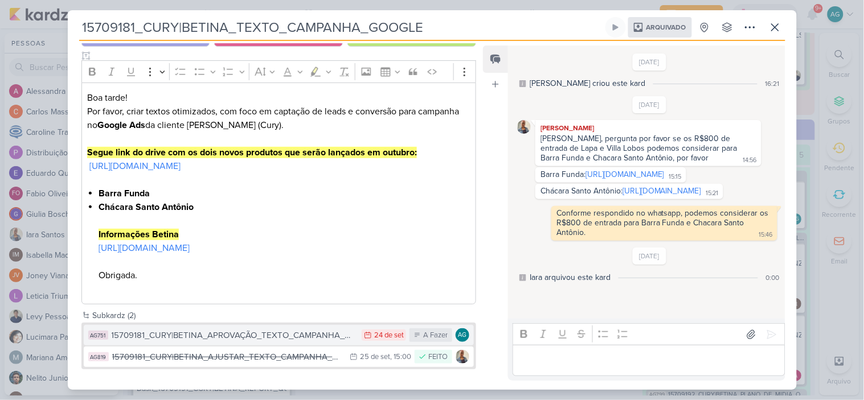
click at [268, 336] on div "15709181_CURY|BETINA_APROVAÇÃO_TEXTO_CAMPANHA_GOOGLE" at bounding box center [234, 335] width 245 height 13
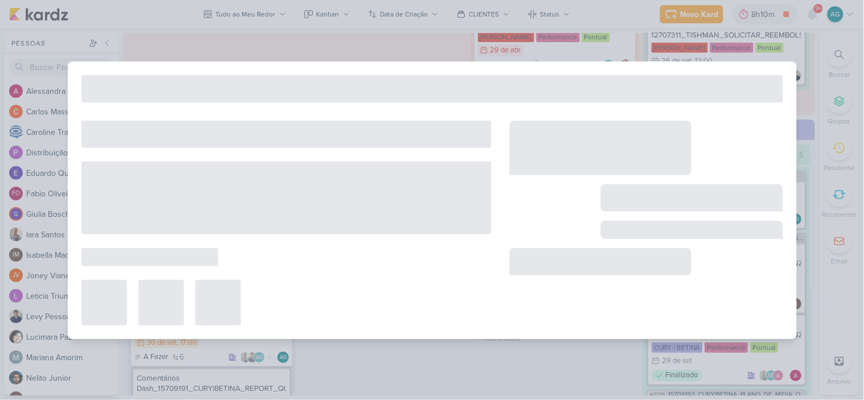
type input "15709181_CURY|BETINA_APROVAÇÃO_TEXTO_CAMPANHA_GOOGLE"
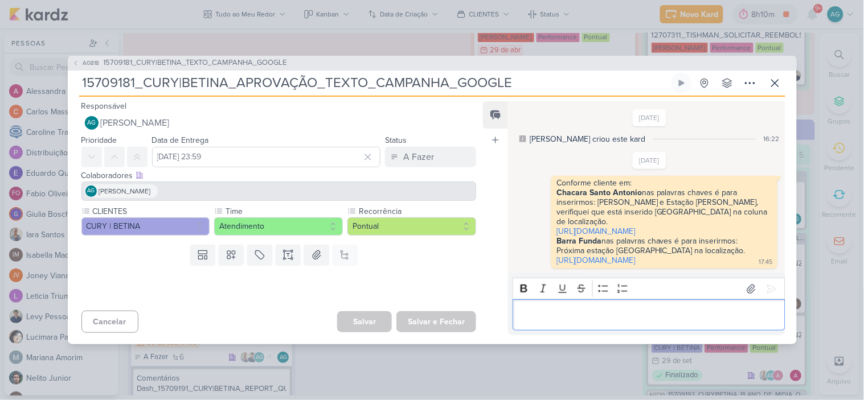
click at [610, 322] on p "Editor editing area: main" at bounding box center [649, 316] width 260 height 14
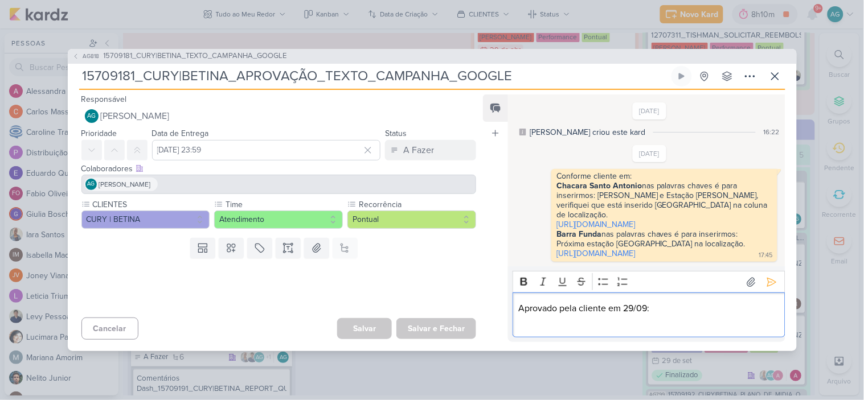
scroll to position [47, 0]
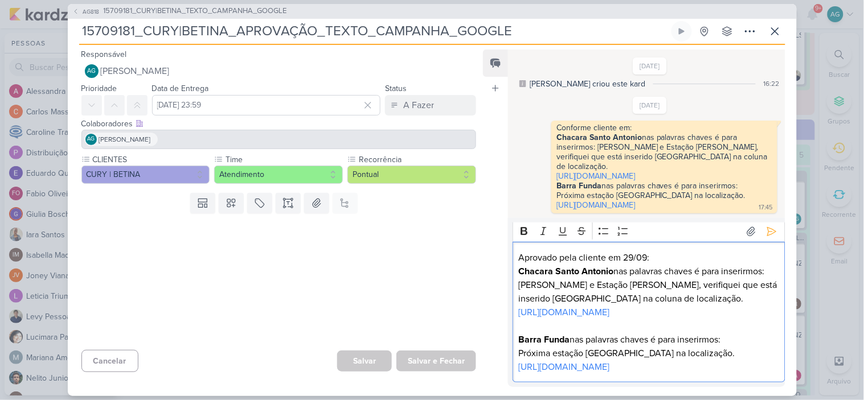
drag, startPoint x: 617, startPoint y: 241, endPoint x: 761, endPoint y: 264, distance: 145.8
click at [761, 265] on p "Chacara Santo Antonio nas palavras chaves é para inserirmos: Alexandre Dumas e …" at bounding box center [649, 285] width 260 height 41
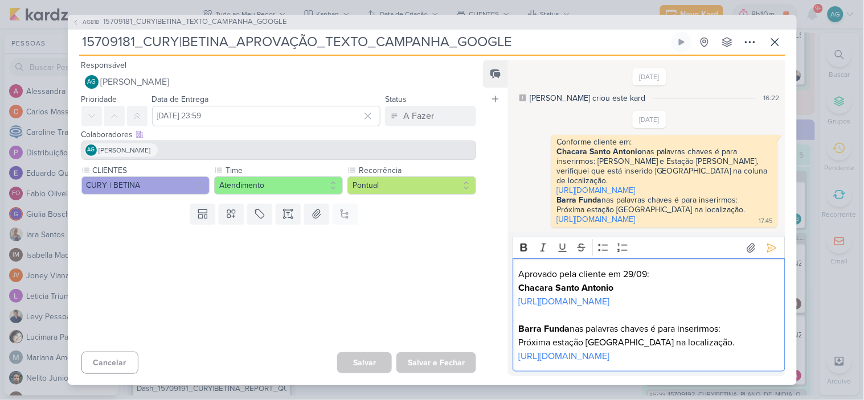
scroll to position [16, 0]
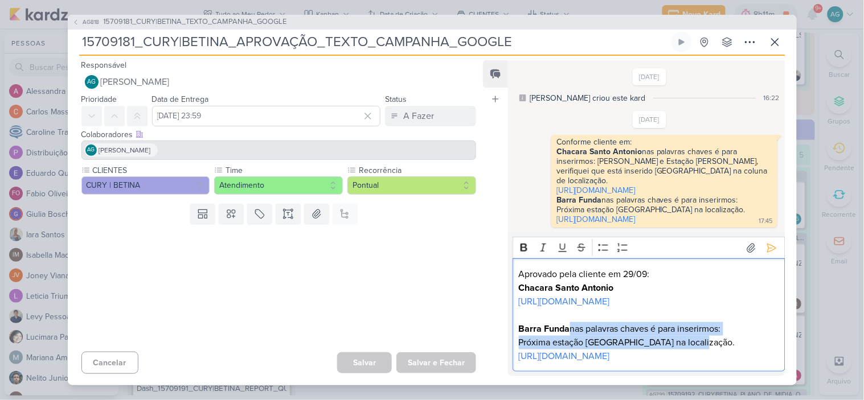
drag, startPoint x: 572, startPoint y: 325, endPoint x: 707, endPoint y: 338, distance: 135.0
click at [707, 338] on p "Barra Funda nas palavras chaves é para inserirmos: Próxima estação Barra Funda …" at bounding box center [649, 335] width 260 height 27
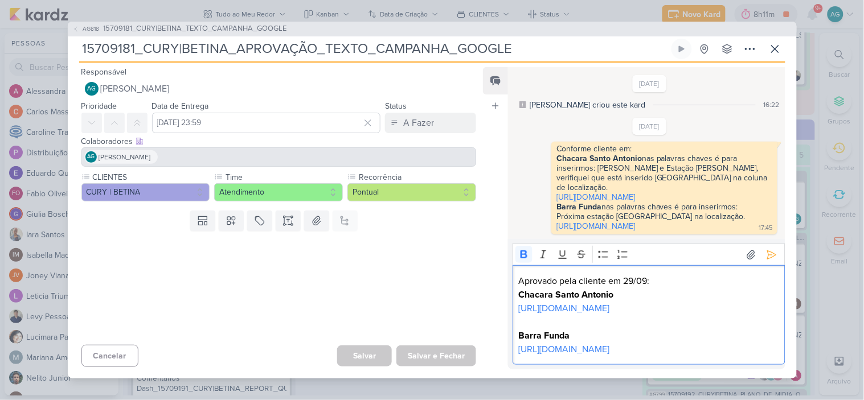
scroll to position [2, 0]
click at [685, 275] on p "Aprovado pela cliente em 29/09:" at bounding box center [649, 282] width 260 height 14
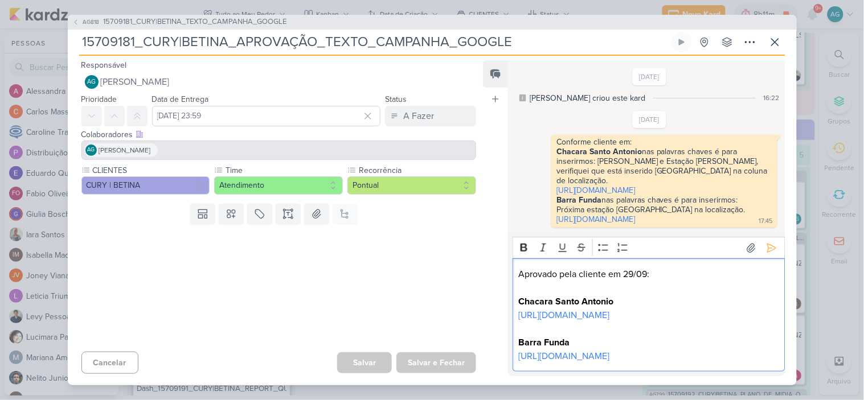
scroll to position [0, 0]
click at [770, 243] on icon at bounding box center [771, 248] width 11 height 11
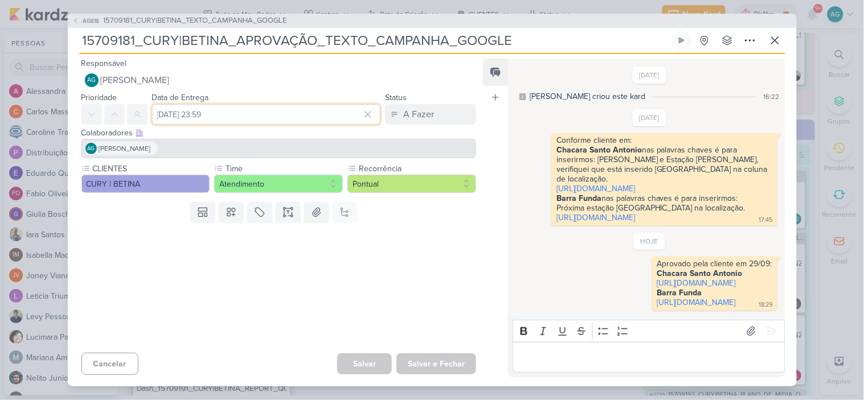
click at [321, 109] on input "[DATE] 23:59" at bounding box center [266, 114] width 229 height 21
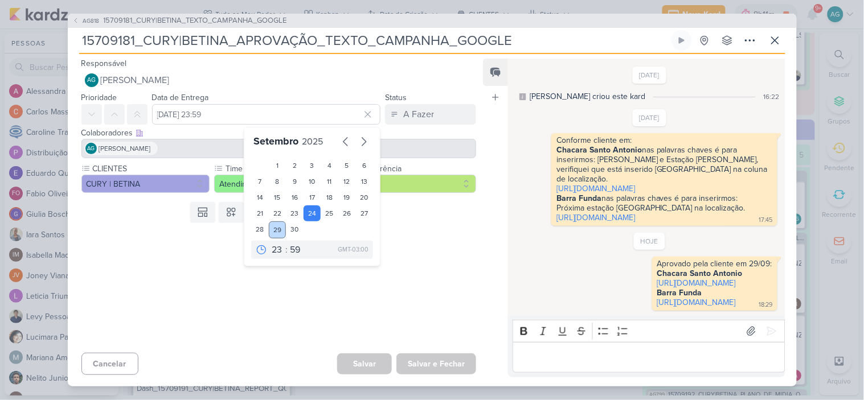
click at [278, 222] on div "29" at bounding box center [278, 230] width 18 height 17
type input "29 de setembro de 2025 às 23:59"
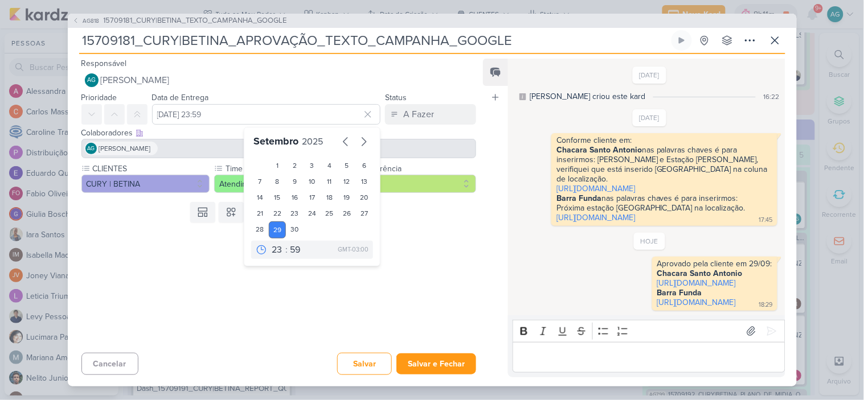
click at [417, 293] on div at bounding box center [274, 287] width 413 height 121
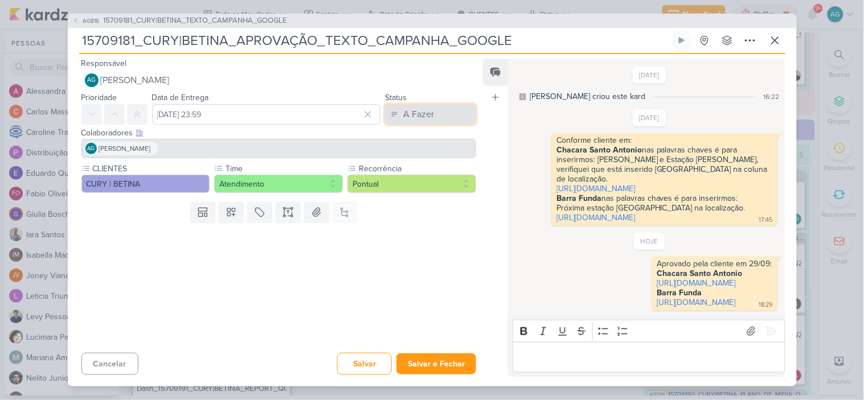
click at [431, 108] on button "A Fazer" at bounding box center [430, 114] width 91 height 21
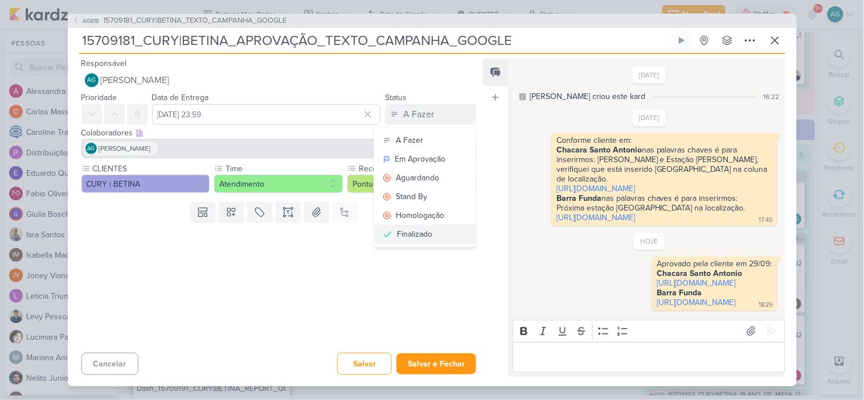
click at [425, 228] on div "Finalizado" at bounding box center [414, 234] width 35 height 12
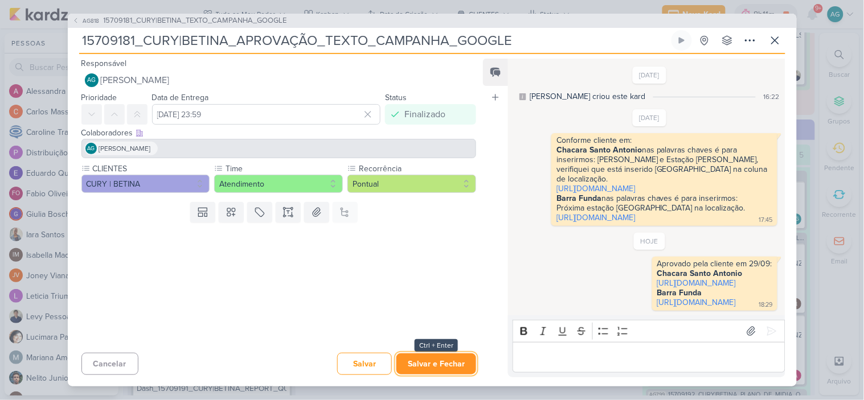
click at [440, 366] on button "Salvar e Fechar" at bounding box center [436, 364] width 80 height 21
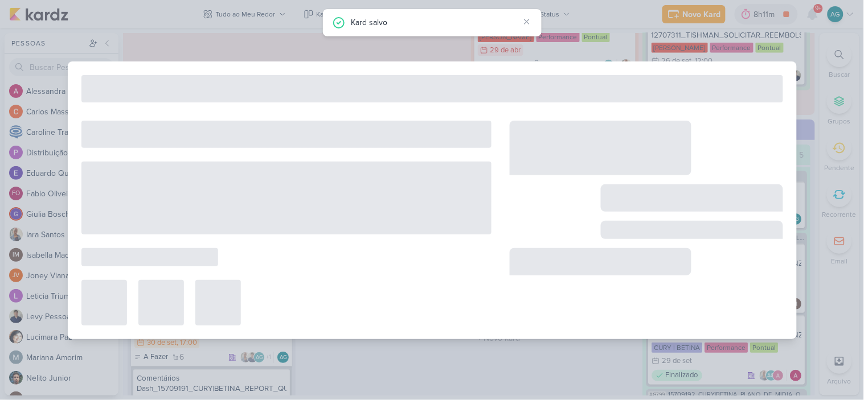
type input "15709181_CURY|BETINA_TEXTO_CAMPANHA_GOOGLE"
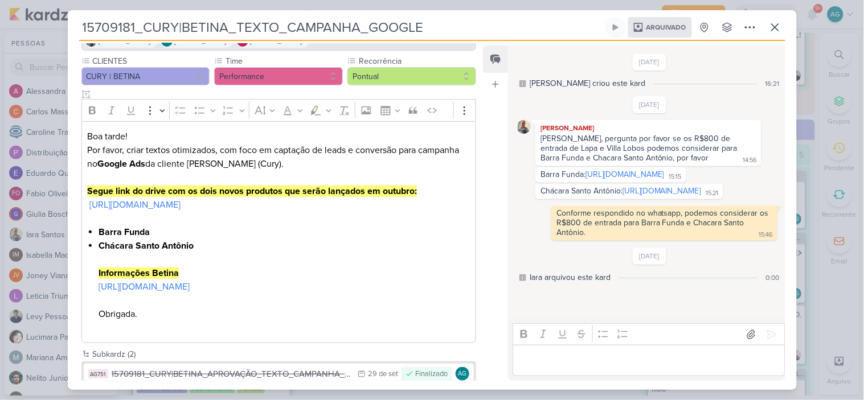
scroll to position [133, 0]
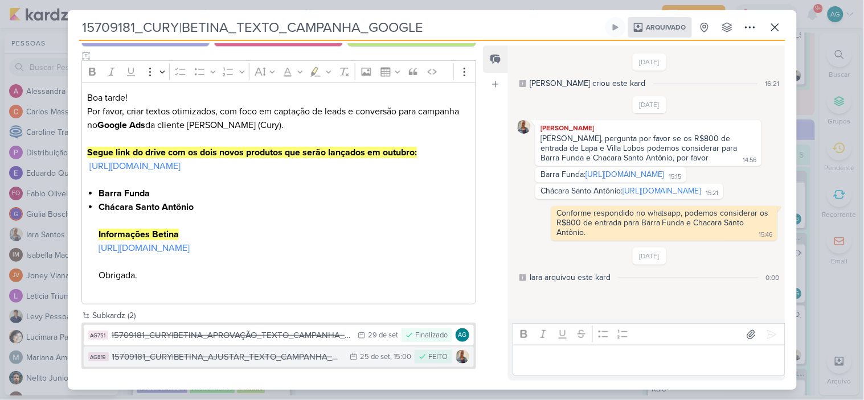
drag, startPoint x: 270, startPoint y: 333, endPoint x: 260, endPoint y: 361, distance: 29.7
click at [260, 361] on div "AG751 15709181_CURY|BETINA_APROVAÇÃO_TEXTO_CAMPANHA_GOOGLE 29/9 29 de set Final…" at bounding box center [279, 346] width 391 height 42
drag, startPoint x: 117, startPoint y: 334, endPoint x: 116, endPoint y: 362, distance: 27.4
click at [116, 362] on div "AG751 15709181_CURY|BETINA_APROVAÇÃO_TEXTO_CAMPANHA_GOOGLE 29/9 29 de set Final…" at bounding box center [279, 346] width 391 height 42
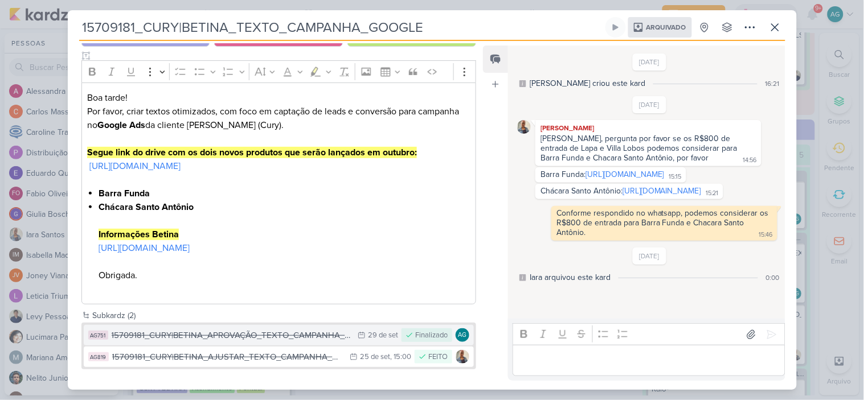
click at [302, 332] on div "15709181_CURY|BETINA_APROVAÇÃO_TEXTO_CAMPANHA_GOOGLE" at bounding box center [232, 335] width 241 height 13
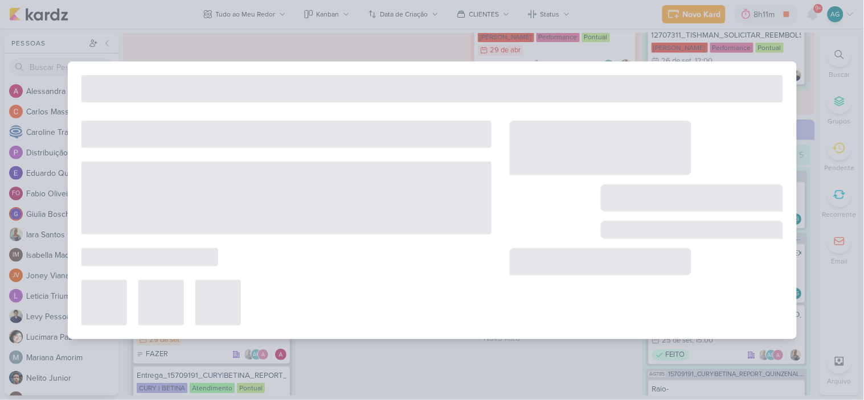
type input "15709181_CURY|BETINA_APROVAÇÃO_TEXTO_CAMPANHA_GOOGLE"
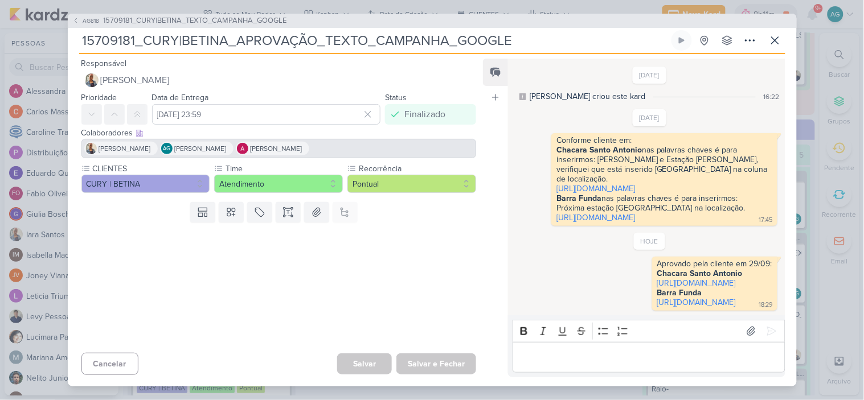
scroll to position [69, 0]
click at [779, 34] on icon at bounding box center [775, 41] width 14 height 14
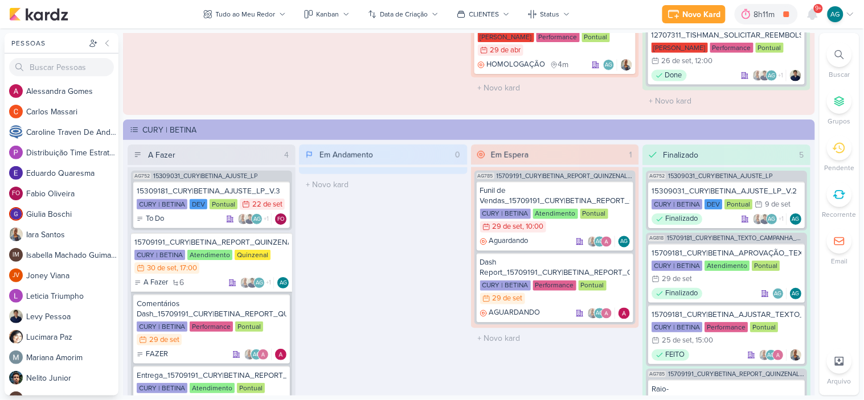
click at [847, 48] on div at bounding box center [839, 54] width 25 height 25
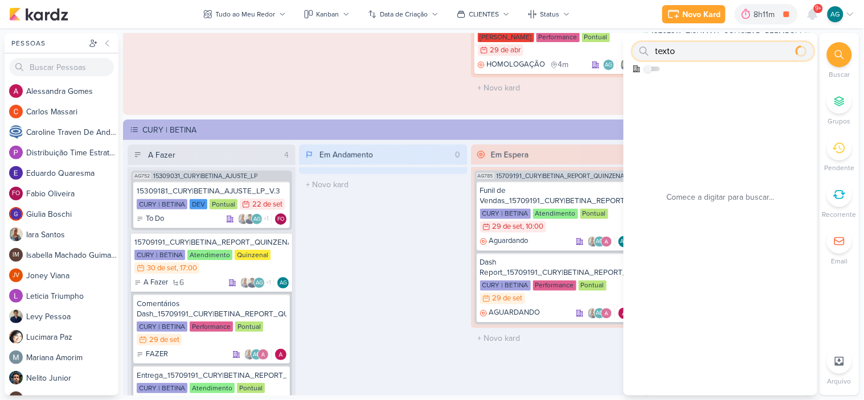
type input "texto"
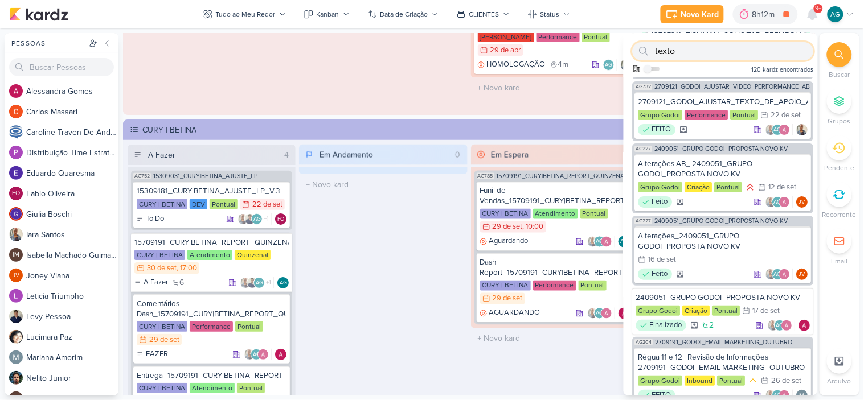
scroll to position [1062, 0]
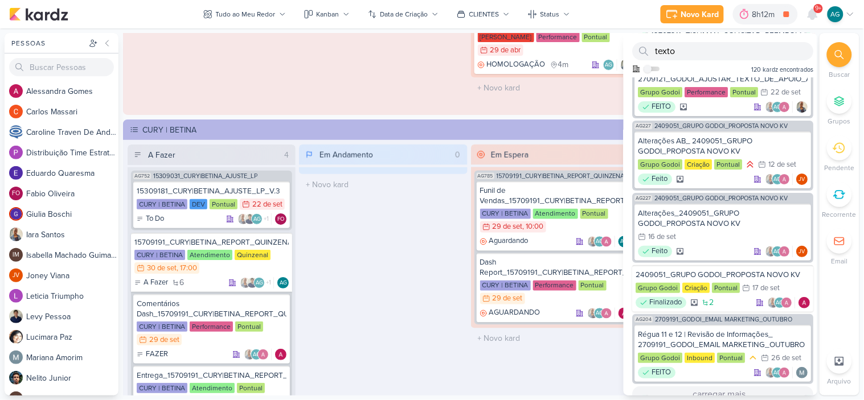
click at [727, 387] on button "carregar mais..." at bounding box center [723, 395] width 181 height 16
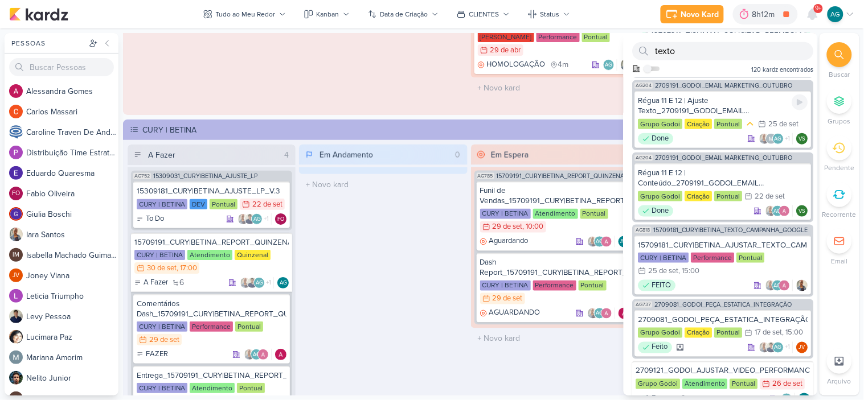
scroll to position [1378, 0]
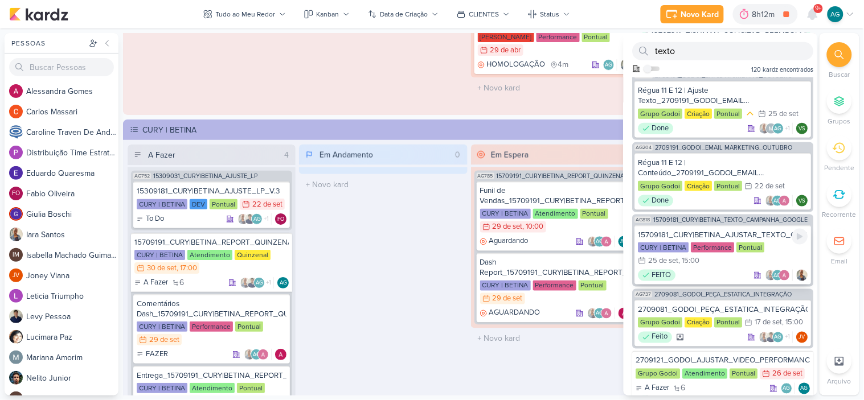
click at [734, 230] on div "15709181_CURY|BETINA_AJUSTAR_TEXTO_CAMPANHA_GOOGLE" at bounding box center [723, 235] width 170 height 10
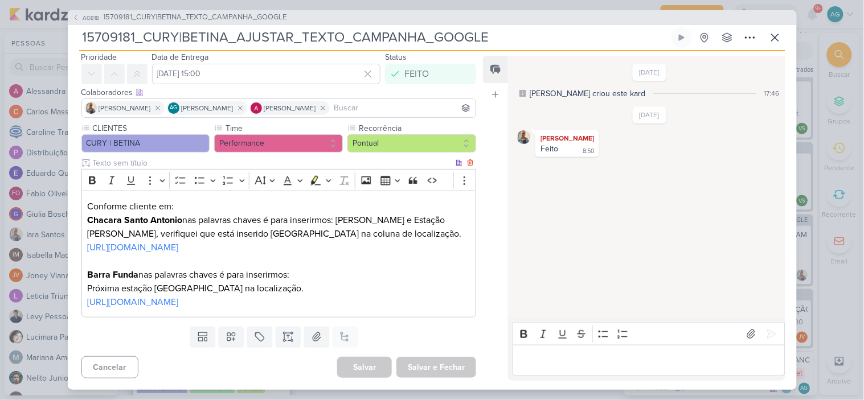
scroll to position [0, 0]
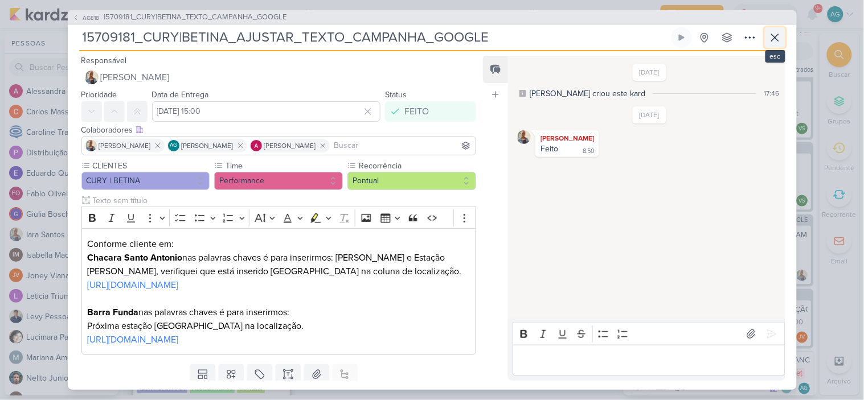
click at [777, 43] on icon at bounding box center [775, 38] width 14 height 14
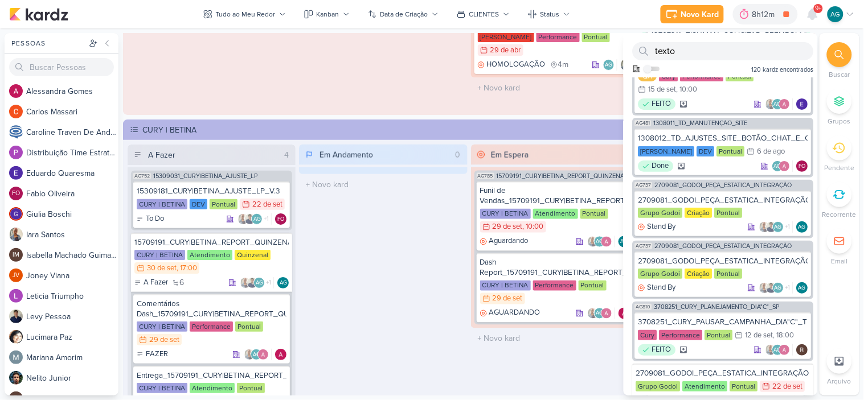
scroll to position [2257, 0]
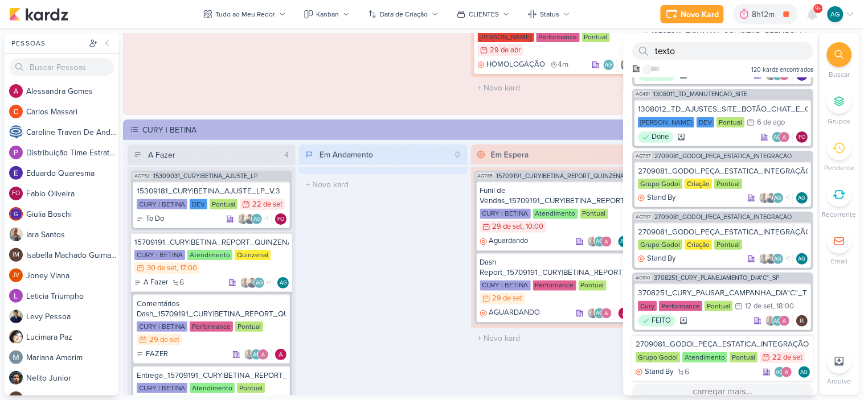
click at [716, 386] on button "carregar mais..." at bounding box center [723, 392] width 181 height 16
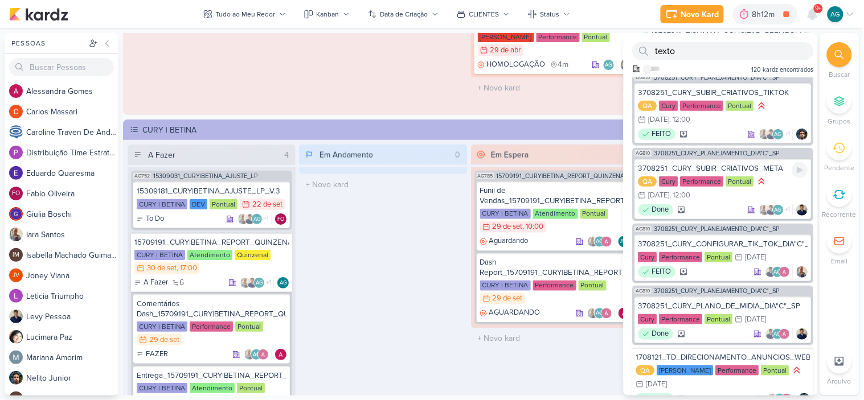
scroll to position [3503, 0]
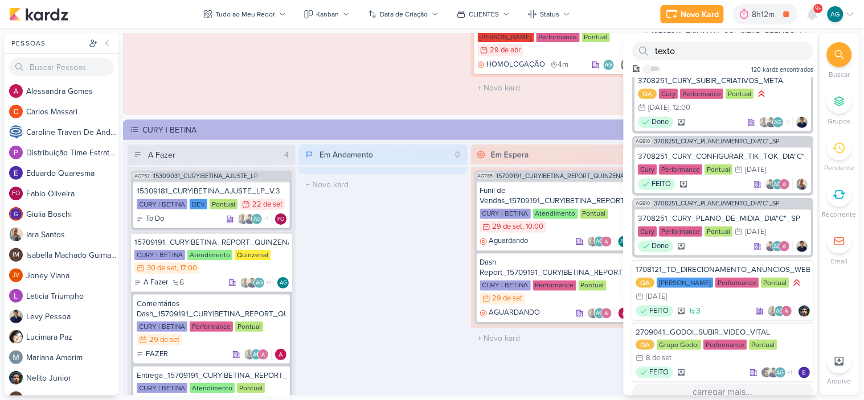
click at [742, 385] on button "carregar mais..." at bounding box center [723, 392] width 181 height 16
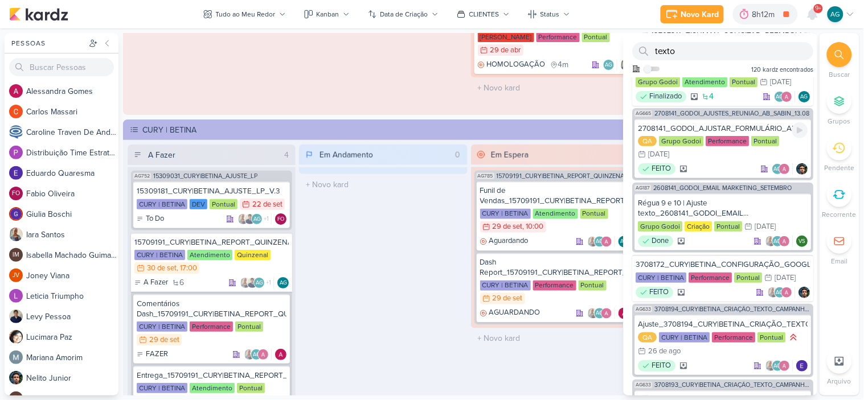
scroll to position [4515, 0]
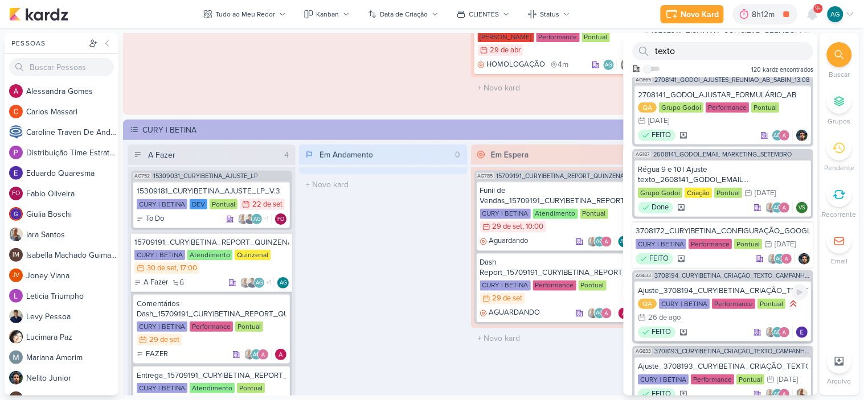
click at [744, 286] on div "Ajuste_3708194_CURY|BETINA_CRIAÇÃO_TEXTO_CAMPANHA_META_V3" at bounding box center [723, 291] width 170 height 10
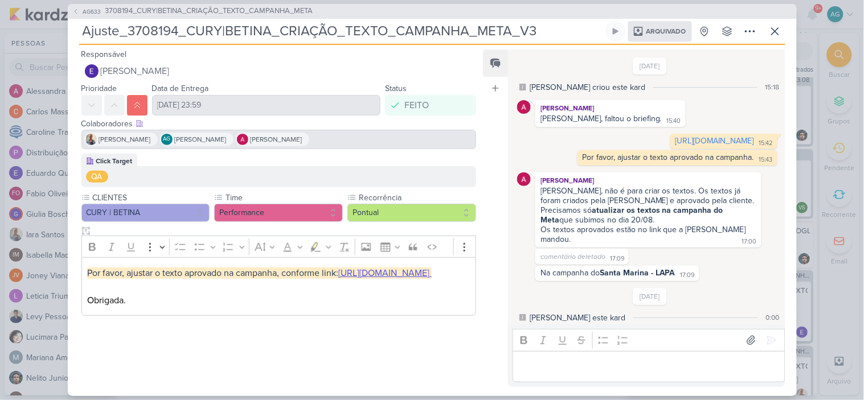
scroll to position [19, 0]
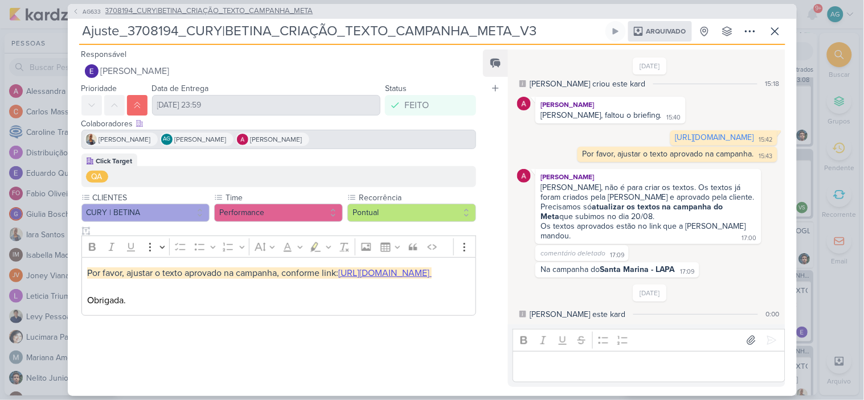
click at [223, 13] on span "3708194_CURY|BETINA_CRIAÇÃO_TEXTO_CAMPANHA_META" at bounding box center [209, 11] width 208 height 11
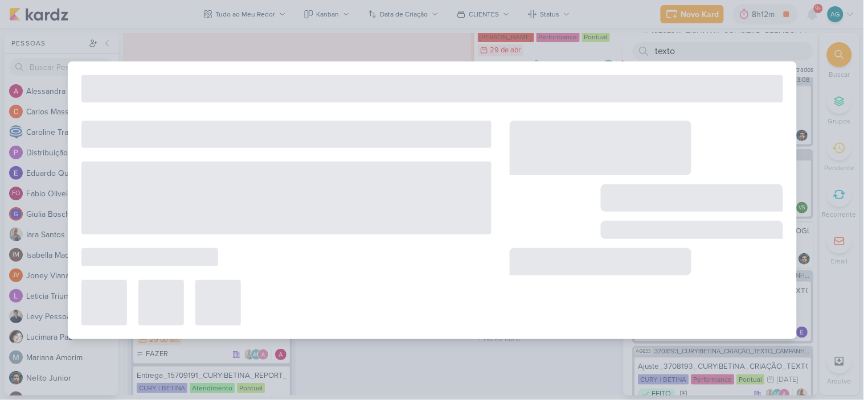
type input "3708194_CURY|BETINA_CRIAÇÃO_TEXTO_CAMPANHA_META"
type input "21 de agosto de 2025 às 23:59"
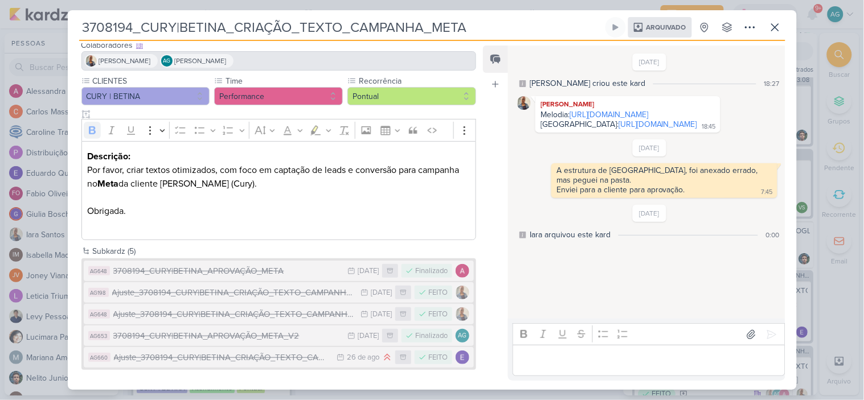
scroll to position [75, 0]
click at [282, 333] on div "3708194_CURY|BETINA_APROVAÇÃO_META_V2" at bounding box center [227, 335] width 229 height 13
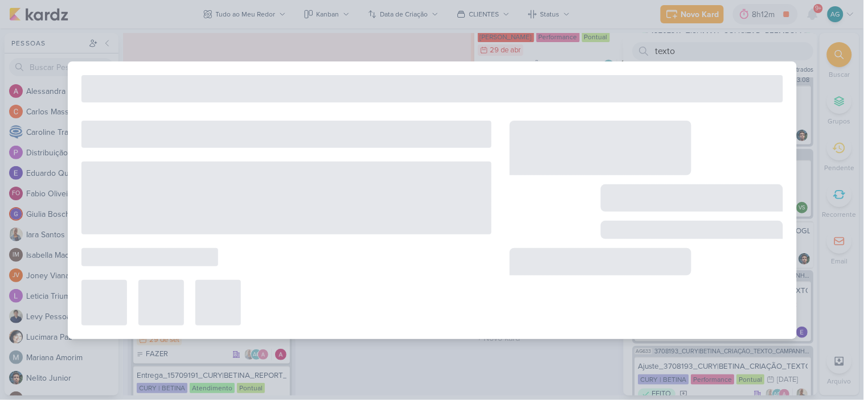
type input "3708194_CURY|BETINA_APROVAÇÃO_META_V2"
type input "22 de agosto de 2025 às 23:59"
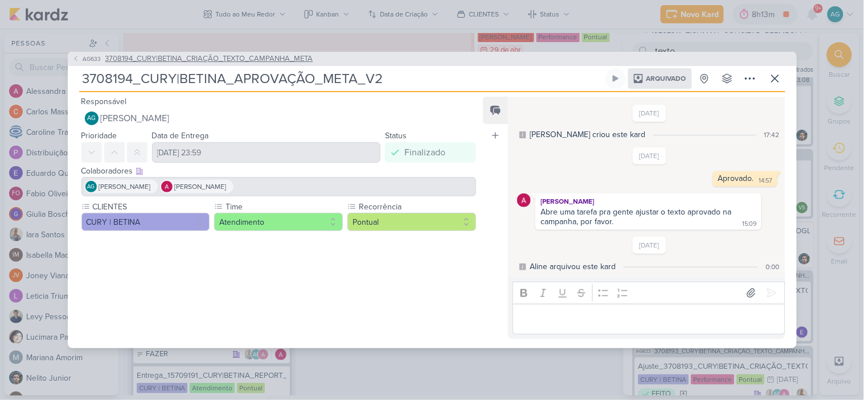
click at [248, 57] on span "3708194_CURY|BETINA_CRIAÇÃO_TEXTO_CAMPANHA_META" at bounding box center [209, 59] width 208 height 11
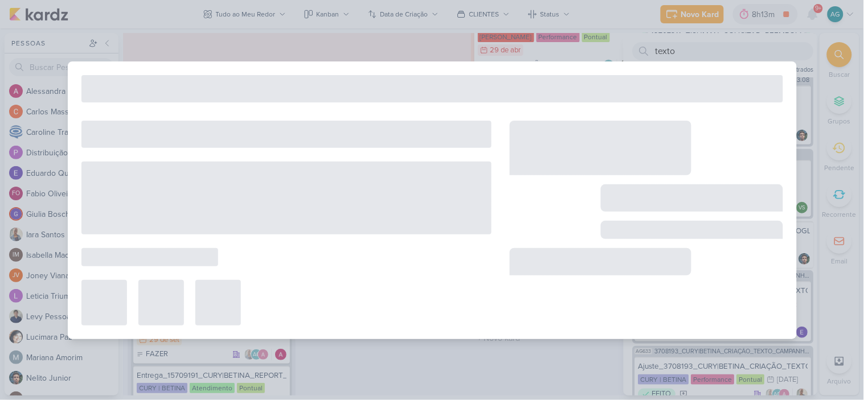
type input "3708194_CURY|BETINA_CRIAÇÃO_TEXTO_CAMPANHA_META"
type input "21 de agosto de 2025 às 23:59"
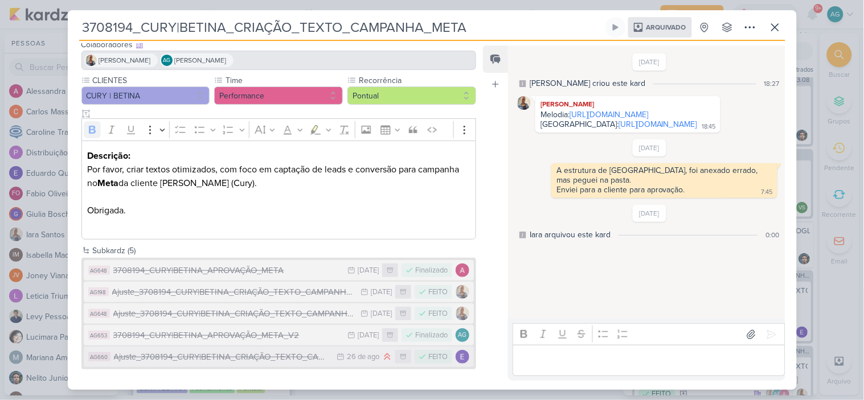
click at [268, 352] on div "Ajuste_3708194_CURY|BETINA_CRIAÇÃO_TEXTO_CAMPANHA_META_V3" at bounding box center [223, 357] width 218 height 13
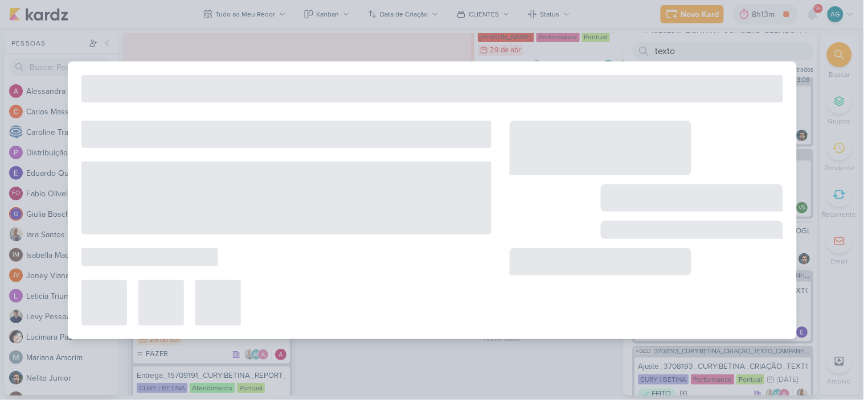
type input "Ajuste_3708194_CURY|BETINA_CRIAÇÃO_TEXTO_CAMPANHA_META_V3"
type input "26 de agosto de 2025 às 23:59"
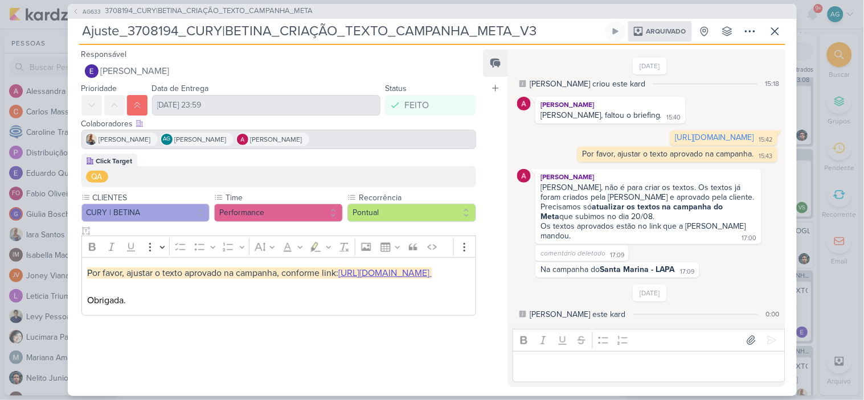
scroll to position [0, 0]
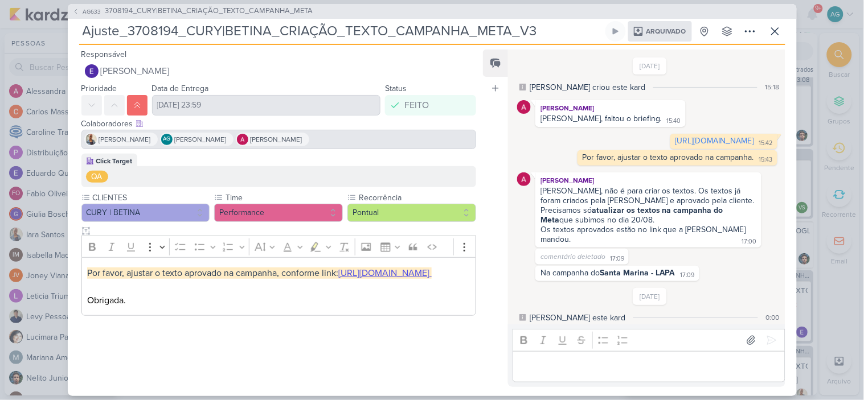
drag, startPoint x: 593, startPoint y: 234, endPoint x: 747, endPoint y: 234, distance: 153.8
click at [747, 225] on div "Precisamos só atualizar os textos na campanha do Meta que subimos no dia 20/08." at bounding box center [647, 215] width 215 height 19
copy strong "atualizar os textos na campanha do Meta"
click at [771, 29] on icon at bounding box center [775, 31] width 14 height 14
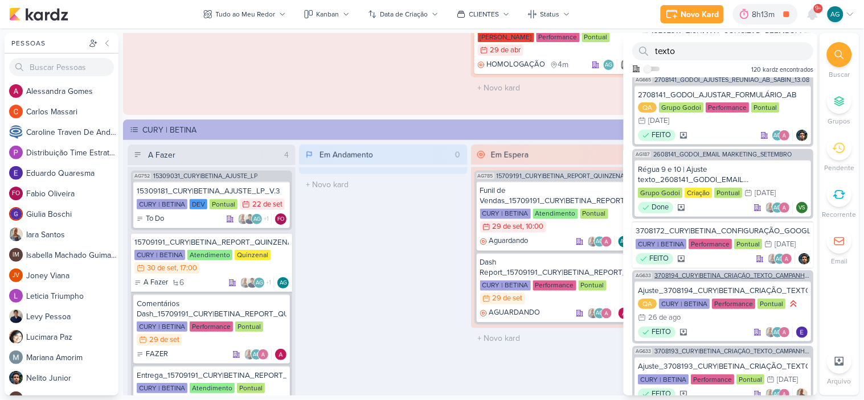
click at [760, 273] on span "3708194_CURY|BETINA_CRIAÇÃO_TEXTO_CAMPANHA_META" at bounding box center [733, 276] width 157 height 6
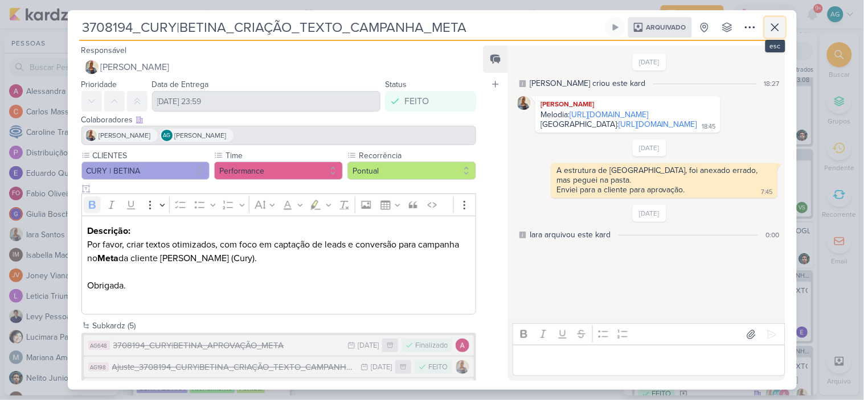
click at [773, 29] on icon at bounding box center [775, 27] width 7 height 7
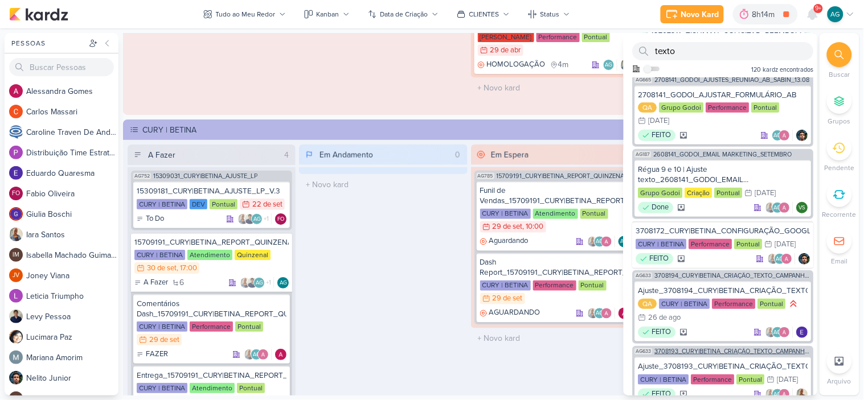
click at [762, 349] on span "3708193_CURY|BETINA_CRIAÇÃO_TEXTO_CAMPANHA_GOOGLE" at bounding box center [733, 352] width 157 height 6
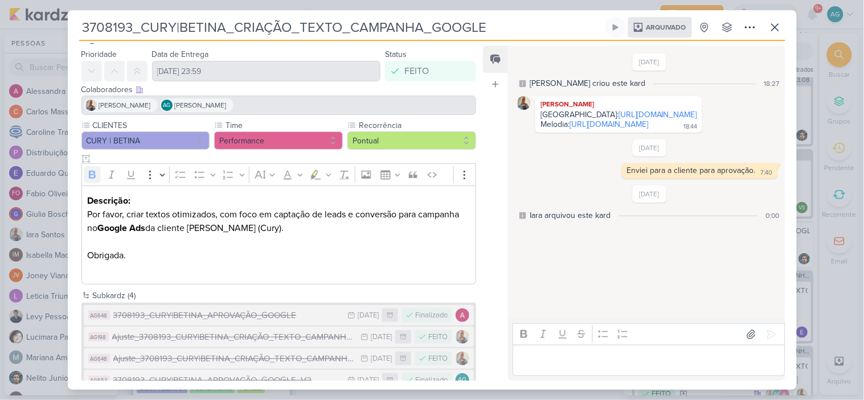
scroll to position [54, 0]
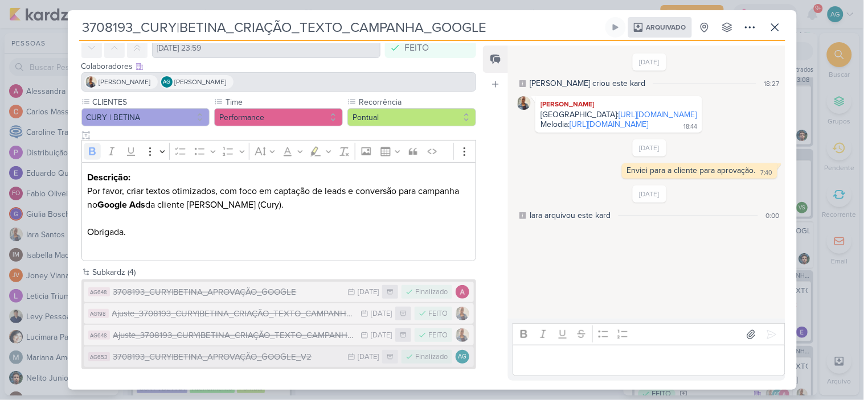
click at [252, 357] on div "3708193_CURY|BETINA_APROVAÇÃO_GOOGLE_V2" at bounding box center [227, 357] width 229 height 13
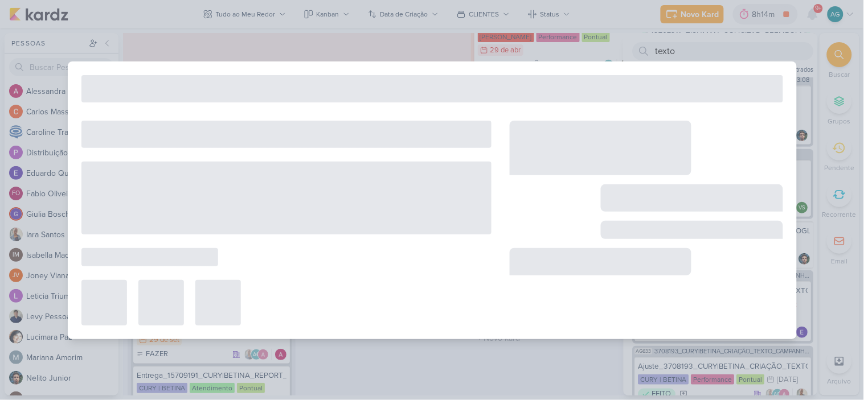
type input "3708193_CURY|BETINA_APROVAÇÃO_GOOGLE_V2"
type input "22 de agosto de 2025 às 23:59"
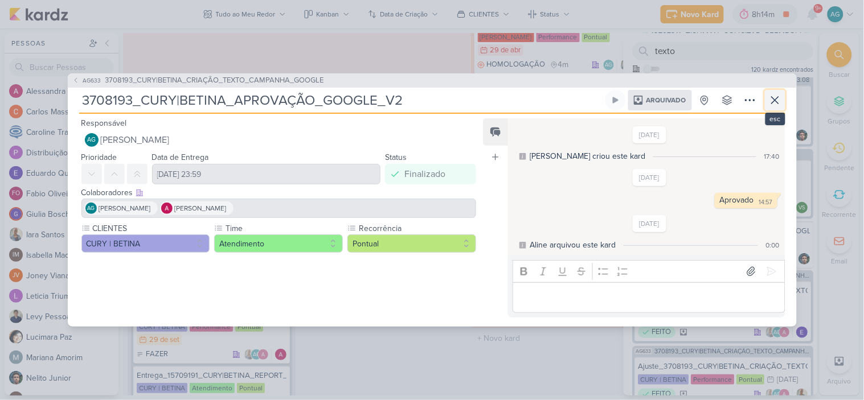
click at [773, 96] on icon at bounding box center [775, 100] width 14 height 14
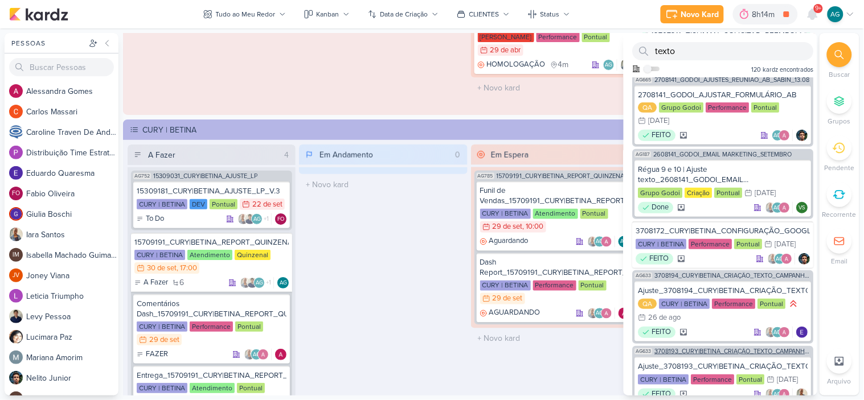
click at [745, 349] on span "3708193_CURY|BETINA_CRIAÇÃO_TEXTO_CAMPANHA_GOOGLE" at bounding box center [733, 352] width 157 height 6
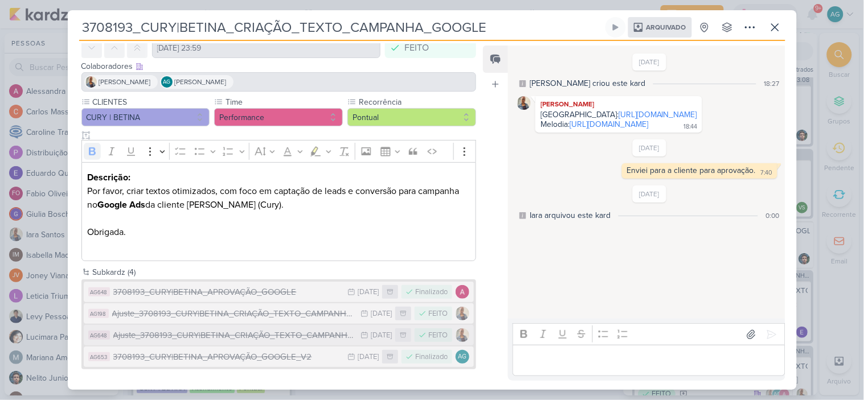
click at [297, 332] on div "Ajuste_3708193_CURY|BETINA_CRIAÇÃO_TEXTO_CAMPANHA_GOOGLE_V2" at bounding box center [234, 335] width 242 height 13
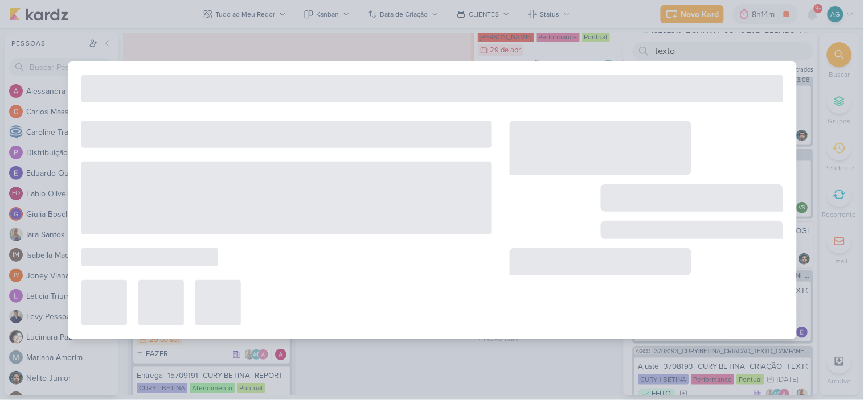
type input "Ajuste_3708193_CURY|BETINA_CRIAÇÃO_TEXTO_CAMPANHA_GOOGLE_V2"
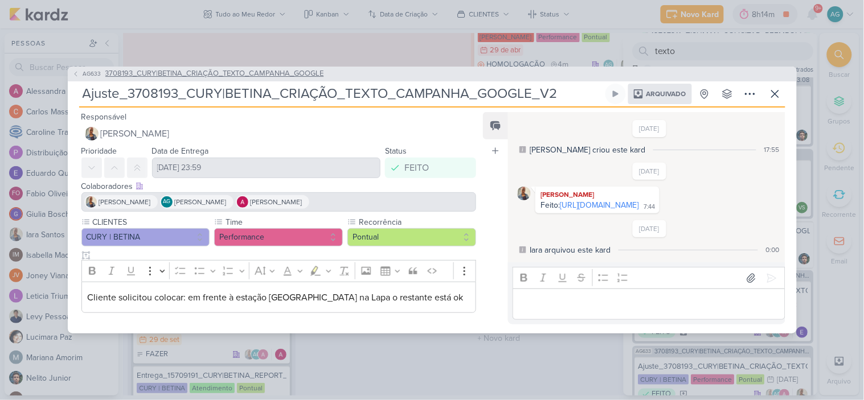
click at [284, 68] on span "3708193_CURY|BETINA_CRIAÇÃO_TEXTO_CAMPANHA_GOOGLE" at bounding box center [214, 73] width 219 height 11
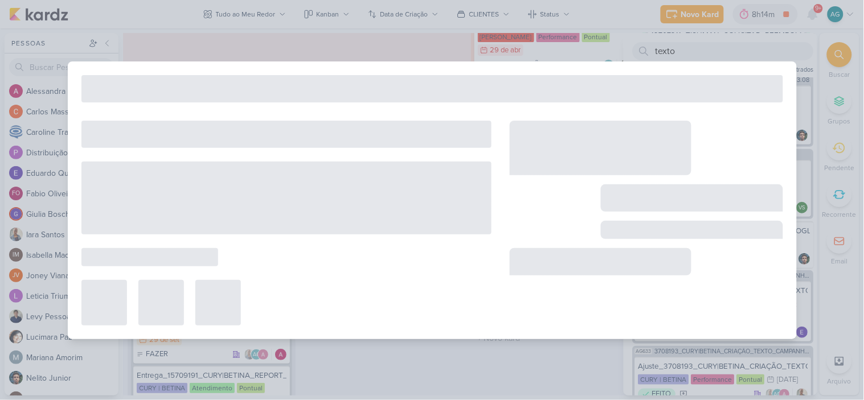
type input "3708193_CURY|BETINA_CRIAÇÃO_TEXTO_CAMPANHA_GOOGLE"
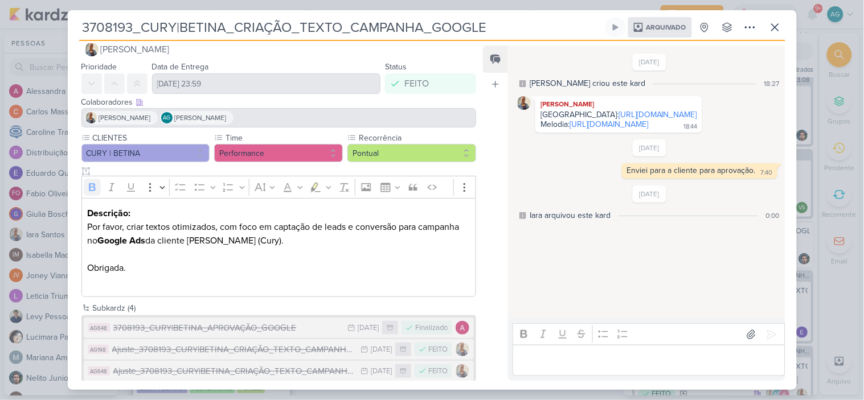
scroll to position [0, 0]
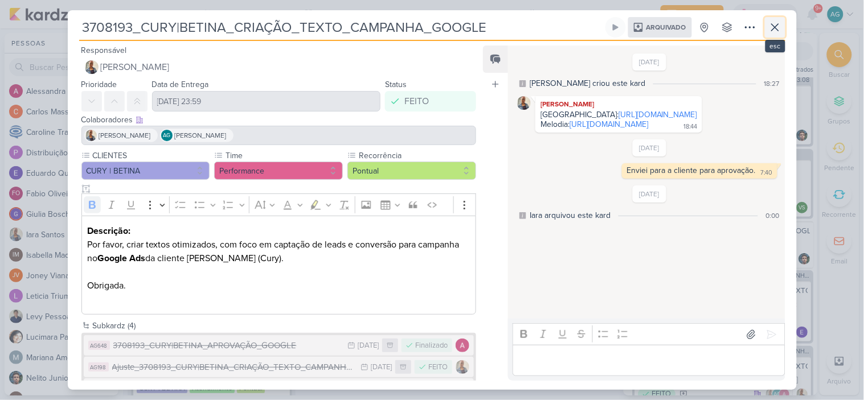
click at [779, 27] on icon at bounding box center [775, 28] width 14 height 14
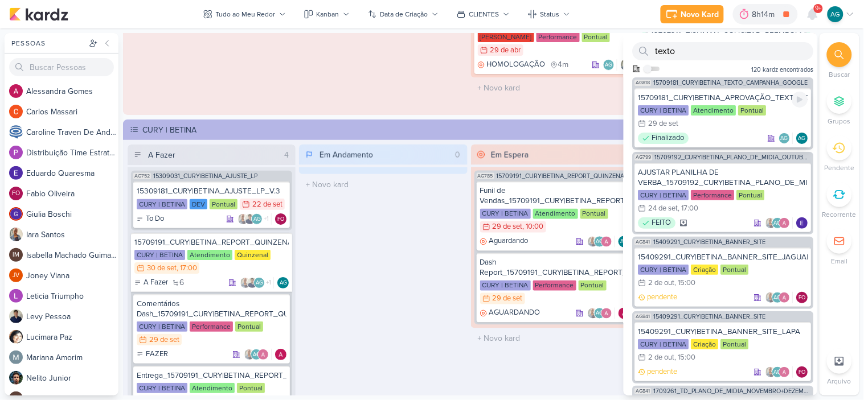
click at [744, 95] on div "15709181_CURY|BETINA_APROVAÇÃO_TEXTO_CAMPANHA_GOOGLE" at bounding box center [723, 98] width 170 height 10
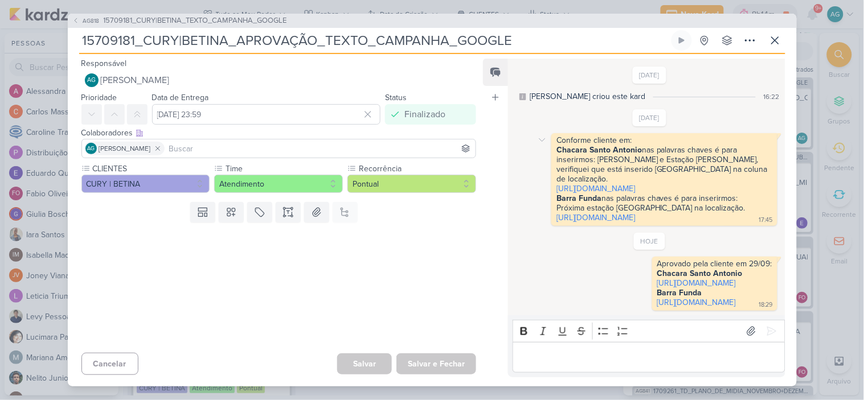
scroll to position [69, 0]
click at [279, 15] on span "15709181_CURY|BETINA_TEXTO_CAMPANHA_GOOGLE" at bounding box center [195, 20] width 183 height 11
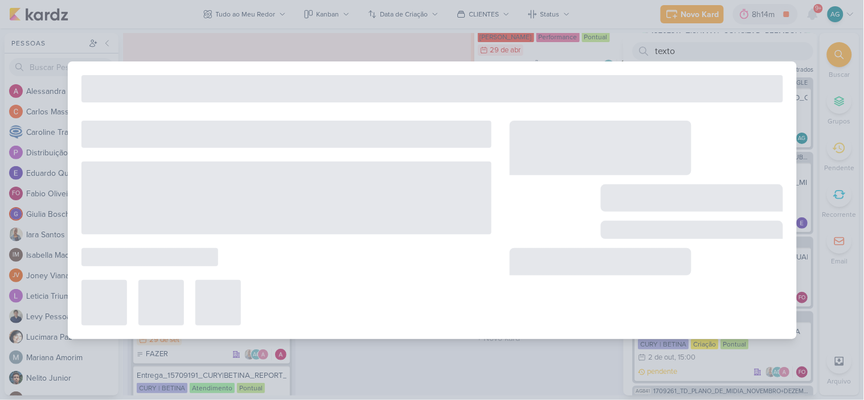
type input "15709181_CURY|BETINA_TEXTO_CAMPANHA_GOOGLE"
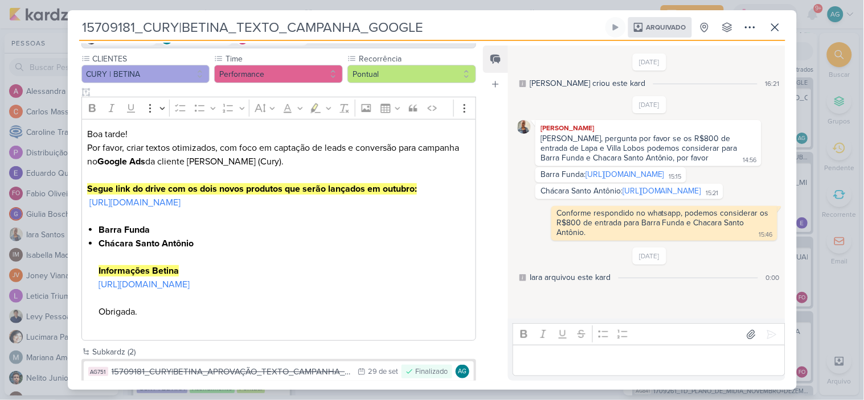
scroll to position [133, 0]
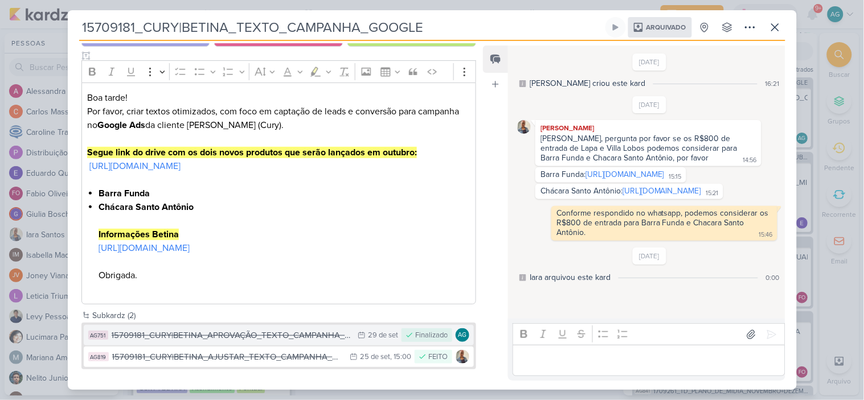
click at [230, 332] on div "15709181_CURY|BETINA_APROVAÇÃO_TEXTO_CAMPANHA_GOOGLE" at bounding box center [232, 335] width 241 height 13
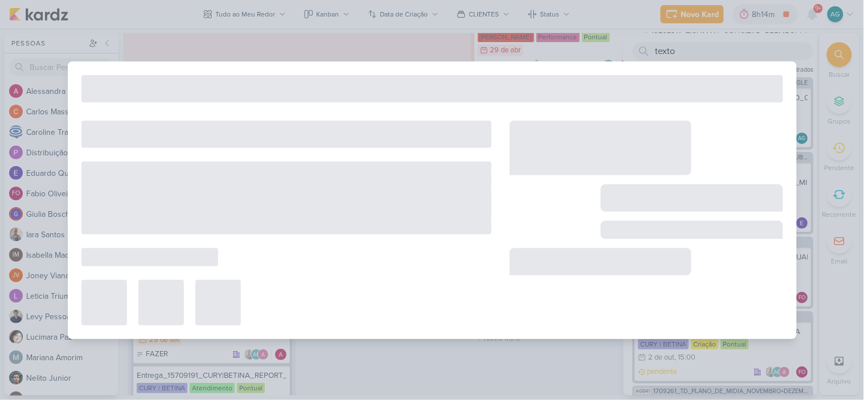
type input "15709181_CURY|BETINA_APROVAÇÃO_TEXTO_CAMPANHA_GOOGLE"
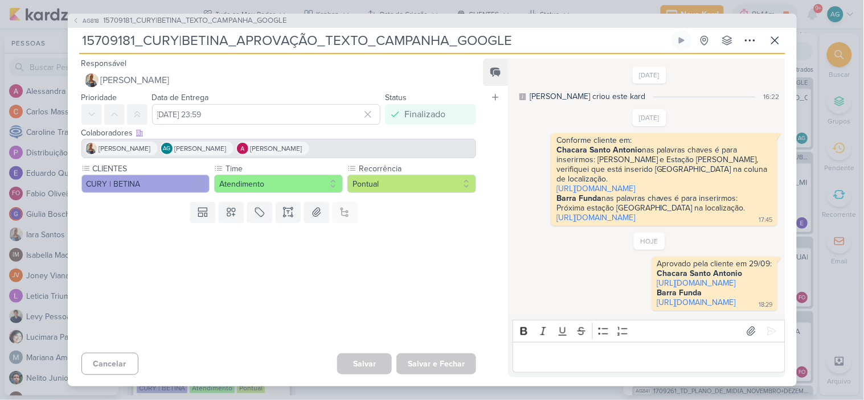
scroll to position [69, 0]
click at [279, 15] on span "15709181_CURY|BETINA_TEXTO_CAMPANHA_GOOGLE" at bounding box center [195, 20] width 183 height 11
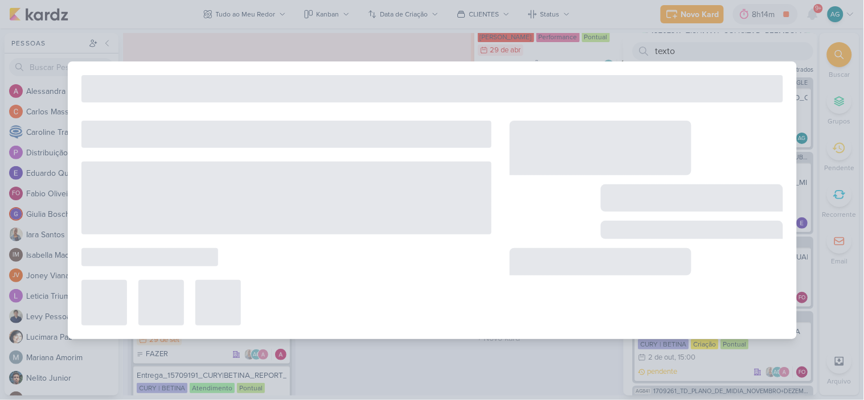
type input "15709181_CURY|BETINA_TEXTO_CAMPANHA_GOOGLE"
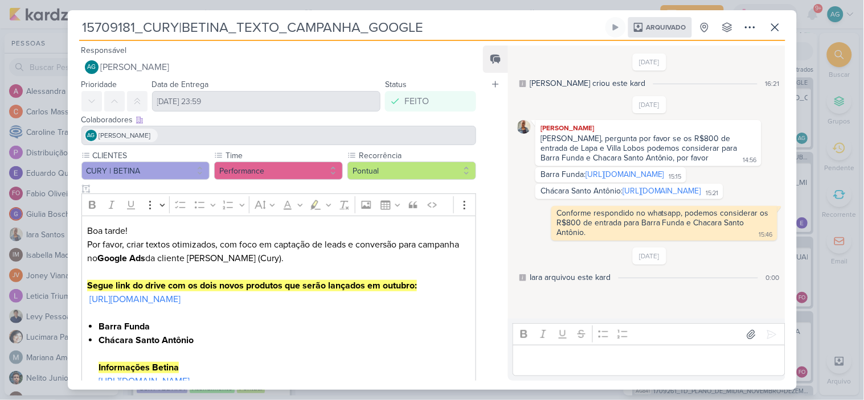
scroll to position [31, 0]
click at [77, 27] on div "15709181_CURY|BETINA_TEXTO_CAMPANHA_GOOGLE Arquivado Criado por mim nenhum grup…" at bounding box center [432, 203] width 729 height 373
click at [783, 26] on button at bounding box center [775, 27] width 21 height 21
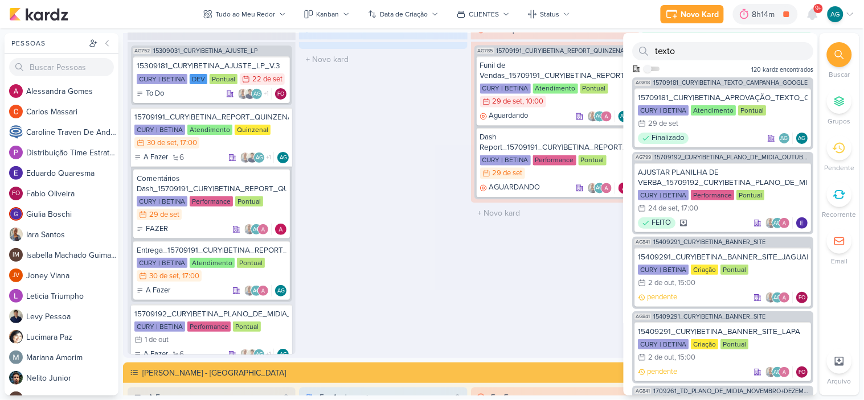
scroll to position [1645, 0]
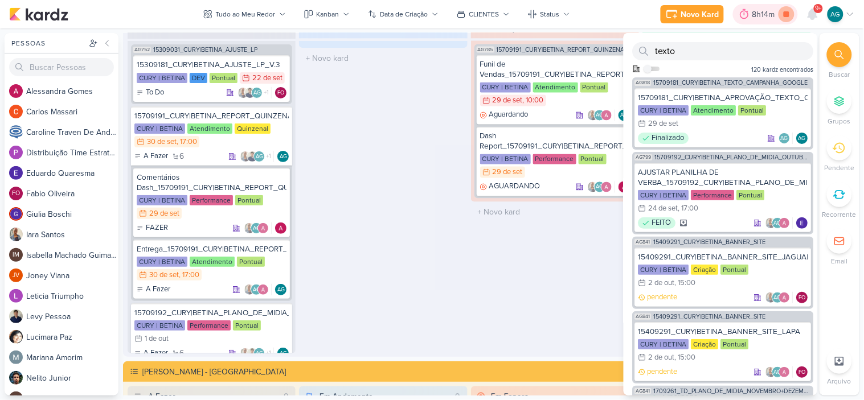
click at [788, 9] on icon at bounding box center [787, 14] width 16 height 16
